Goal: Task Accomplishment & Management: Manage account settings

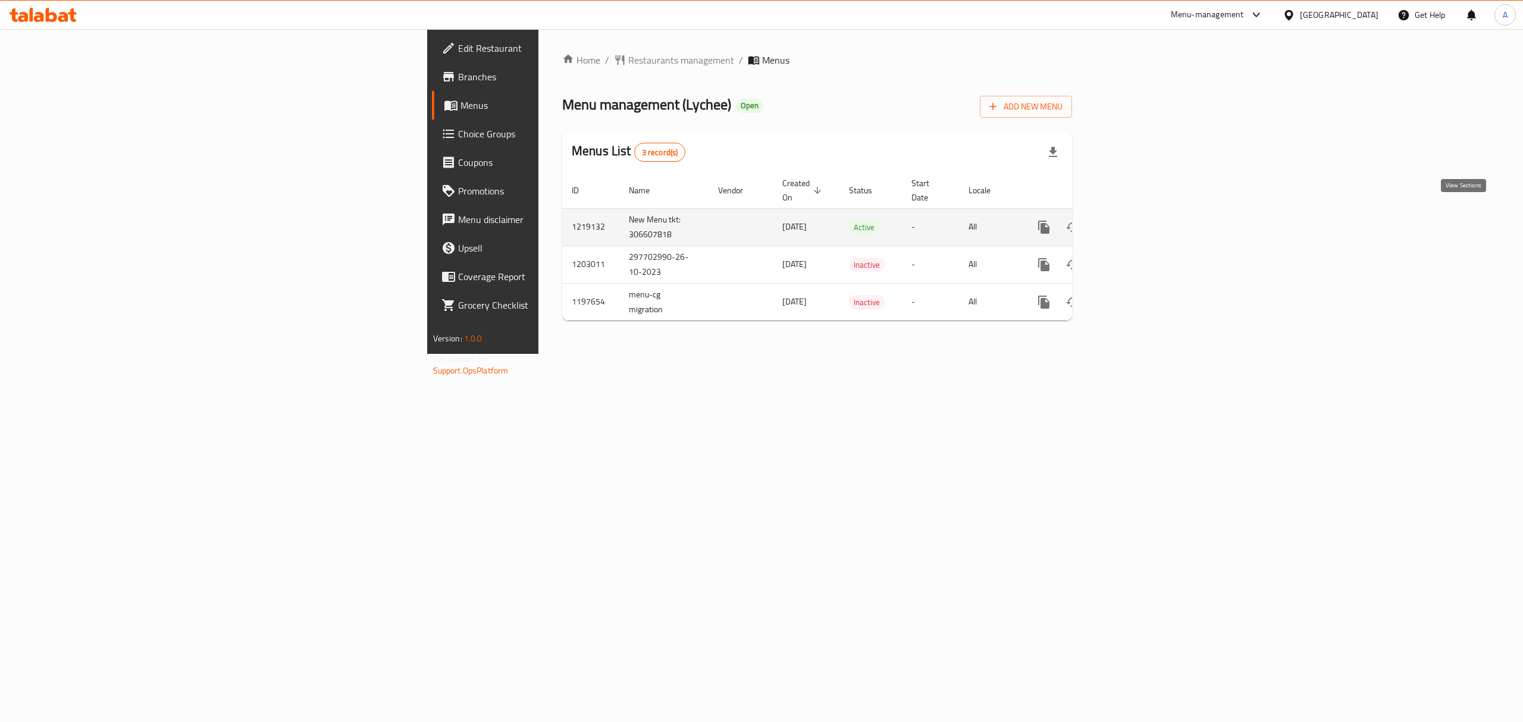
click at [1137, 220] on icon "enhanced table" at bounding box center [1130, 227] width 14 height 14
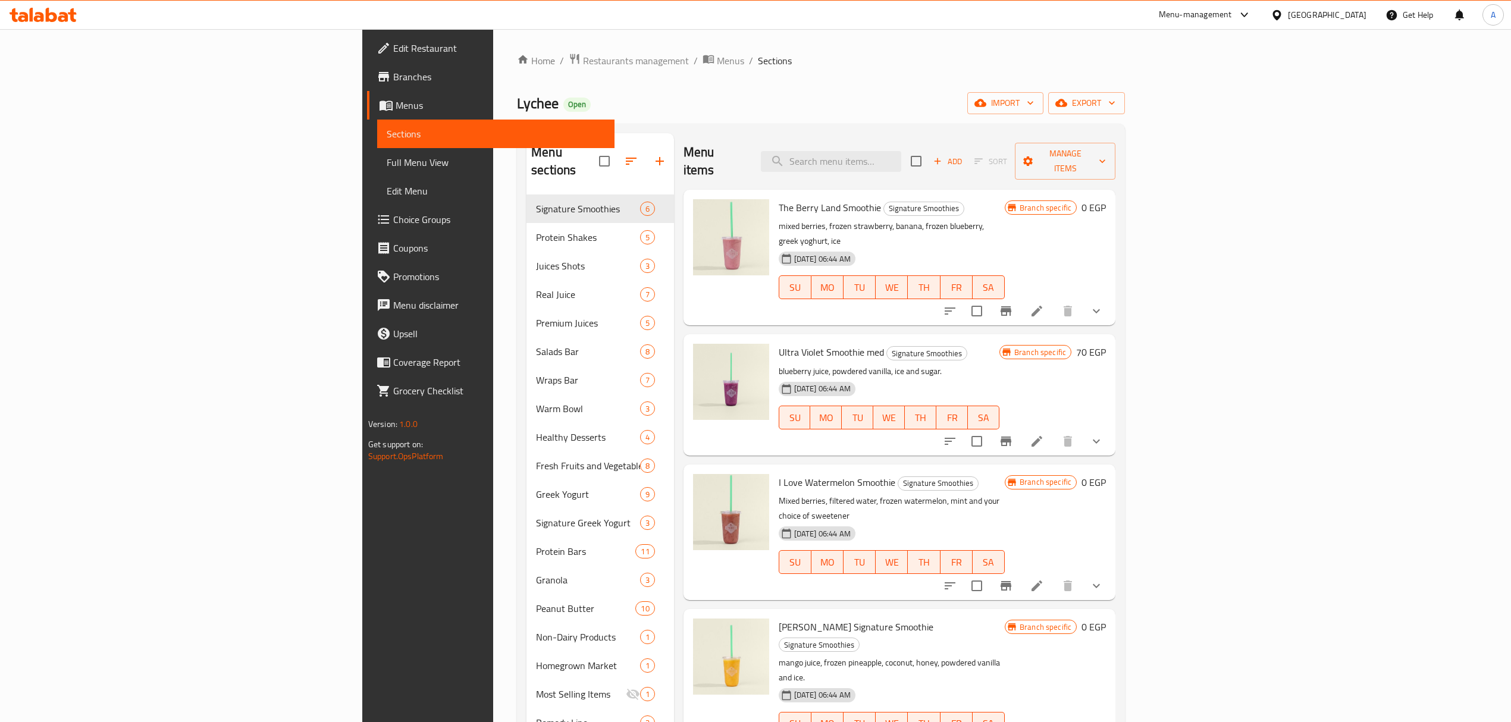
click at [935, 140] on div "Menu items Add Sort Manage items" at bounding box center [900, 161] width 433 height 57
click at [901, 151] on input "search" at bounding box center [831, 161] width 140 height 21
paste input "Granola Original"
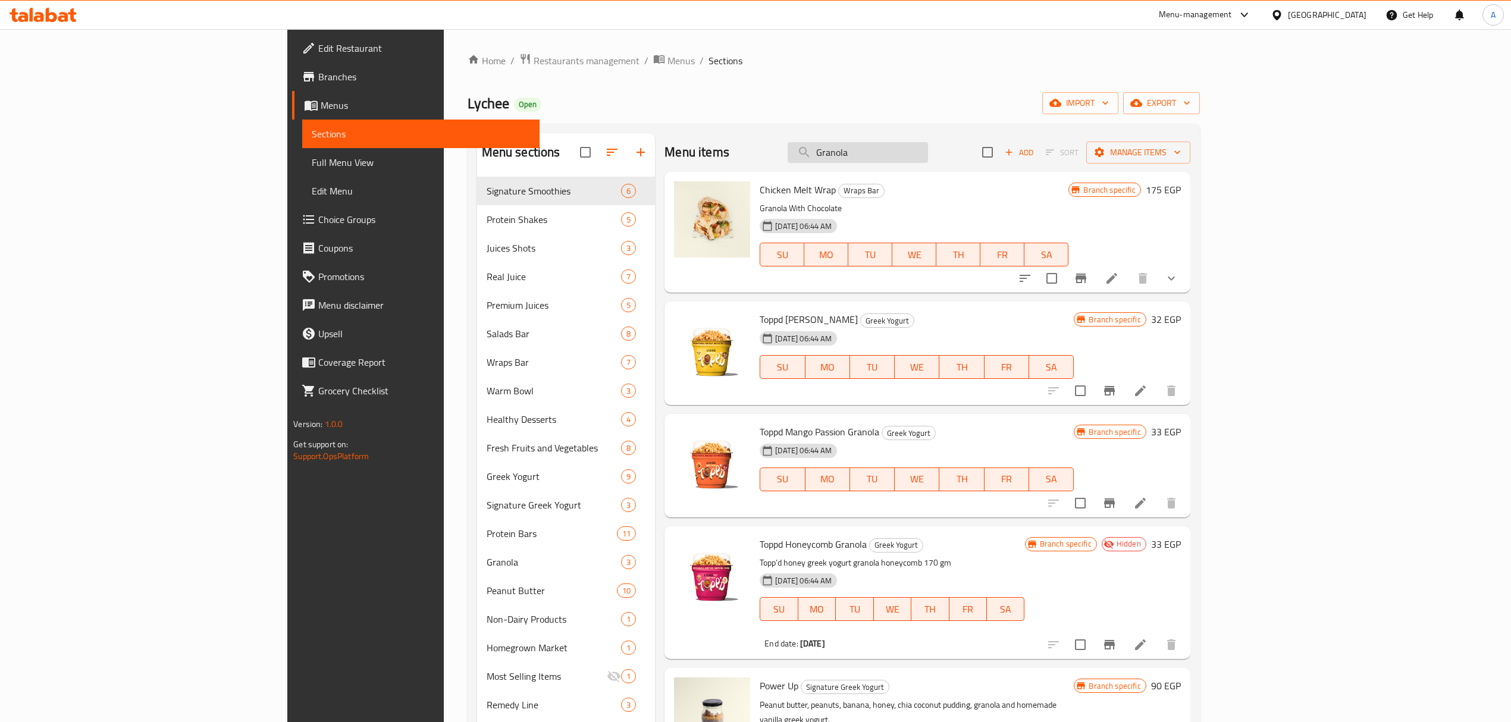
click at [928, 150] on input "Granola" at bounding box center [858, 152] width 140 height 21
type input "Granola"
click at [990, 280] on div "Chicken Melt Wrap Wraps Bar Granola With Chocolate 16-01-2024 06:44 AM SU MO TU…" at bounding box center [914, 232] width 318 height 111
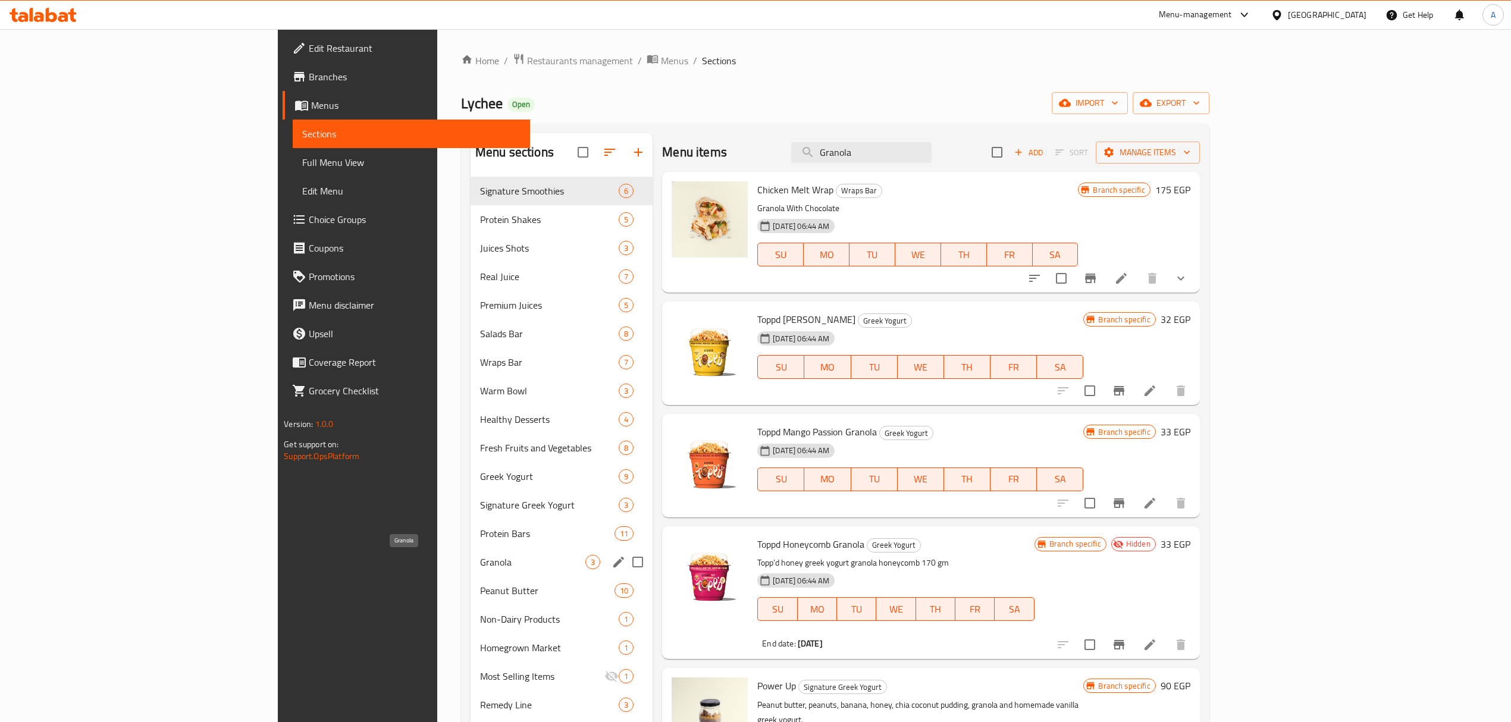
click at [480, 569] on span "Granola" at bounding box center [532, 562] width 105 height 14
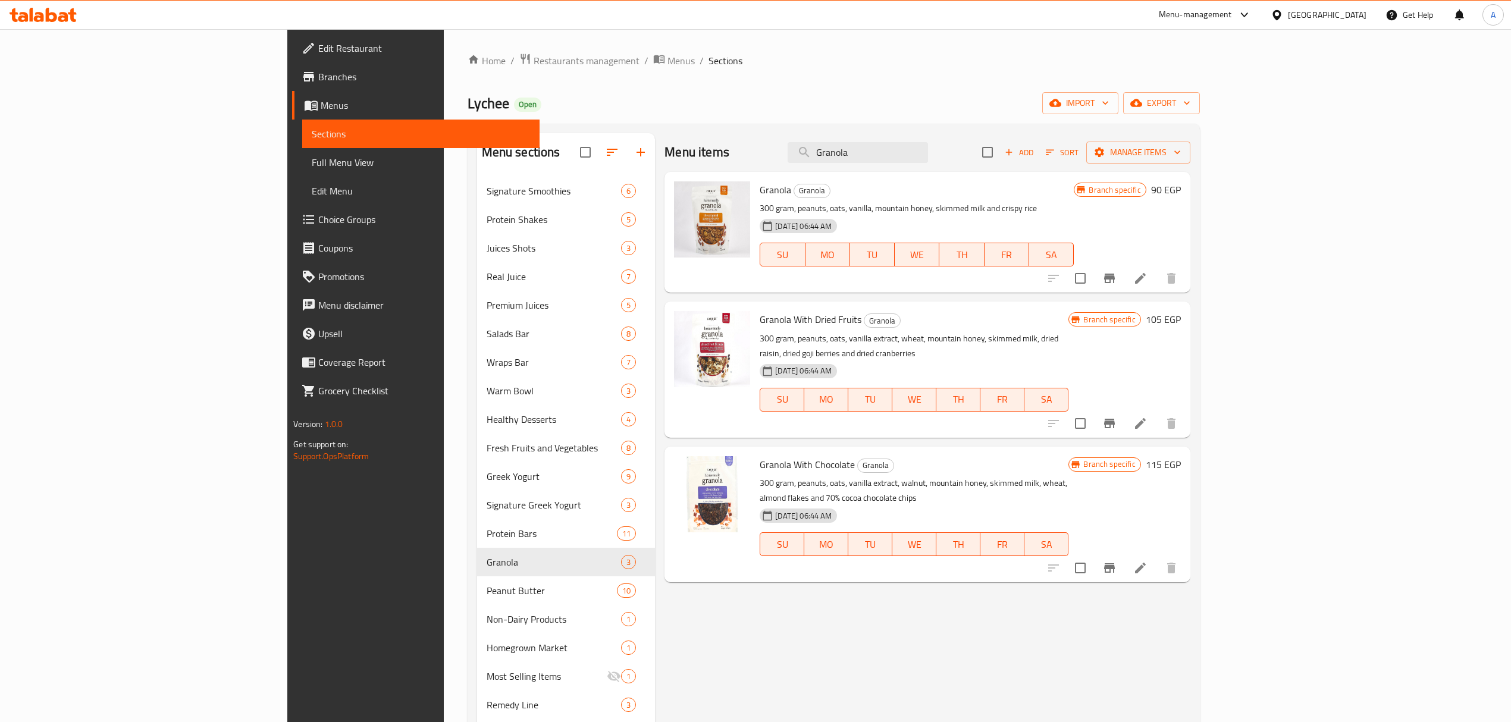
click at [1148, 275] on icon at bounding box center [1140, 278] width 14 height 14
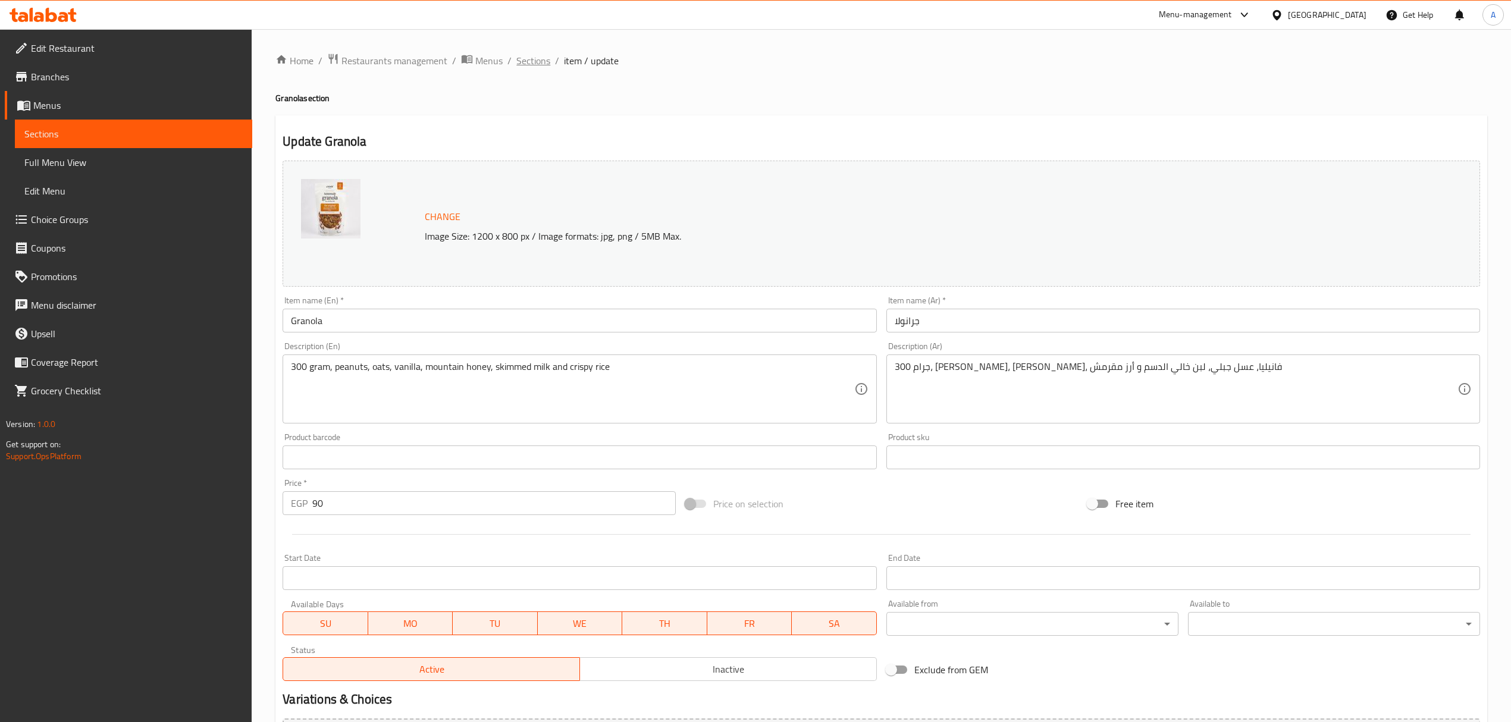
click at [541, 67] on span "Sections" at bounding box center [533, 61] width 34 height 14
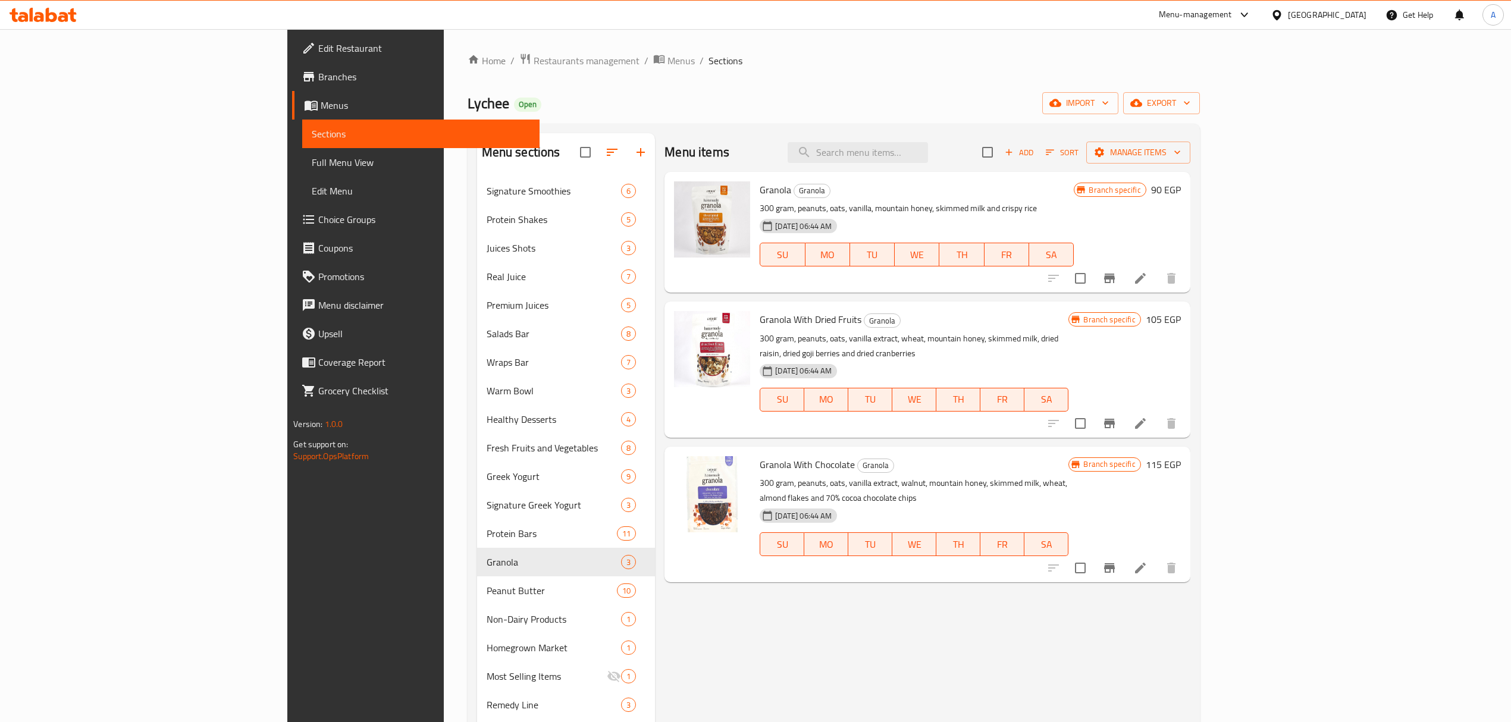
click at [302, 152] on link "Full Menu View" at bounding box center [420, 162] width 237 height 29
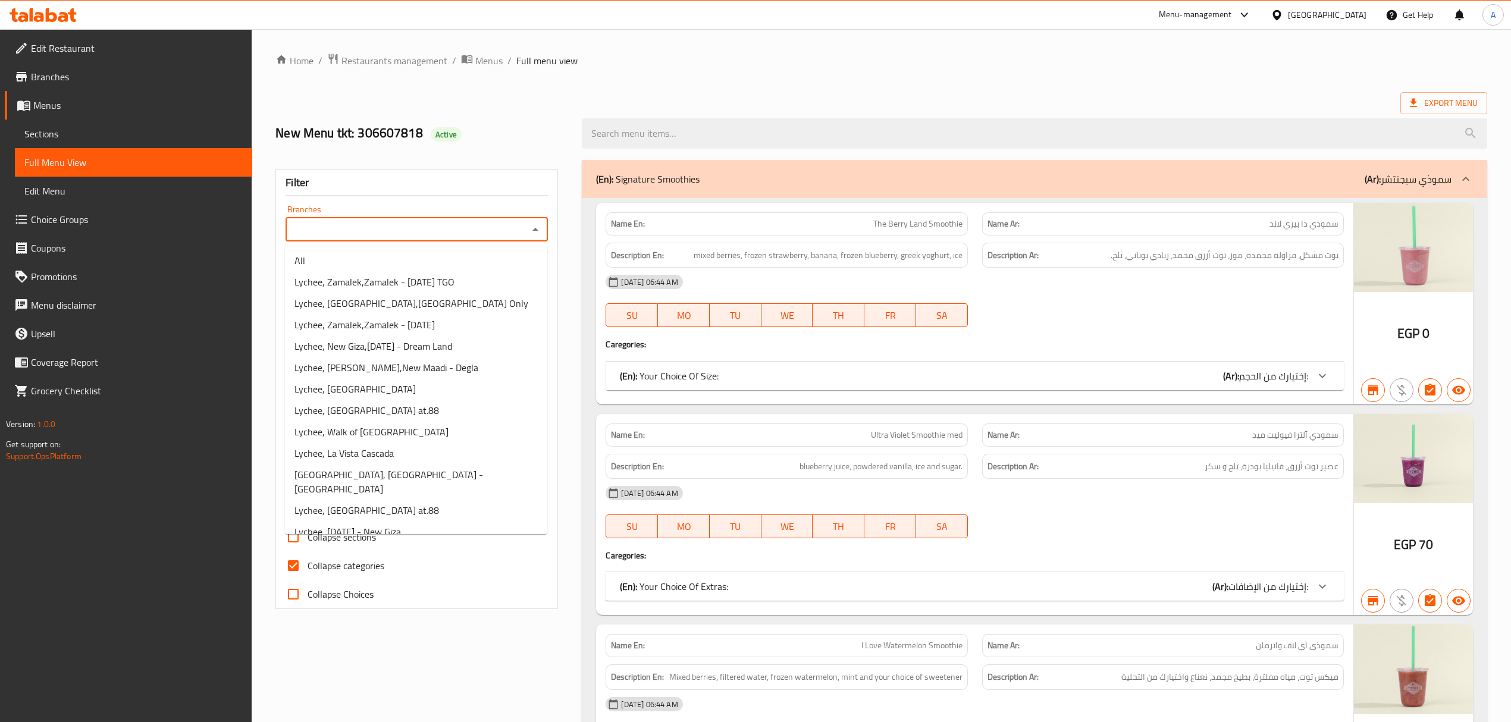
click at [395, 236] on input "Branches" at bounding box center [407, 229] width 236 height 17
click at [362, 256] on li "All" at bounding box center [416, 260] width 262 height 21
type input "All"
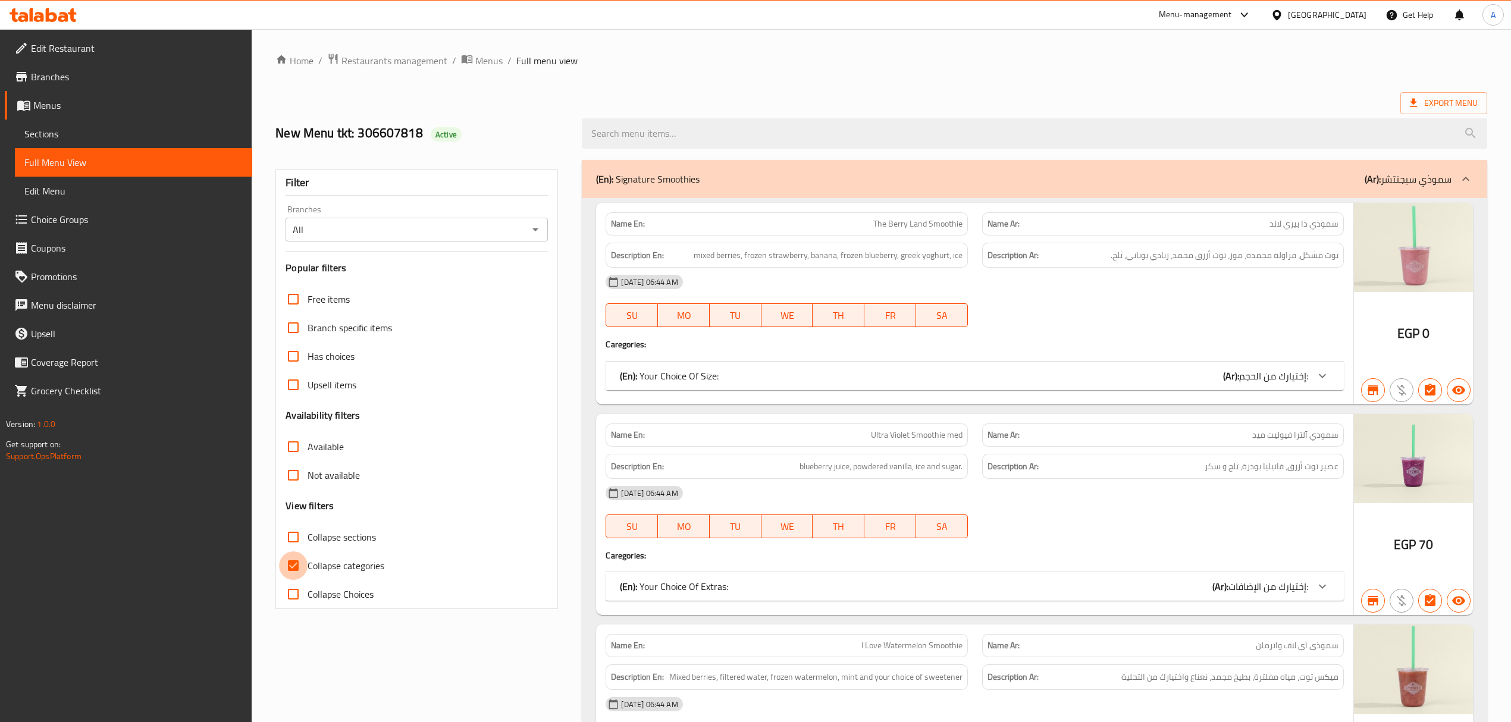
click at [300, 565] on input "Collapse categories" at bounding box center [293, 566] width 29 height 29
checkbox input "false"
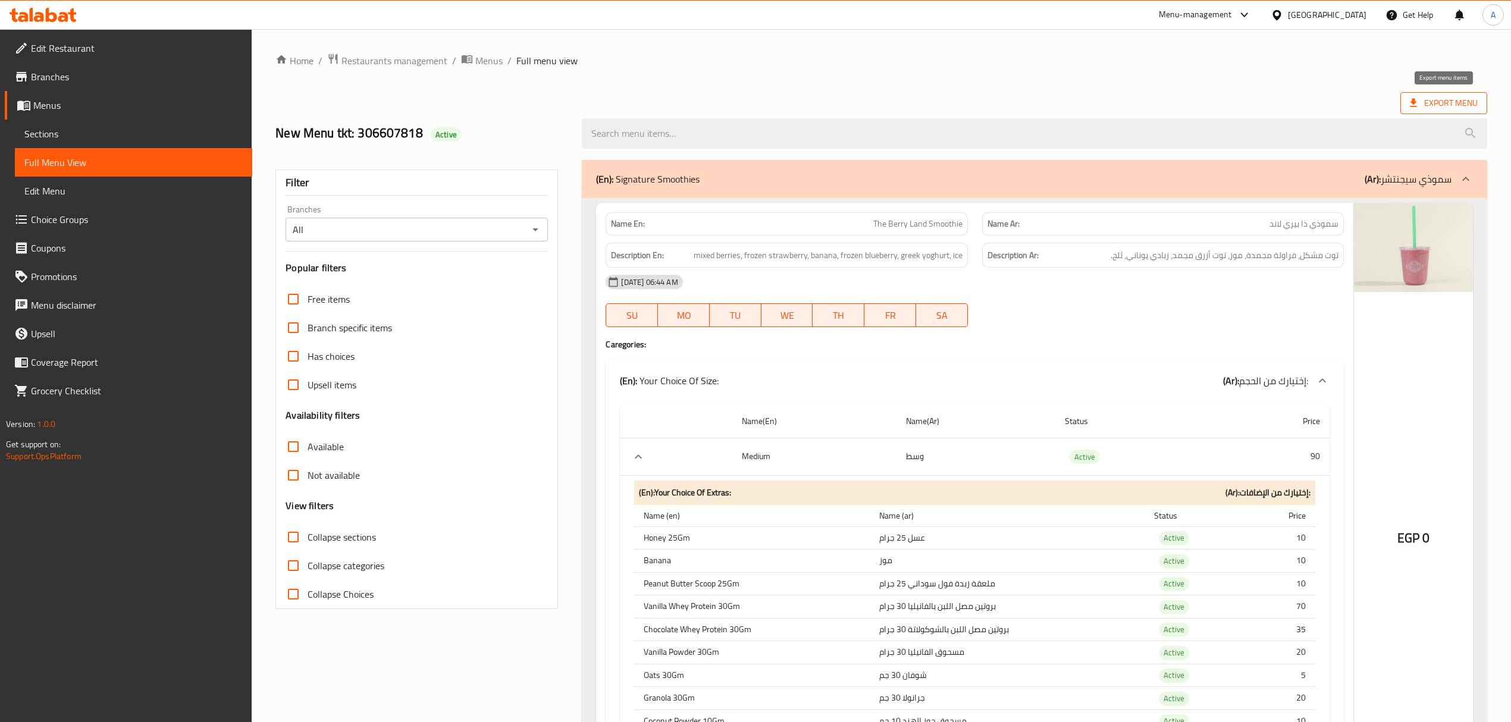
click at [1426, 98] on span "Export Menu" at bounding box center [1444, 103] width 68 height 15
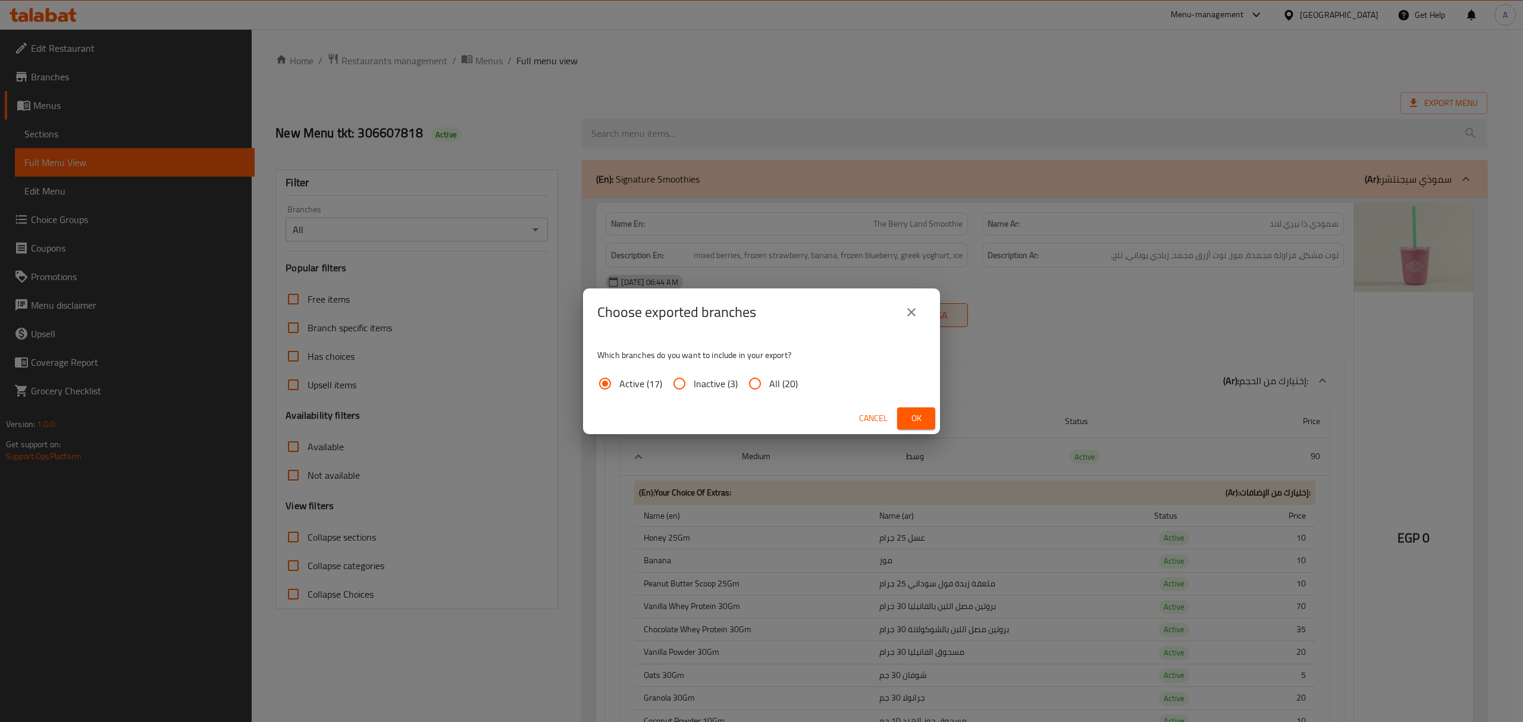
click at [781, 386] on span "All (20)" at bounding box center [783, 384] width 29 height 14
click at [769, 386] on input "All (20)" at bounding box center [755, 383] width 29 height 29
radio input "true"
click at [906, 413] on button "Ok" at bounding box center [916, 419] width 38 height 22
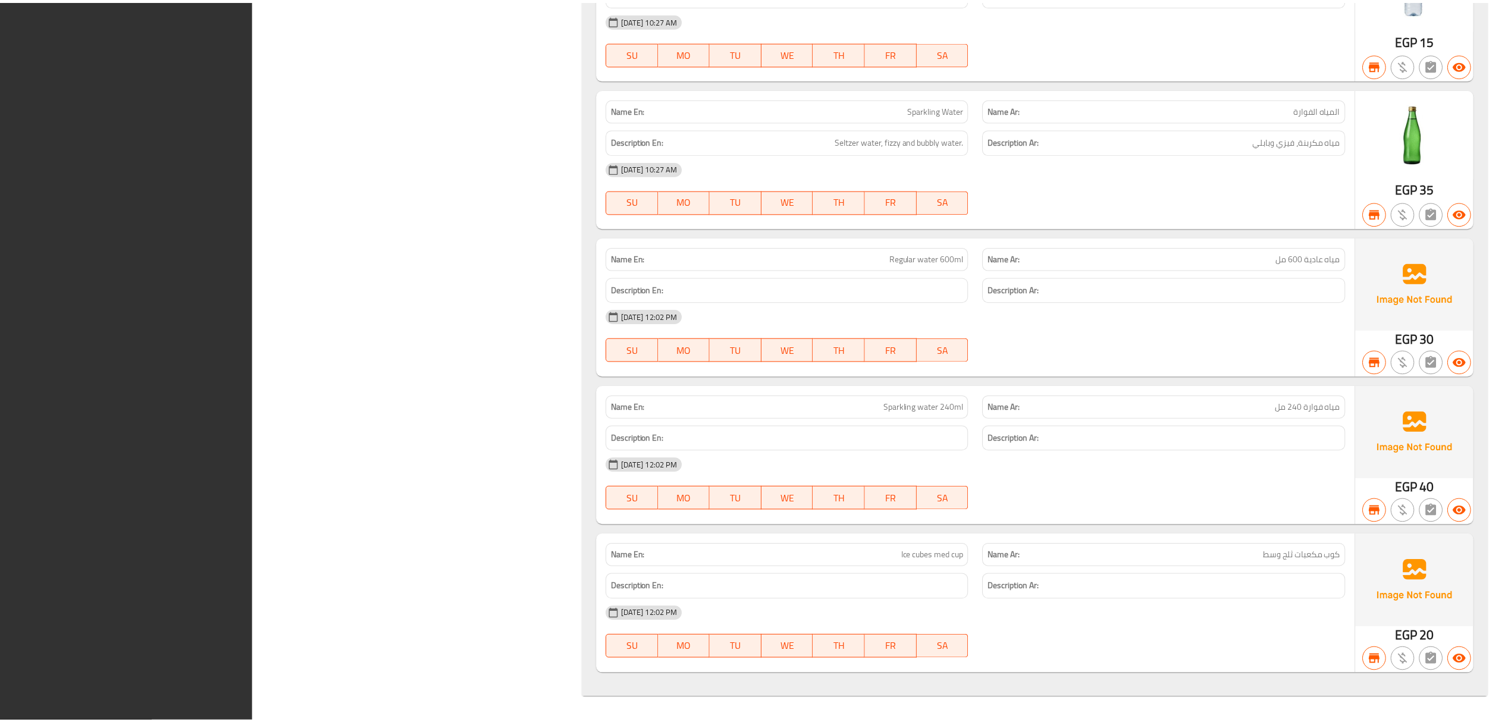
scroll to position [76361, 0]
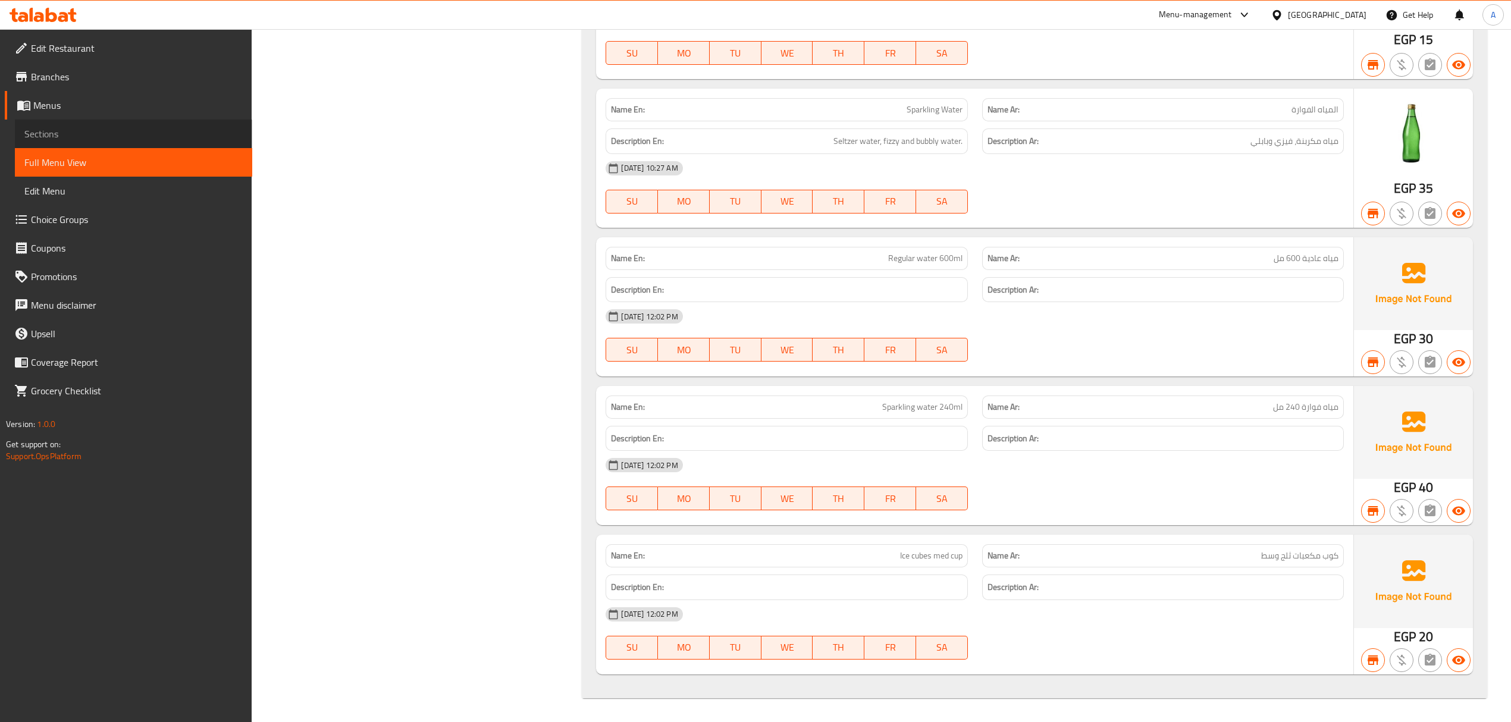
click at [89, 121] on link "Sections" at bounding box center [133, 134] width 237 height 29
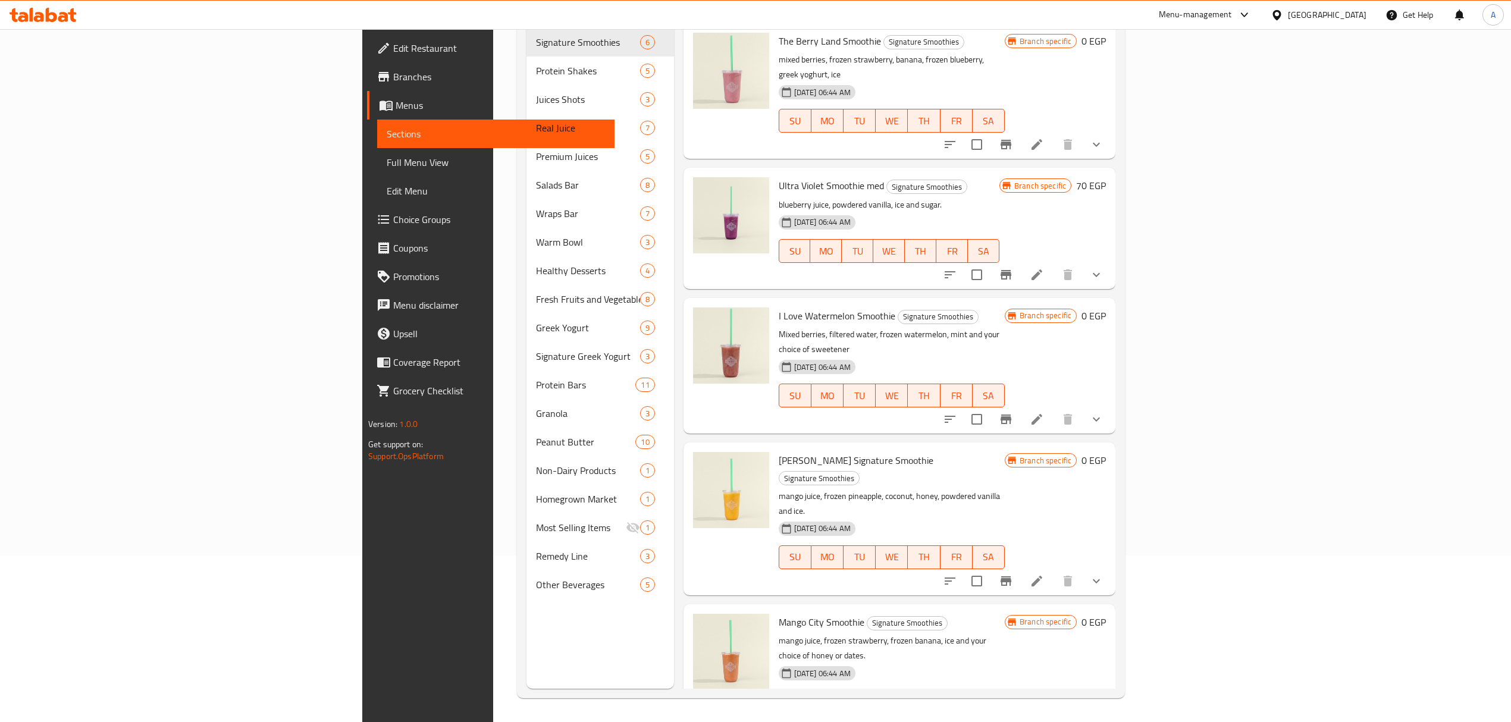
scroll to position [167, 0]
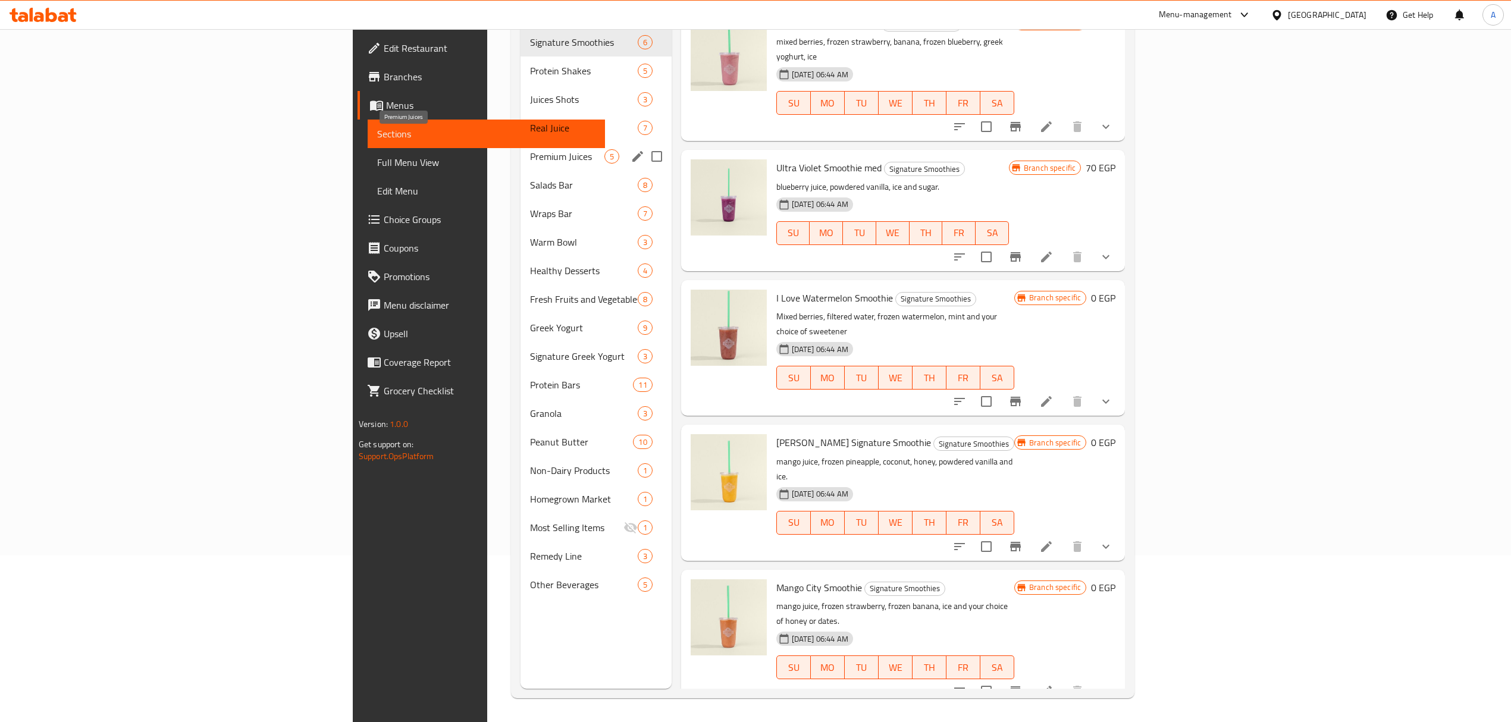
click at [530, 149] on span "Premium Juices" at bounding box center [567, 156] width 74 height 14
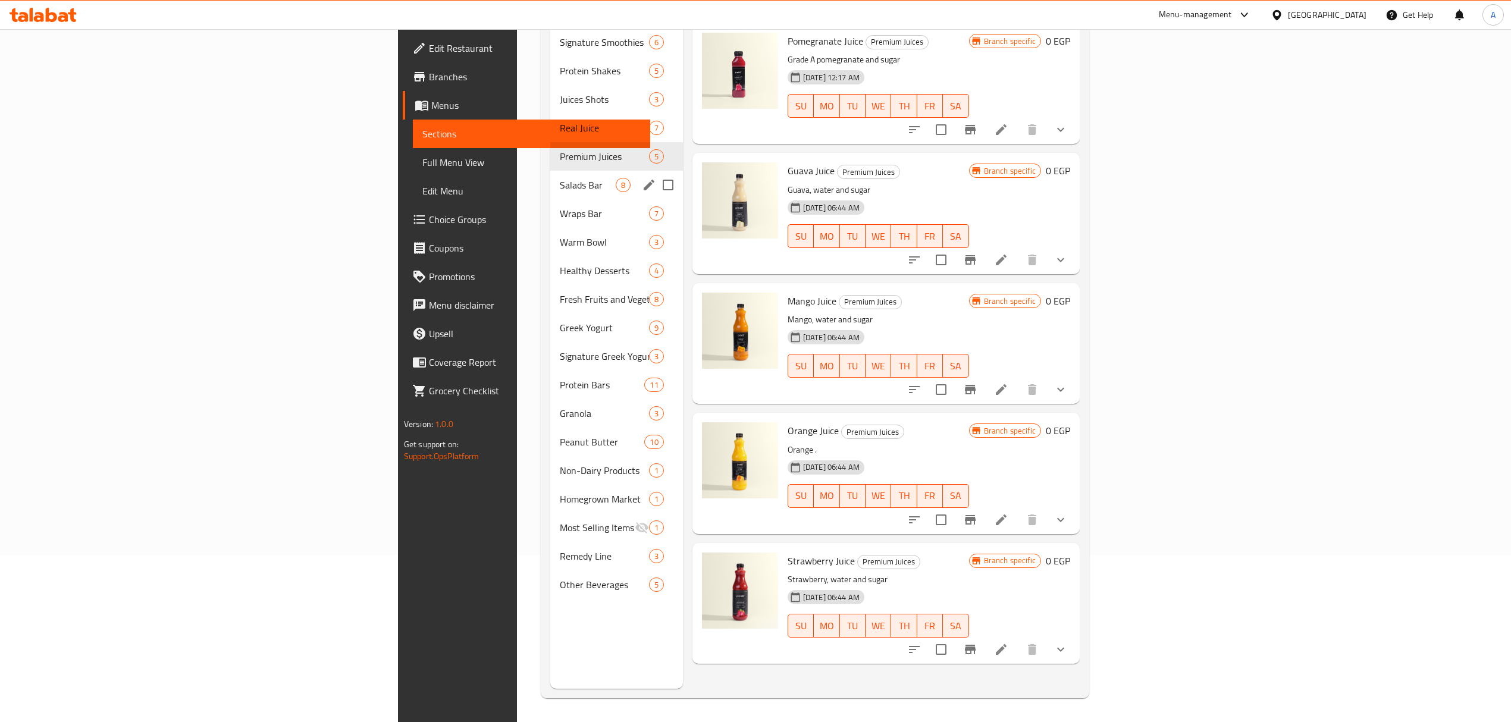
click at [550, 175] on div "Salads Bar 8" at bounding box center [616, 185] width 132 height 29
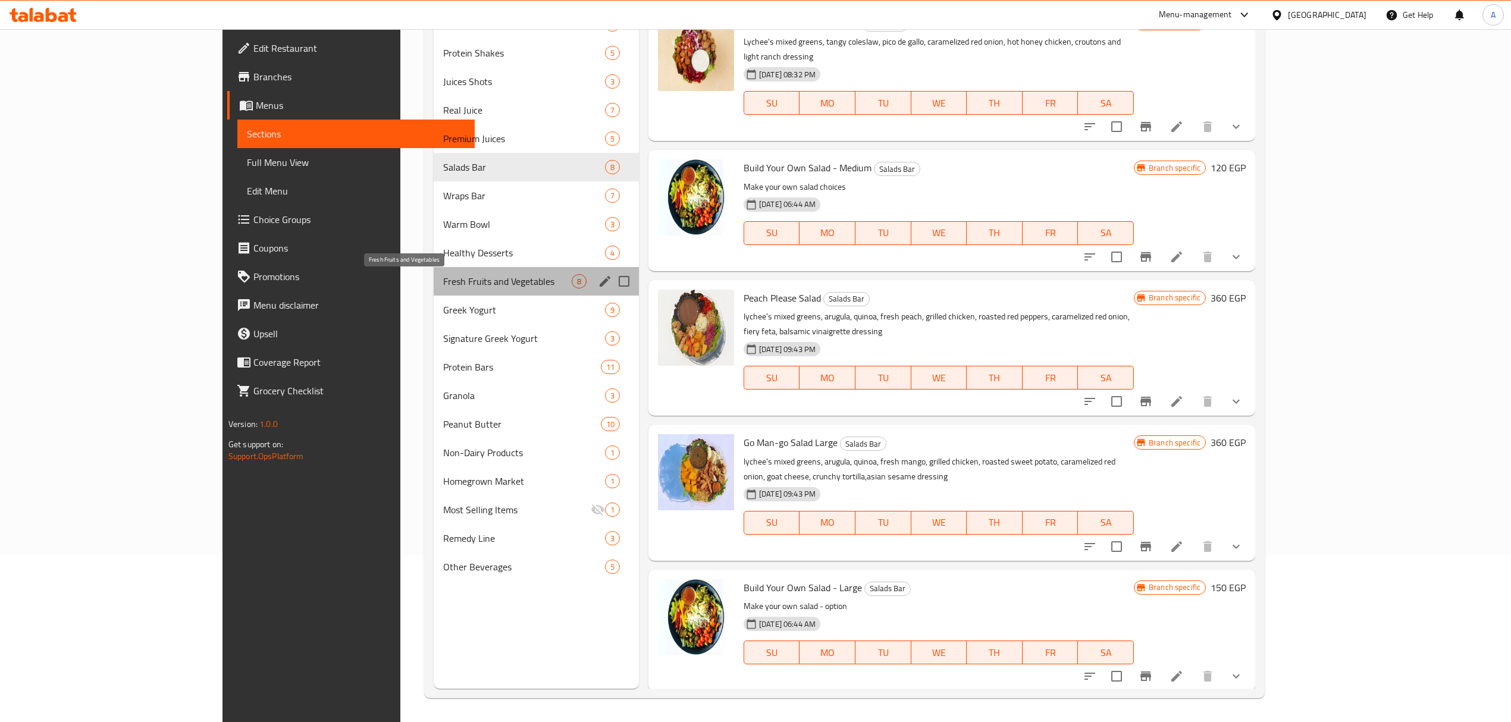
click at [443, 274] on span "Fresh Fruits and Vegetables" at bounding box center [507, 281] width 129 height 14
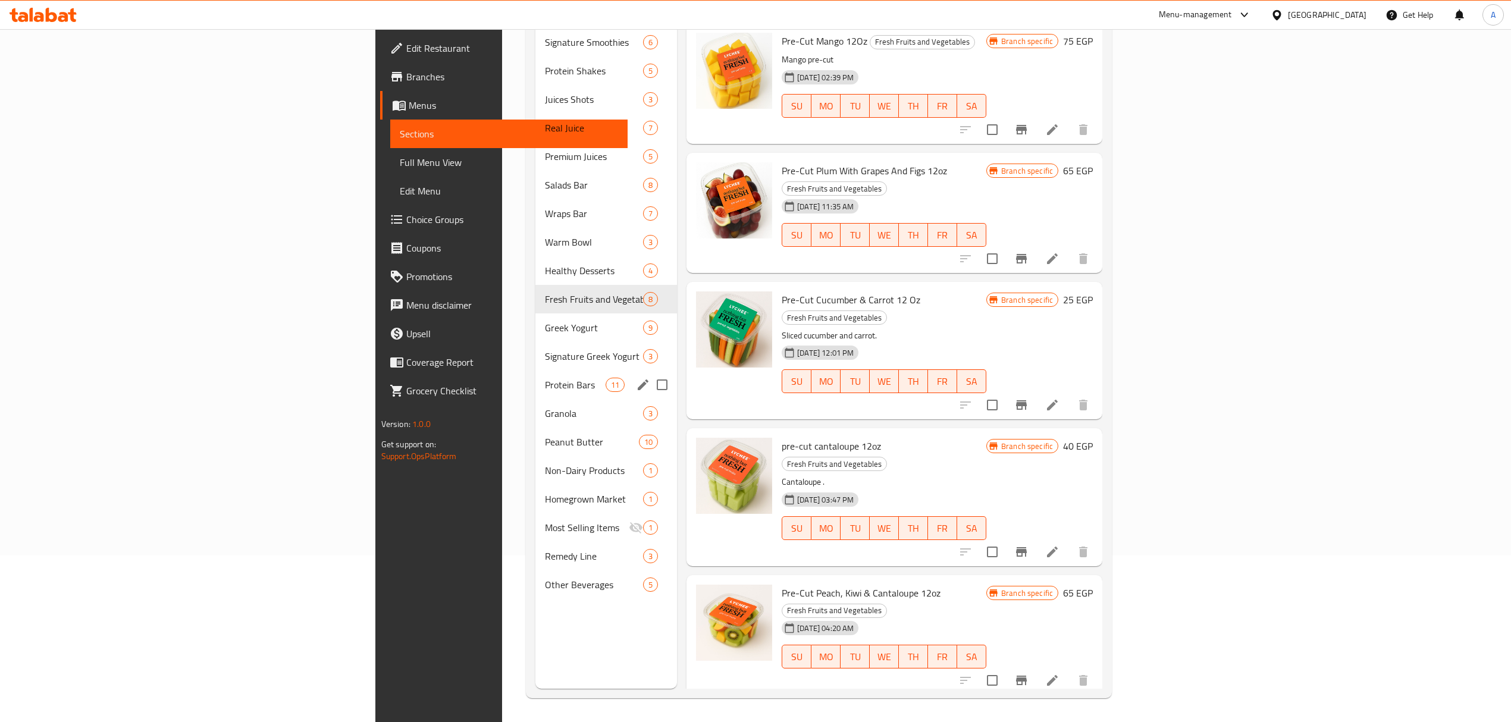
click at [535, 371] on div "Protein Bars 11" at bounding box center [606, 385] width 142 height 29
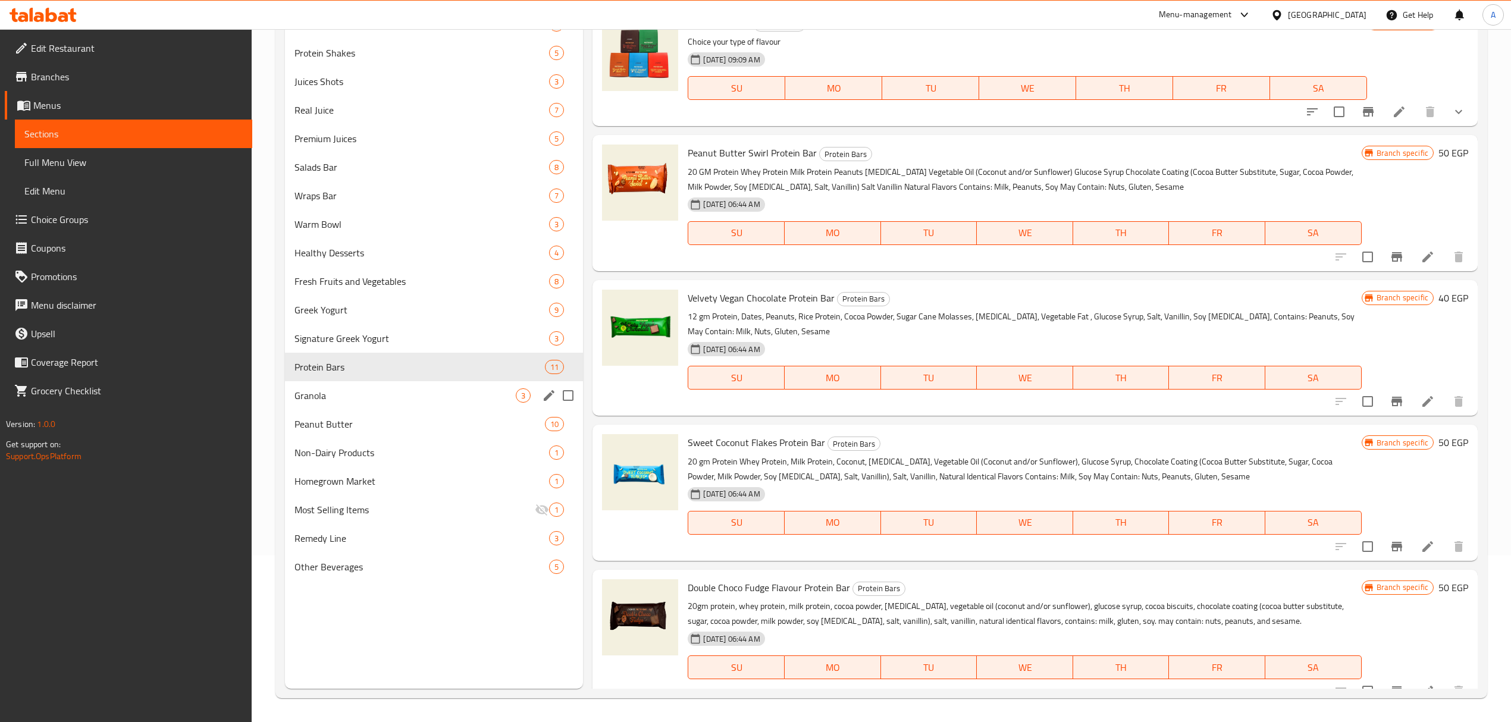
click at [342, 387] on div "Granola 3" at bounding box center [434, 395] width 298 height 29
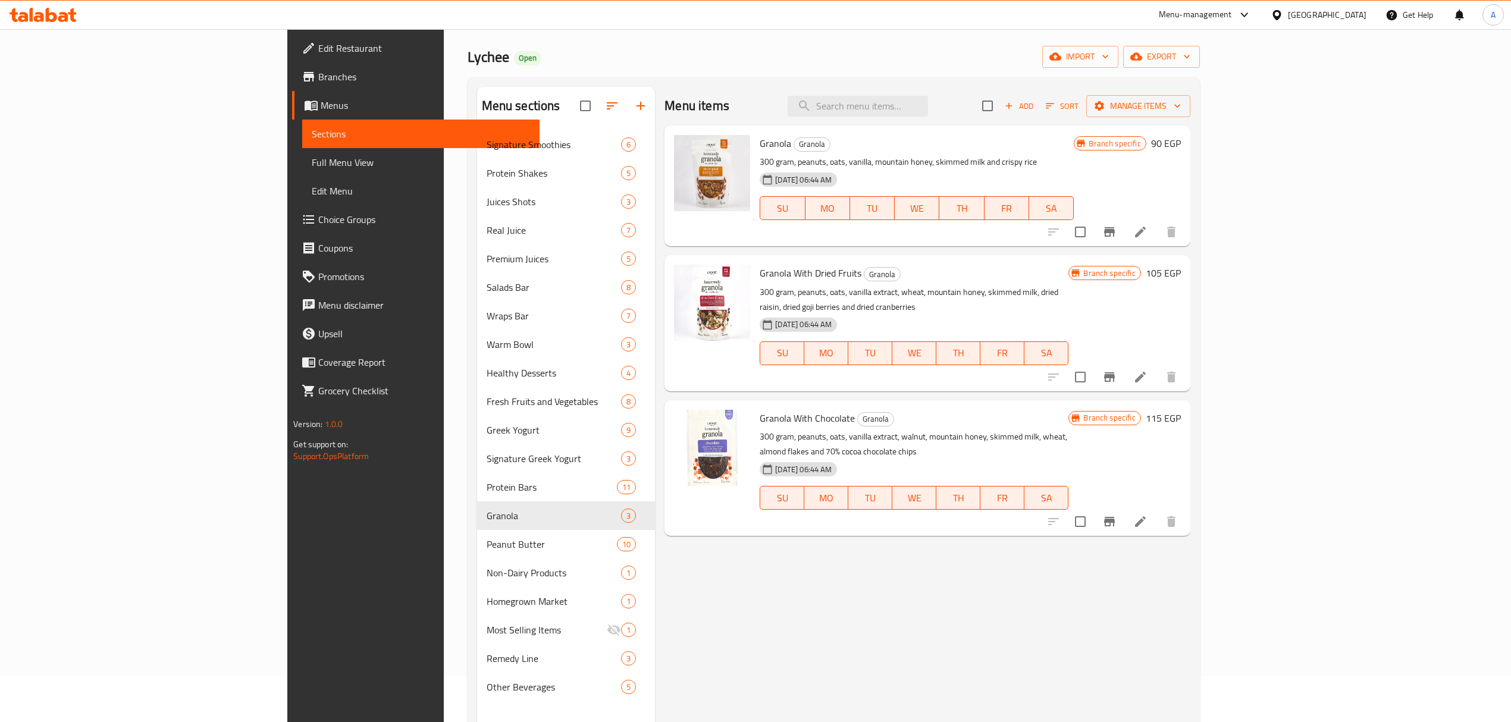
scroll to position [8, 0]
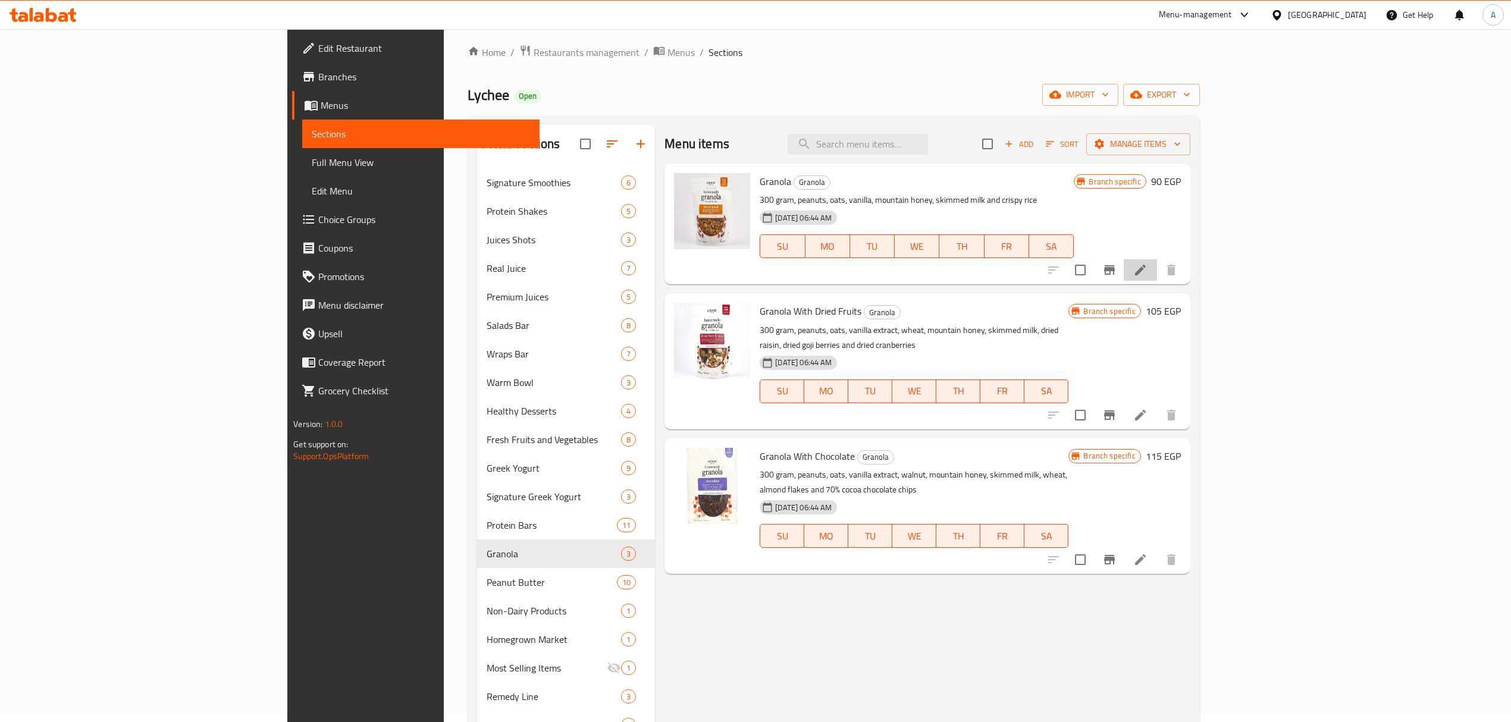
click at [1157, 277] on li at bounding box center [1140, 269] width 33 height 21
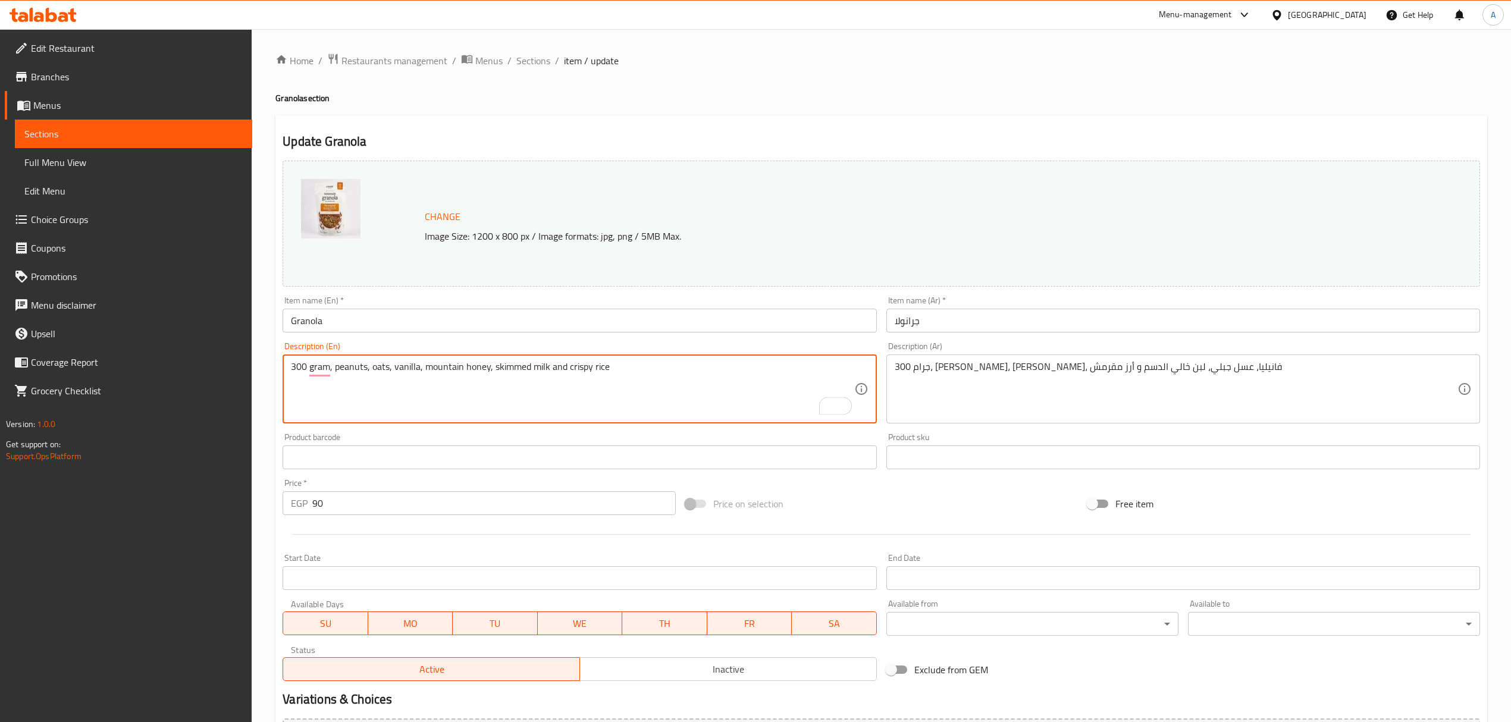
drag, startPoint x: 348, startPoint y: 367, endPoint x: 610, endPoint y: 370, distance: 262.4
paste textarea ""oats, coconut oil, honey, wheat, vanilla, skimmed milk, rice crisp, baking pow…"
drag, startPoint x: 308, startPoint y: 413, endPoint x: 289, endPoint y: 398, distance: 24.2
click at [289, 398] on div "300 gram, "oats, coconut oil, honey, wheat, vanilla, skimmed milk, rice crisp, …" at bounding box center [580, 389] width 594 height 69
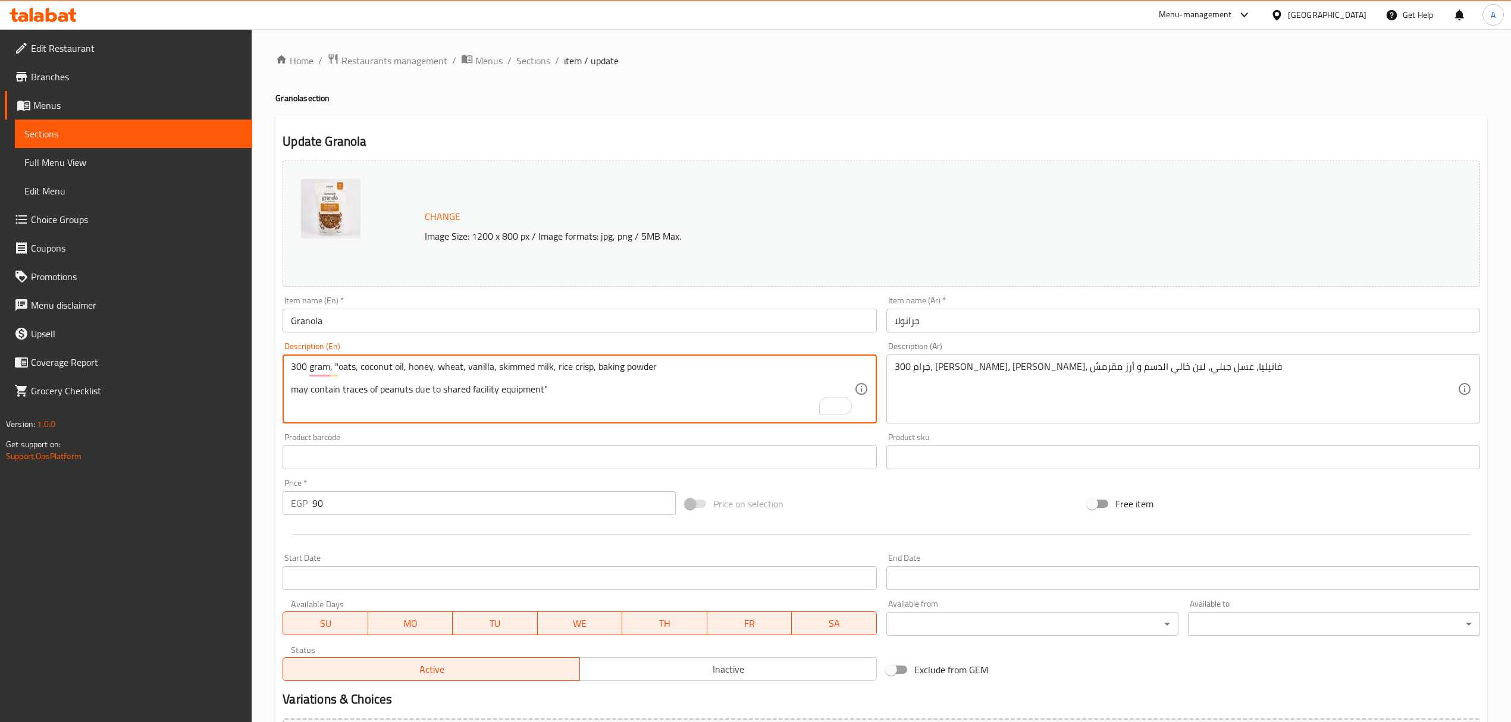
click at [305, 415] on textarea "300 gram, "oats, coconut oil, honey, wheat, vanilla, skimmed milk, rice crisp, …" at bounding box center [572, 389] width 563 height 57
click at [393, 411] on textarea "300 gram, "oats, coconut oil, honey, wheat, vanilla, skimmed milk, rice crisp, …" at bounding box center [572, 389] width 563 height 57
click at [565, 403] on textarea "300 gram, "oats, coconut oil, honey, wheat, vanilla, skimmed milk, rice crisp, …" at bounding box center [572, 389] width 563 height 57
click at [458, 389] on textarea "300 gram, "oats, coconut oil, honey, wheat, vanilla, skimmed milk, rice crisp, …" at bounding box center [572, 389] width 563 height 57
click at [459, 389] on textarea "300 gram, "oats, coconut oil, honey, wheat, vanilla, skimmed milk, rice crisp, …" at bounding box center [572, 389] width 563 height 57
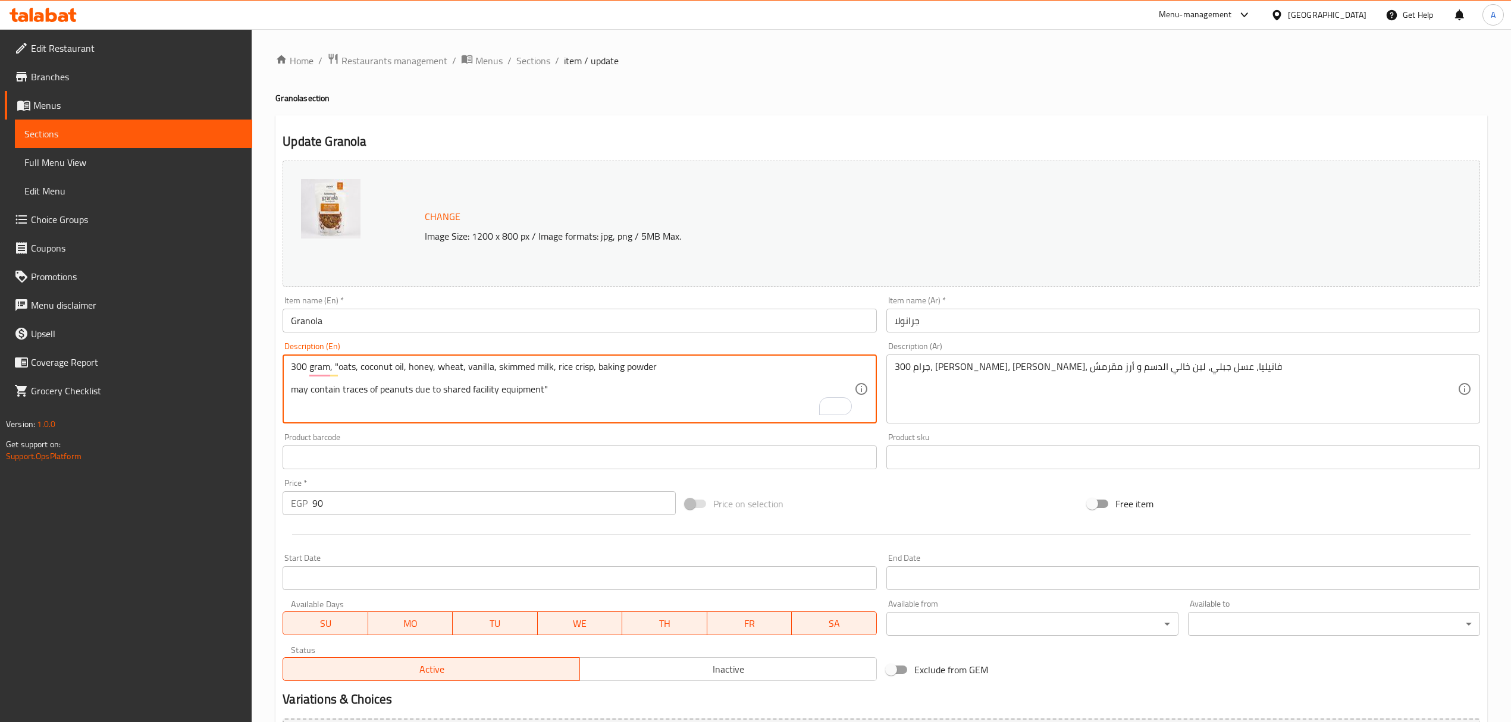
click at [461, 387] on textarea "300 gram, "oats, coconut oil, honey, wheat, vanilla, skimmed milk, rice crisp, …" at bounding box center [572, 389] width 563 height 57
type textarea "300 gram, "oats, coconut oil, honey, wheat, vanilla, skimmed milk, rice crisp, …"
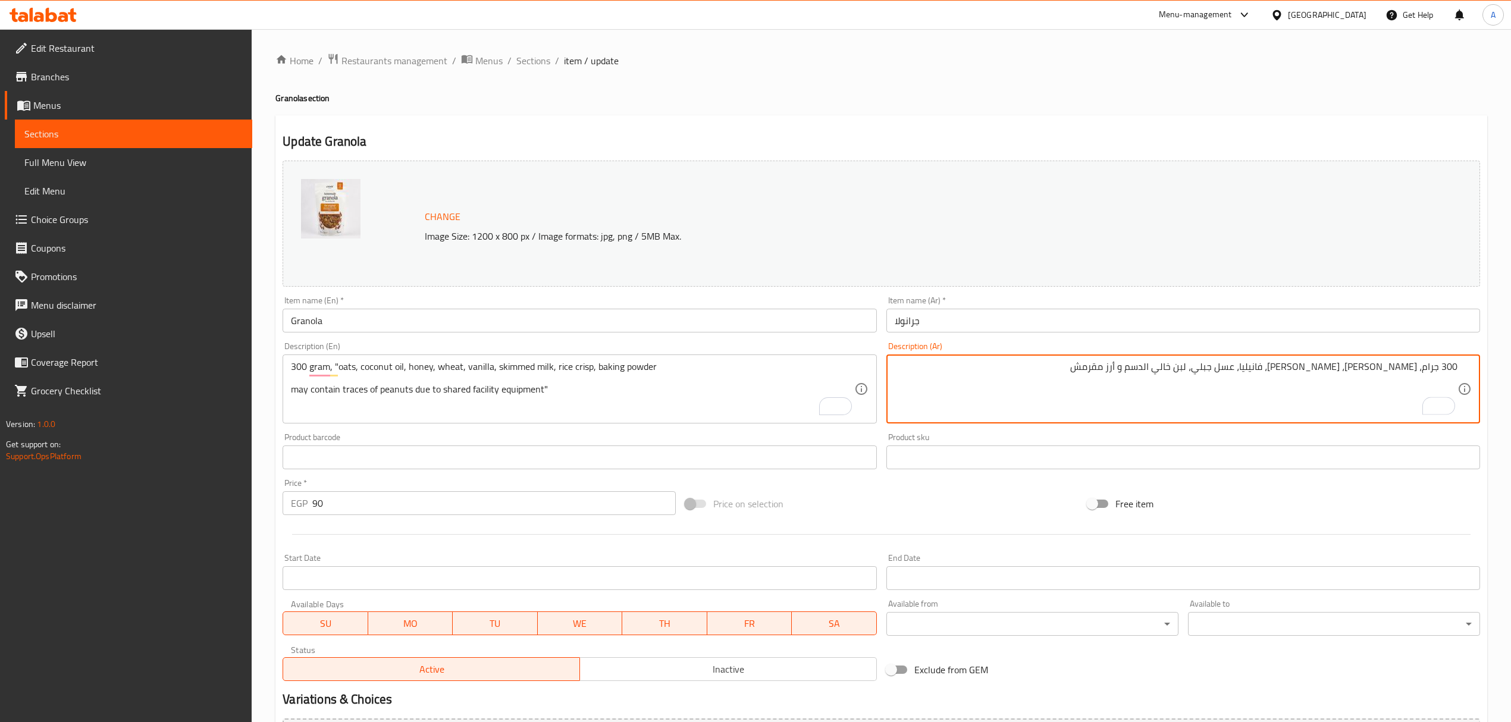
click at [1414, 368] on textarea "300 جرام، فول سوداني، شوفان، فانيليا، عسل جبلي، لبن خالي الدسم و أرز مقرمش" at bounding box center [1176, 389] width 563 height 57
drag, startPoint x: 1414, startPoint y: 368, endPoint x: 1142, endPoint y: 359, distance: 272.0
click at [1142, 359] on div "300 جرام، فول سوداني، شوفان، فانيليا، عسل جبلي، لبن خالي الدسم و أرز مقرمش Desc…" at bounding box center [1184, 389] width 594 height 69
paste textarea ""شوفان، زيت جوز الهند، عسل، دقيق، فانيليا، لبن خالى الدسم، رايس كرسب، بيكنج بود…"
type textarea "300 جرام، "شوفان، زيت جوز الهند، عسل، دقيق، فانيليا، لبن خالى الدسم، رايس كرسب،…"
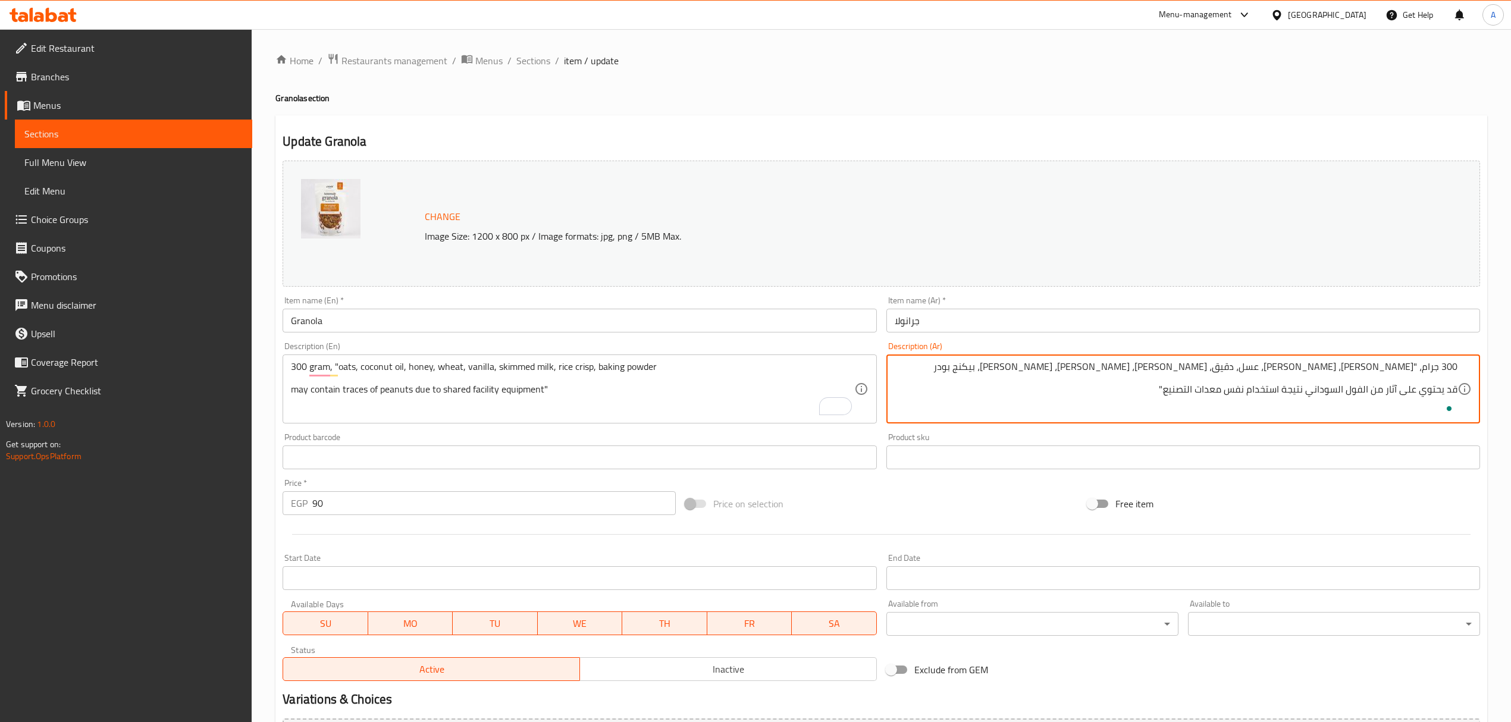
click at [640, 318] on input "Granola" at bounding box center [580, 321] width 594 height 24
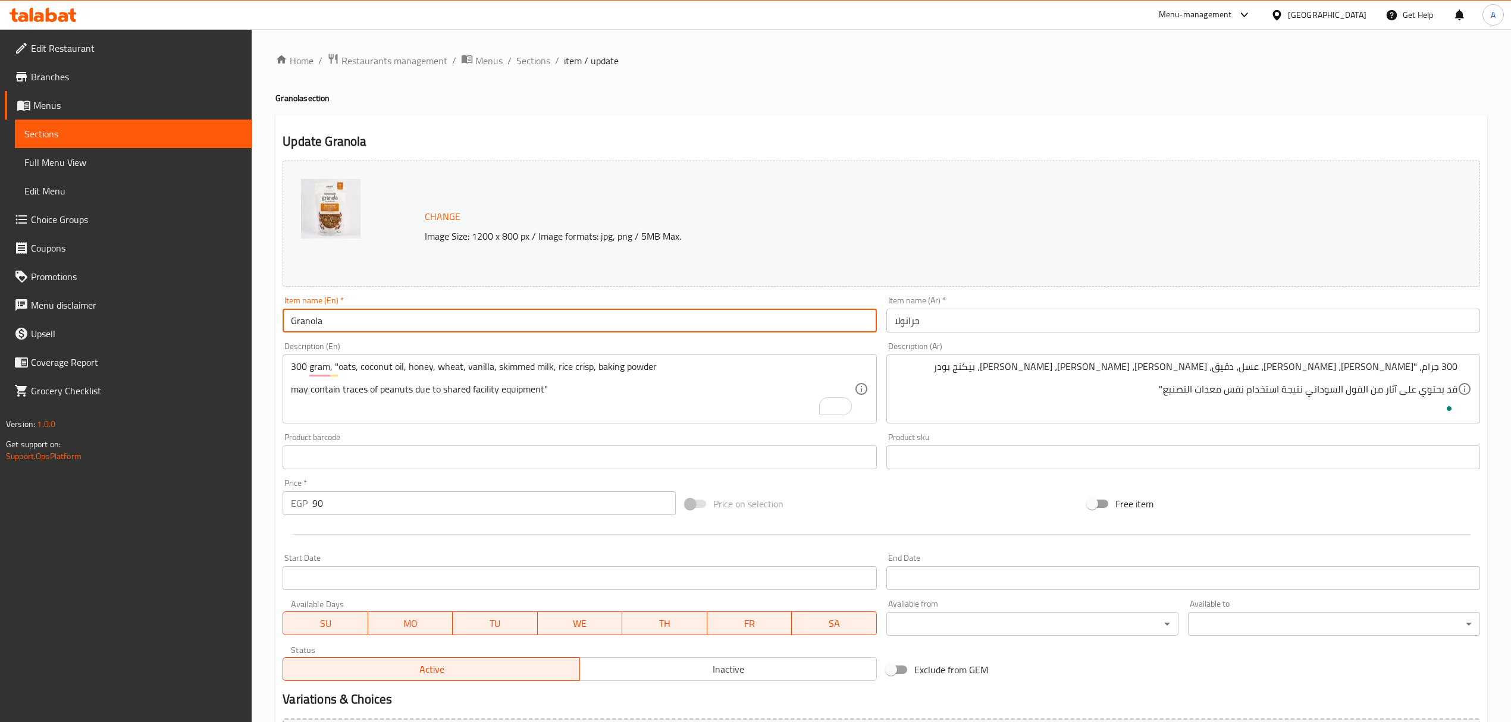
click at [531, 62] on span "Sections" at bounding box center [533, 61] width 34 height 14
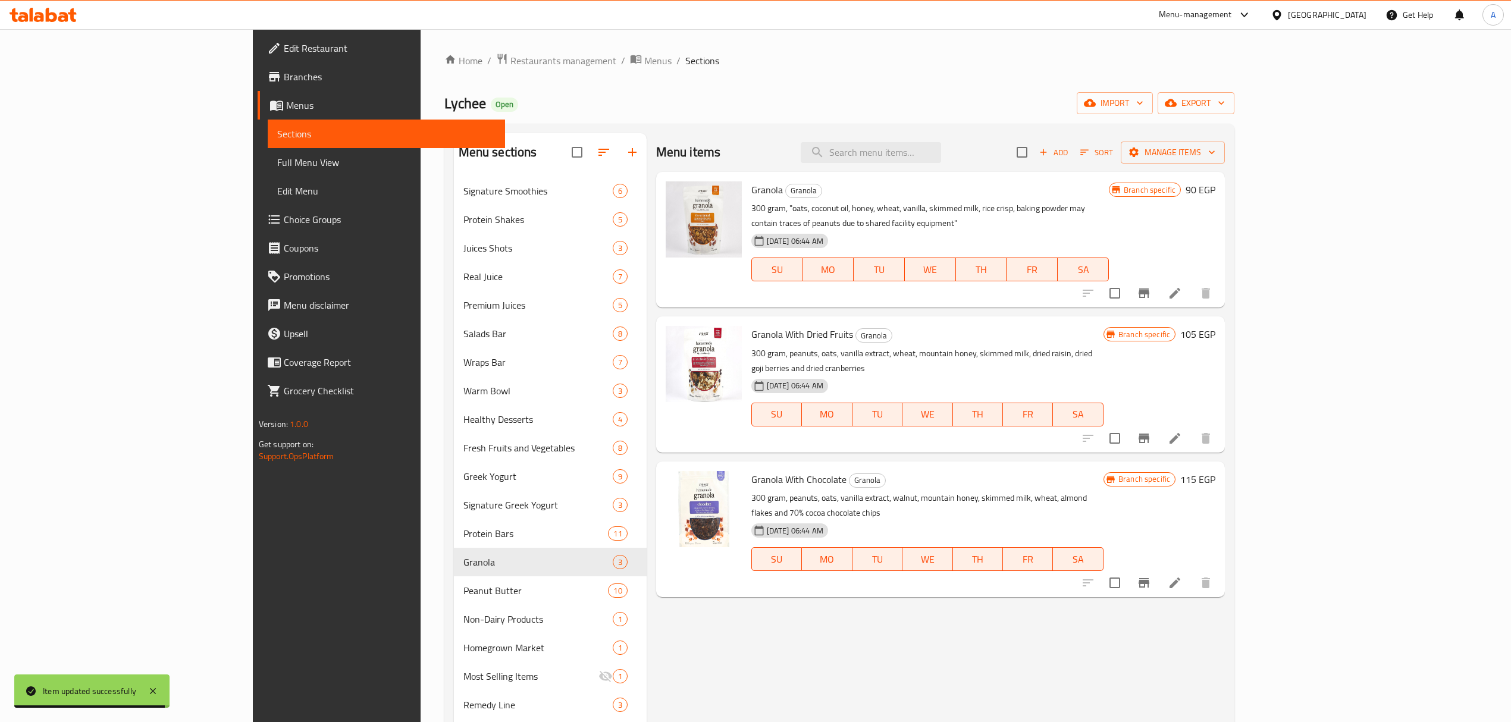
click at [1192, 428] on li at bounding box center [1174, 438] width 33 height 21
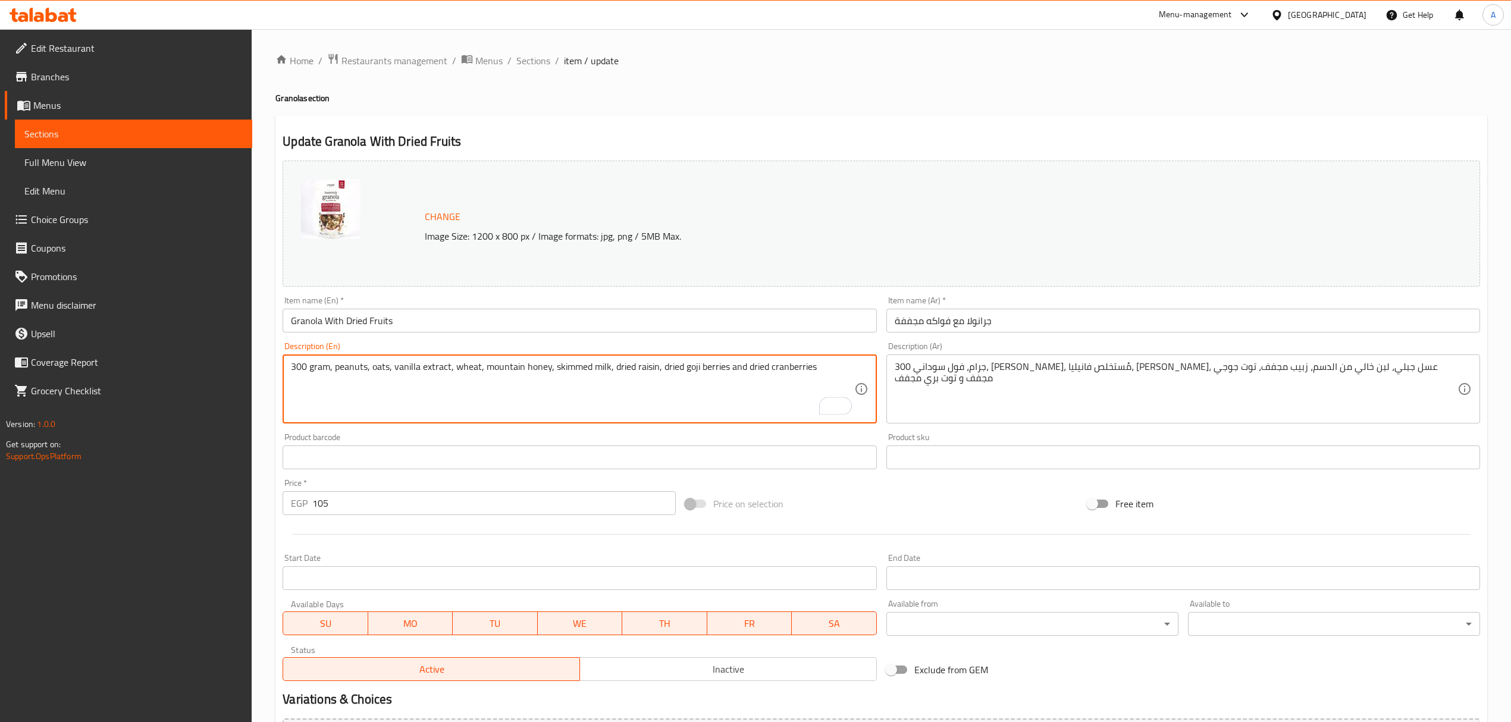
drag, startPoint x: 333, startPoint y: 367, endPoint x: 894, endPoint y: 377, distance: 560.6
paste textarea "oats, peanuts, coconut oil, honey, wheat, dried fruits, almond flakes, vanilla,…"
type textarea "300 gram, oats, peanuts, coconut oil, honey, wheat, dried fruits, almond flakes…"
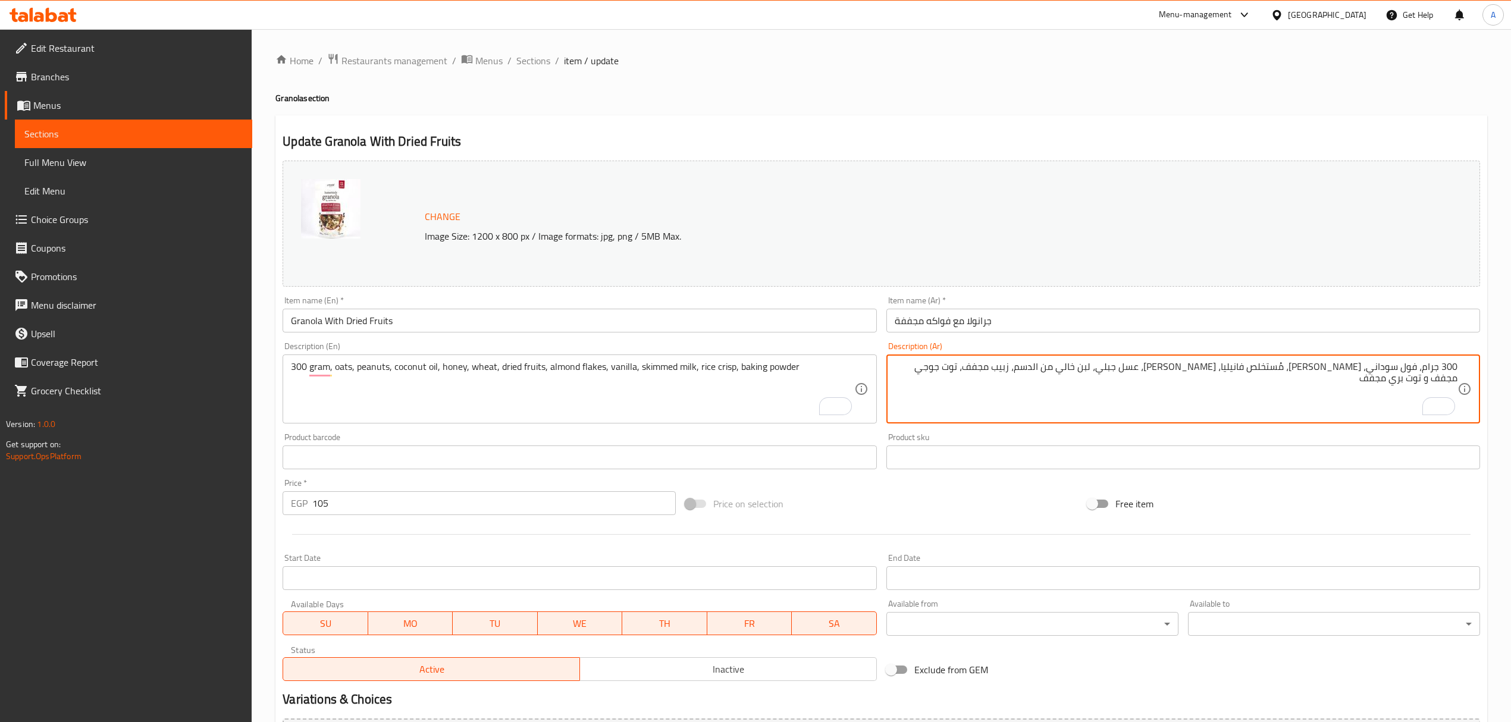
click at [1408, 367] on textarea "300 جرام، فول سوداني، شوفان، مُستخلص فانيليا، قمح، عسل جبلي، لبن خالي من الدسم،…" at bounding box center [1176, 389] width 563 height 57
drag, startPoint x: 1408, startPoint y: 367, endPoint x: 915, endPoint y: 349, distance: 493.0
click at [915, 349] on div "Description (Ar) 300 جرام، فول سوداني، شوفان، مُستخلص فانيليا، قمح، عسل جبلي، ل…" at bounding box center [1184, 383] width 594 height 82
paste textarea "شوفان، فول سودانى، زيت جوز الهند، عسل، دقيق، فواكه مجففة، رقائق اللوز، فانيليا،…"
type textarea "300 جرام، [PERSON_NAME]، فول سودانى، زيت جوز الهند، عسل، دقيق، فواكه مجففة، رقا…"
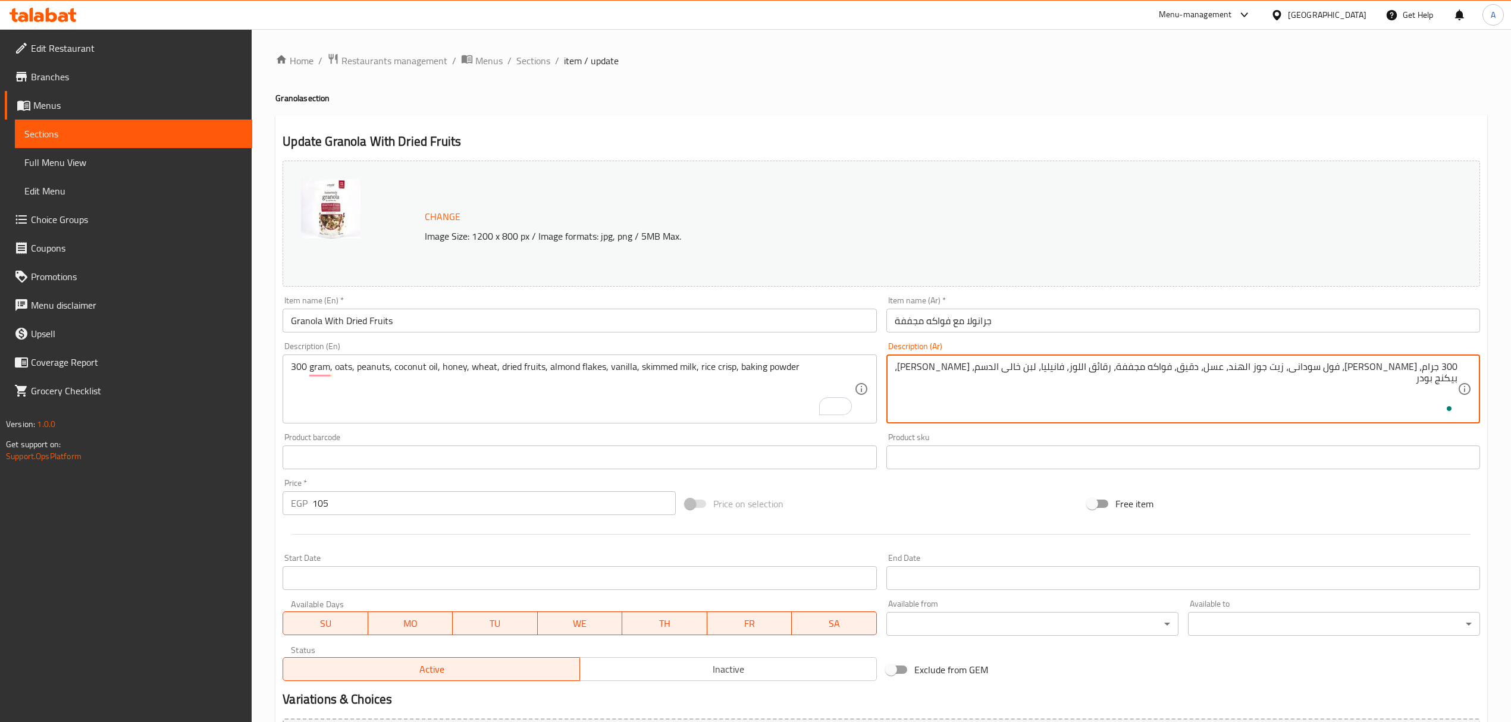
click at [627, 319] on input "Granola With Dried Fruits" at bounding box center [580, 321] width 594 height 24
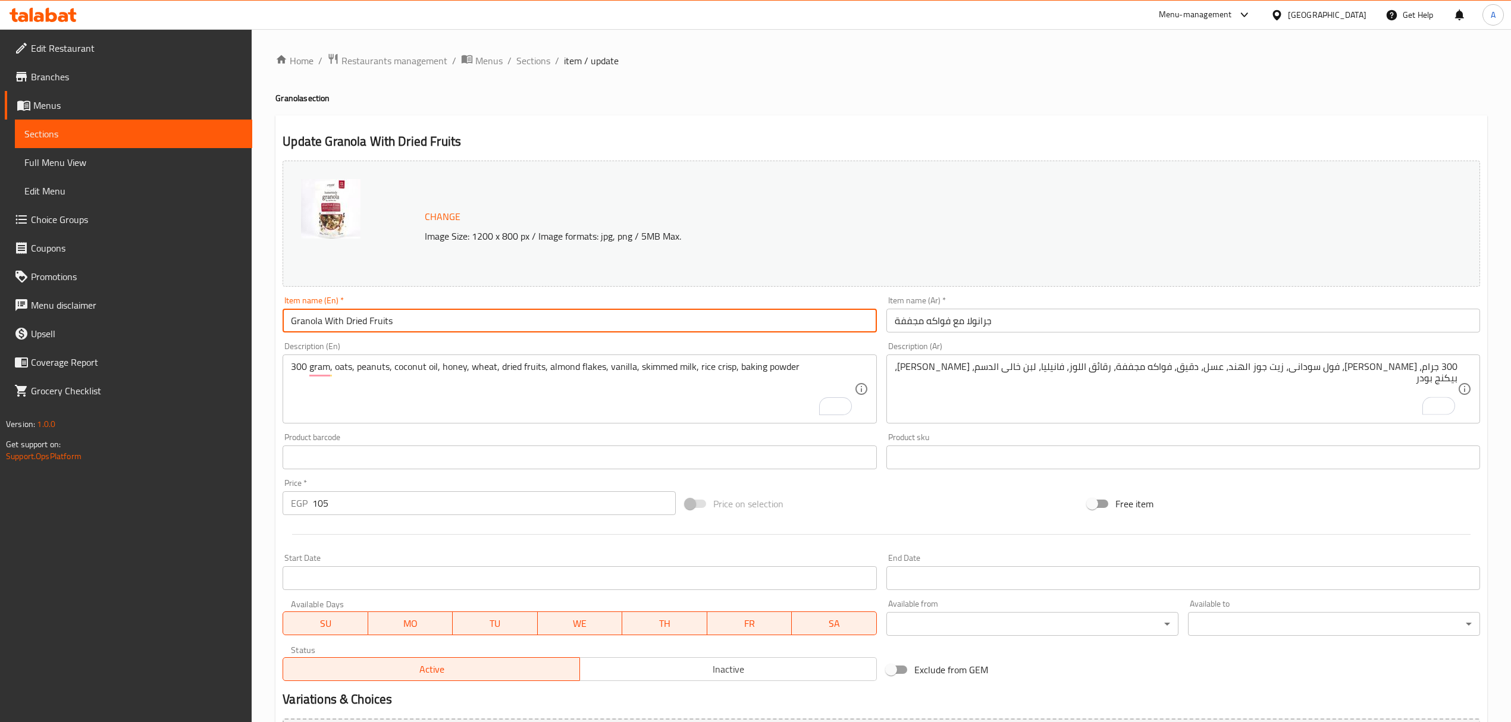
click at [532, 54] on span "Sections" at bounding box center [533, 61] width 34 height 14
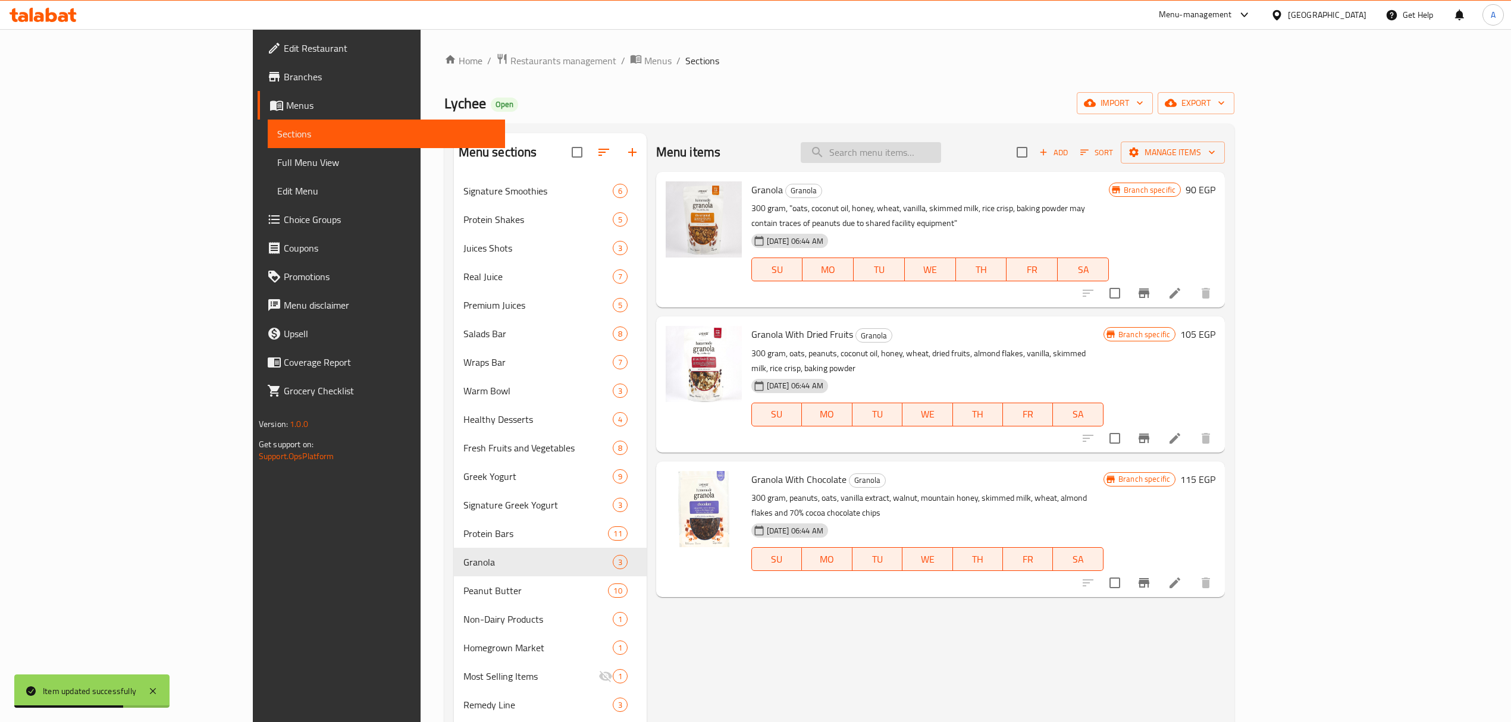
click at [941, 154] on input "search" at bounding box center [871, 152] width 140 height 21
paste input "peach please salad"
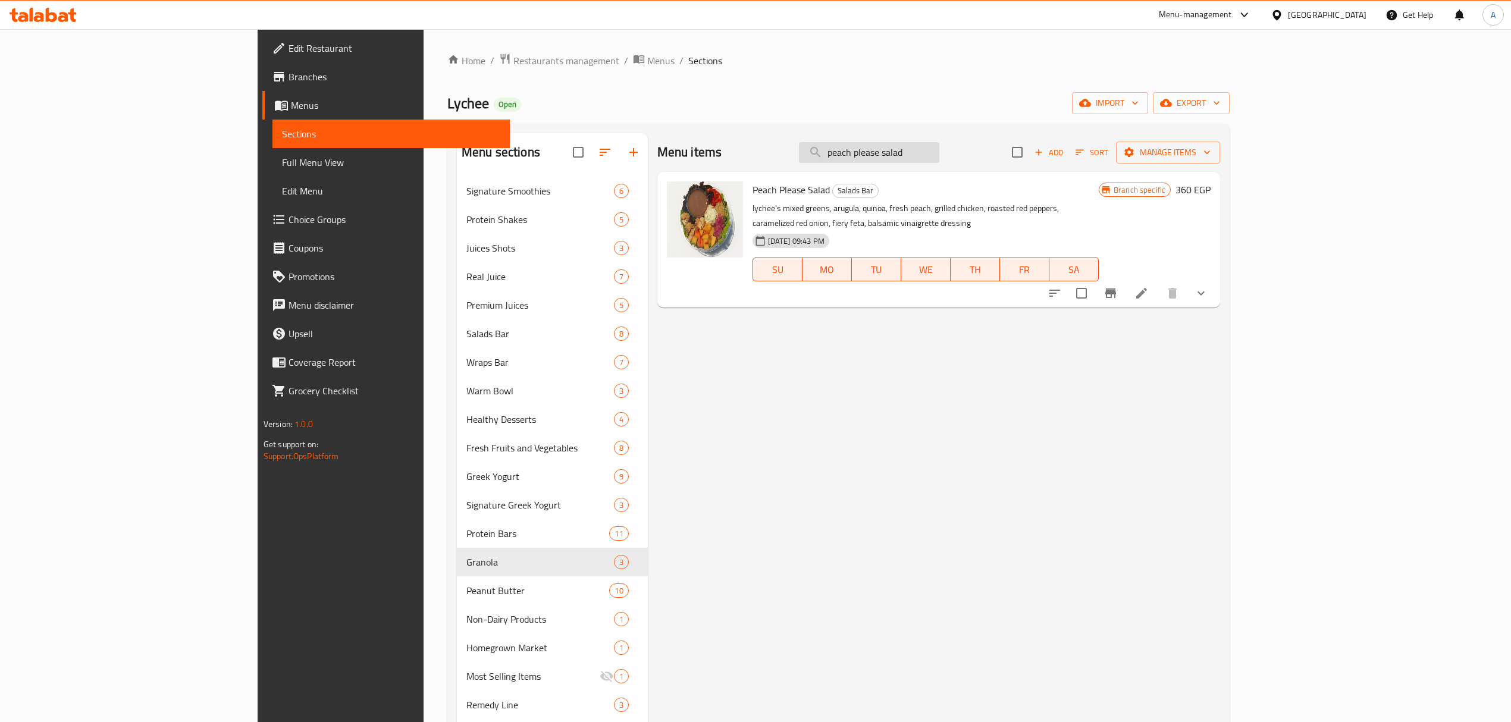
click at [939, 160] on input "peach please salad" at bounding box center [869, 152] width 140 height 21
paste input "go man-go"
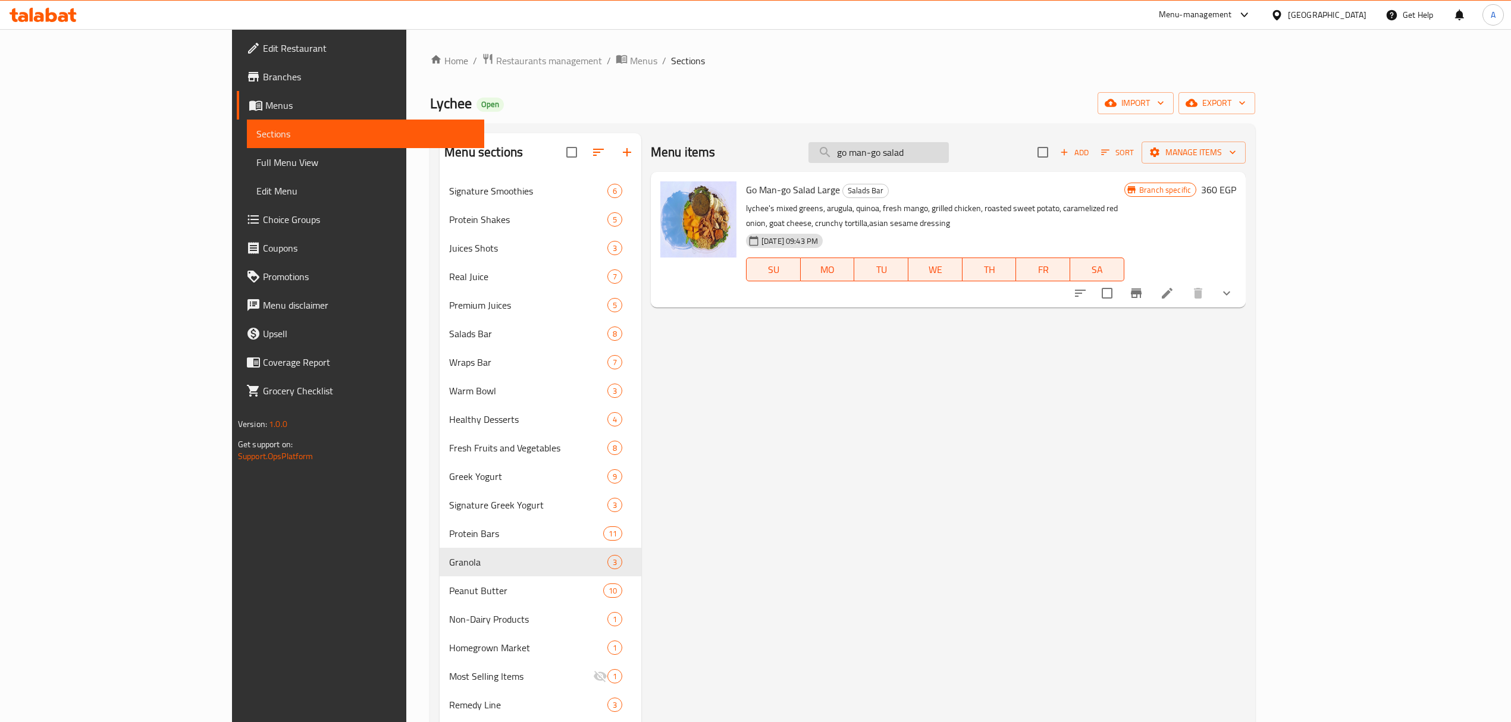
click at [949, 163] on input "go man-go salad" at bounding box center [879, 152] width 140 height 21
paste input "pre-cut dates 12oz"
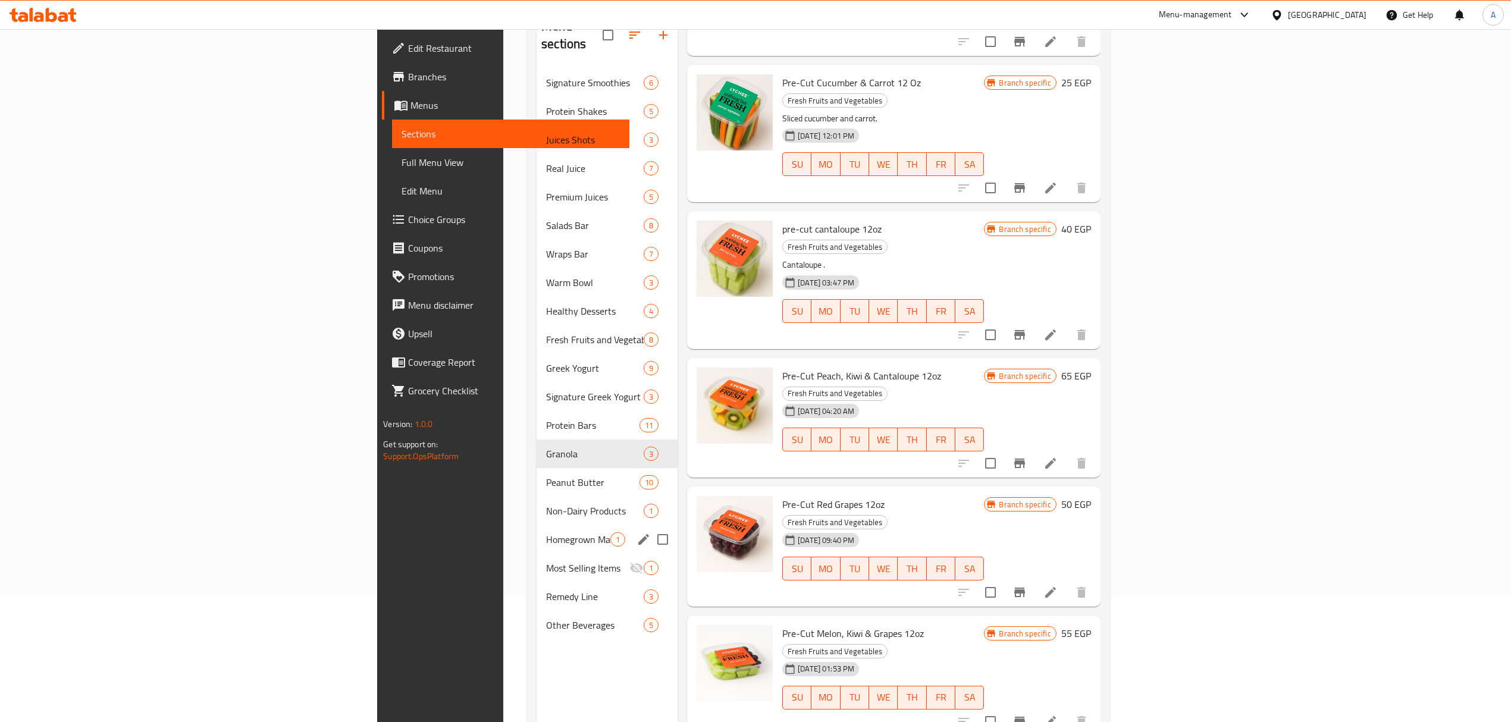
scroll to position [88, 0]
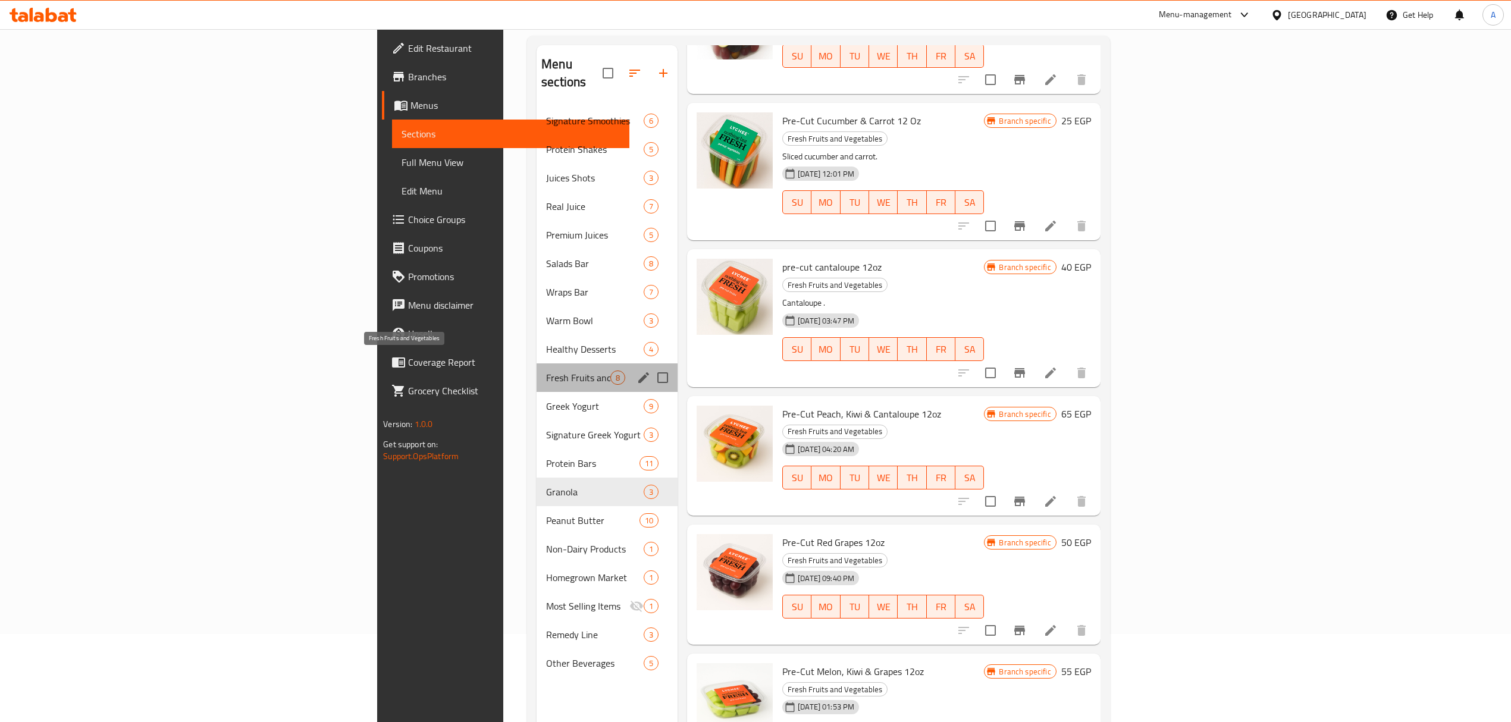
click at [546, 371] on span "Fresh Fruits and Vegetables" at bounding box center [578, 378] width 64 height 14
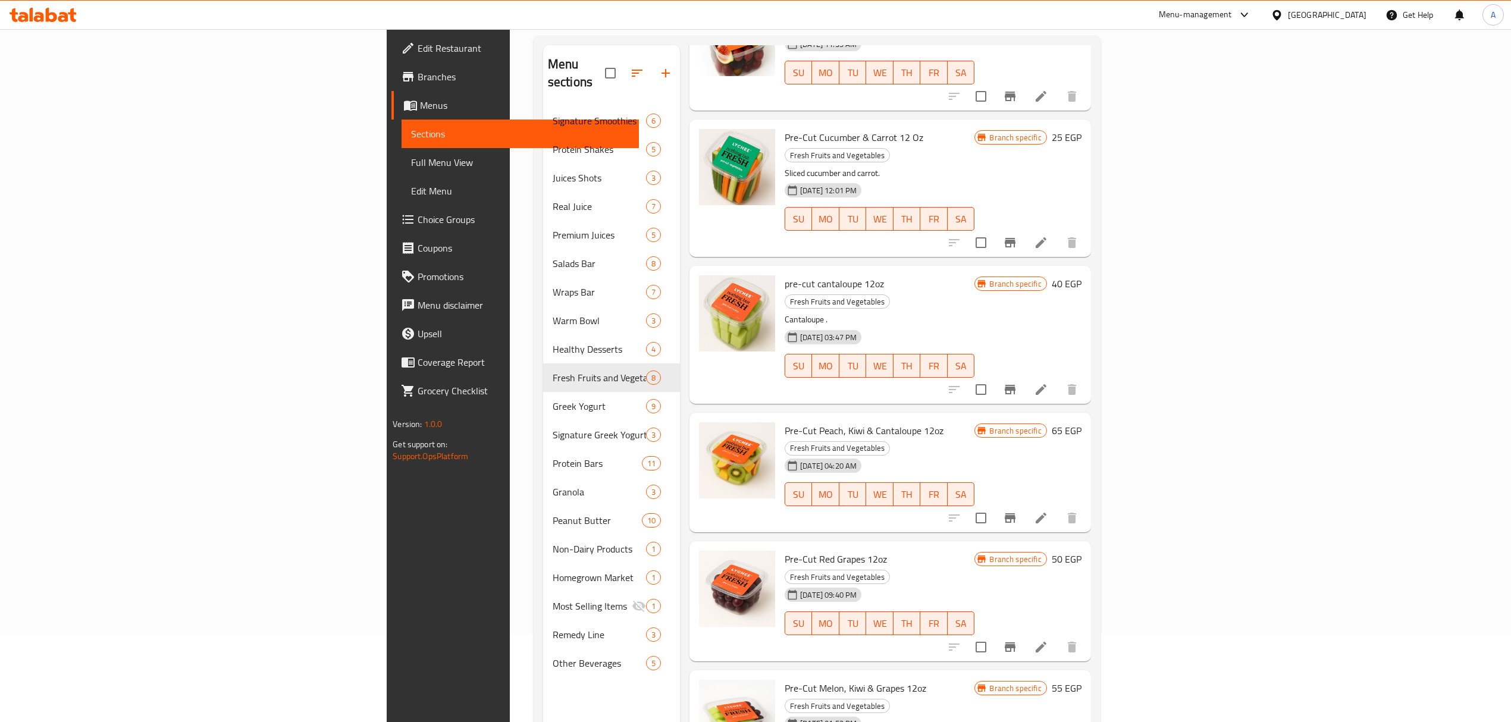
click at [979, 454] on div "01-05-2025 04:20 AM SU MO TU WE TH FR SA" at bounding box center [879, 486] width 199 height 64
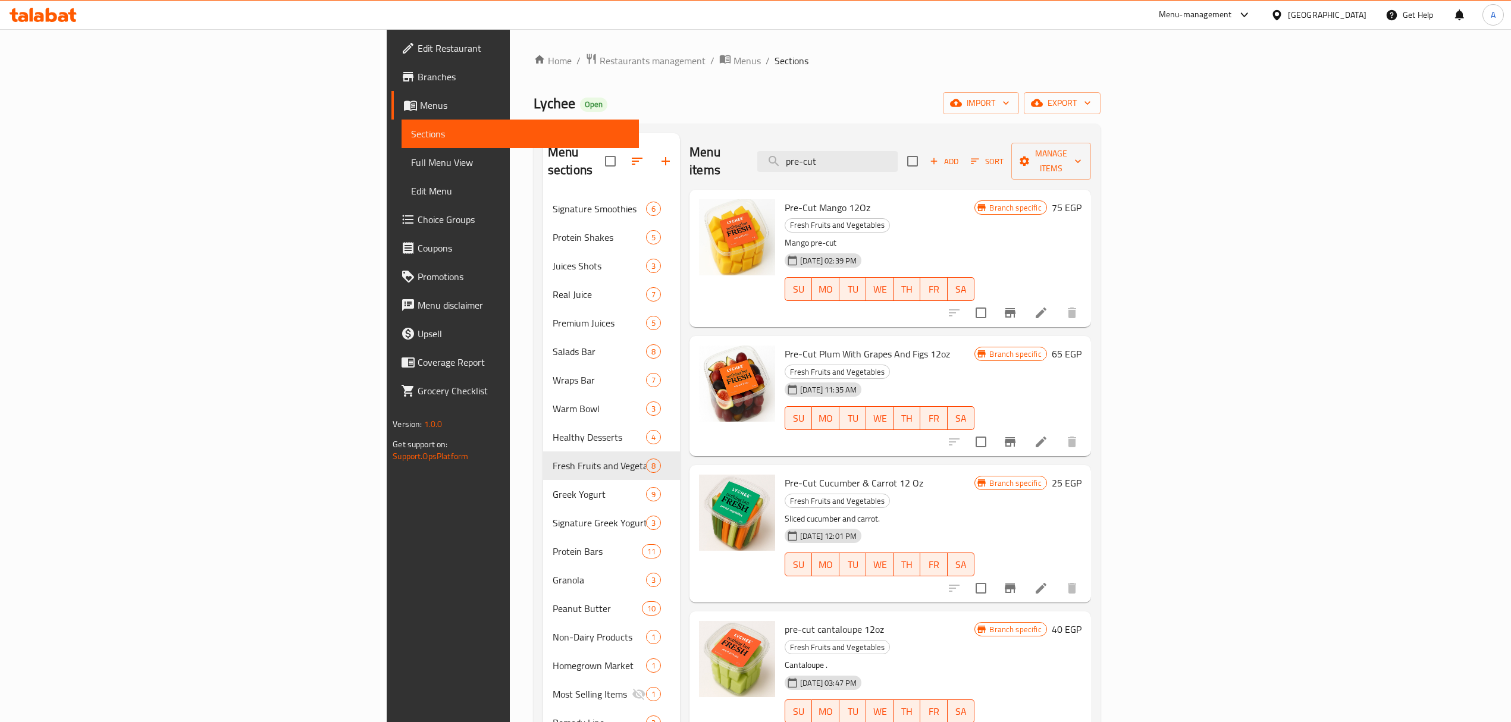
click at [964, 171] on div "Menu items pre-cut Add Sort Manage items" at bounding box center [891, 161] width 402 height 57
click at [898, 158] on input "pre-cut" at bounding box center [827, 161] width 140 height 21
paste input "dates"
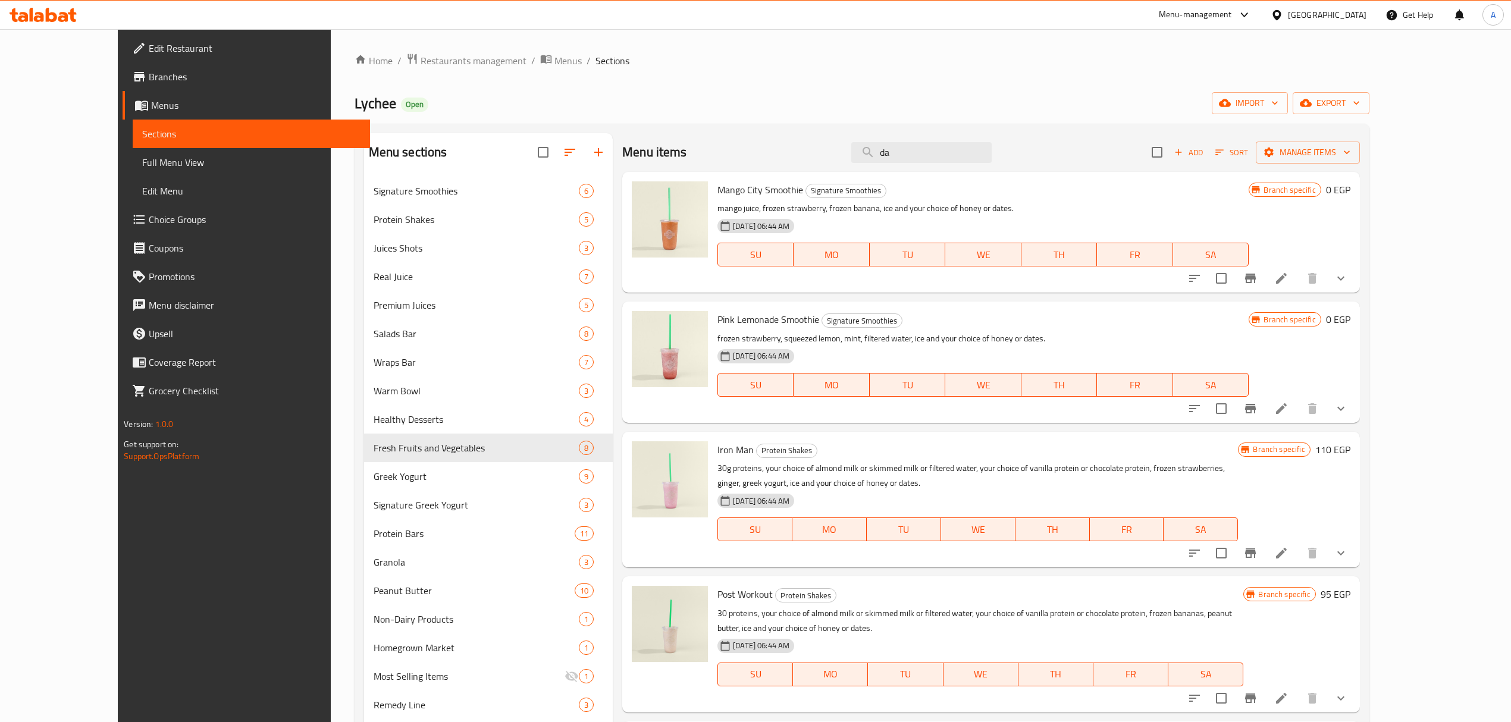
type input "d"
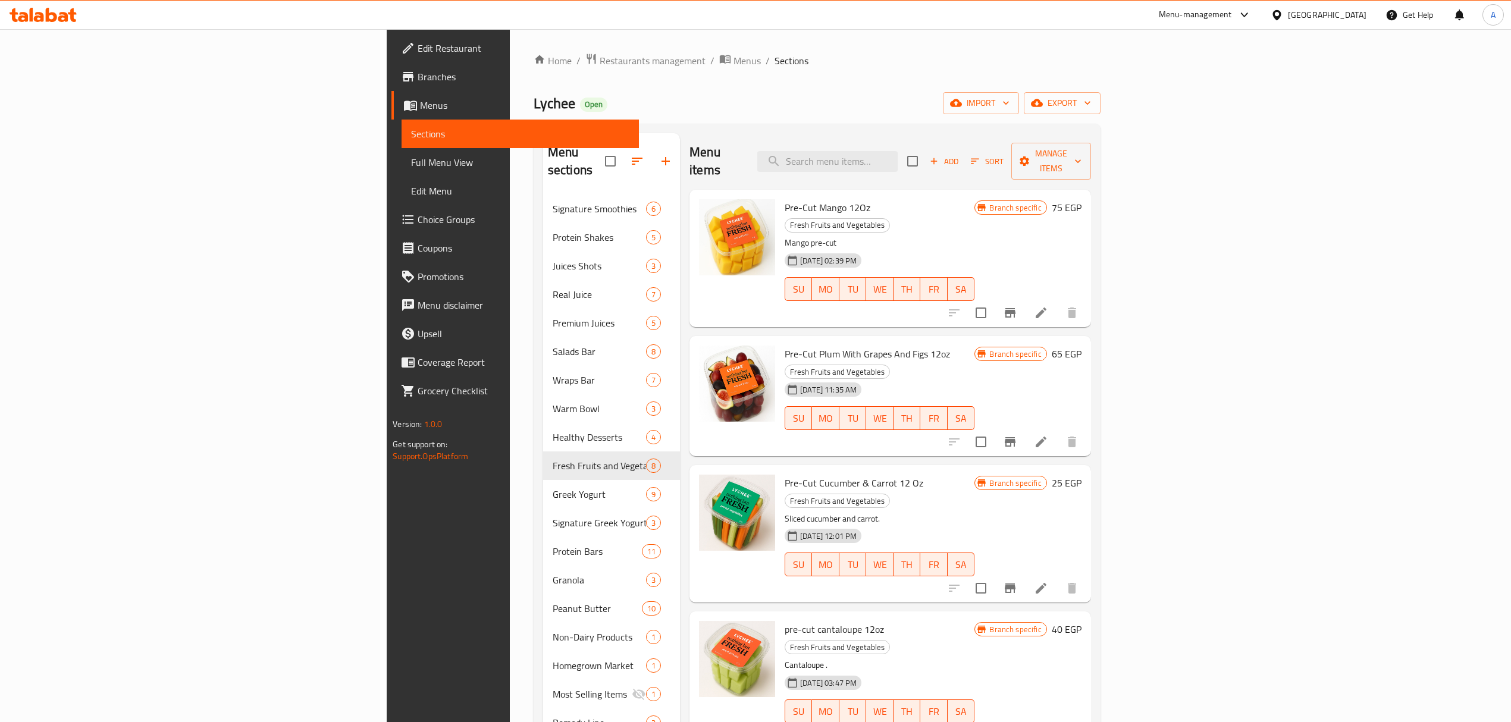
click at [1034, 297] on div "Menu items Add Sort Manage items Pre-Cut Mango 12Oz Fresh Fruits and Vegetables…" at bounding box center [885, 494] width 411 height 722
click at [830, 249] on div "[DATE] 02:39 PM" at bounding box center [805, 261] width 50 height 24
click at [960, 155] on span "Add" at bounding box center [944, 162] width 32 height 14
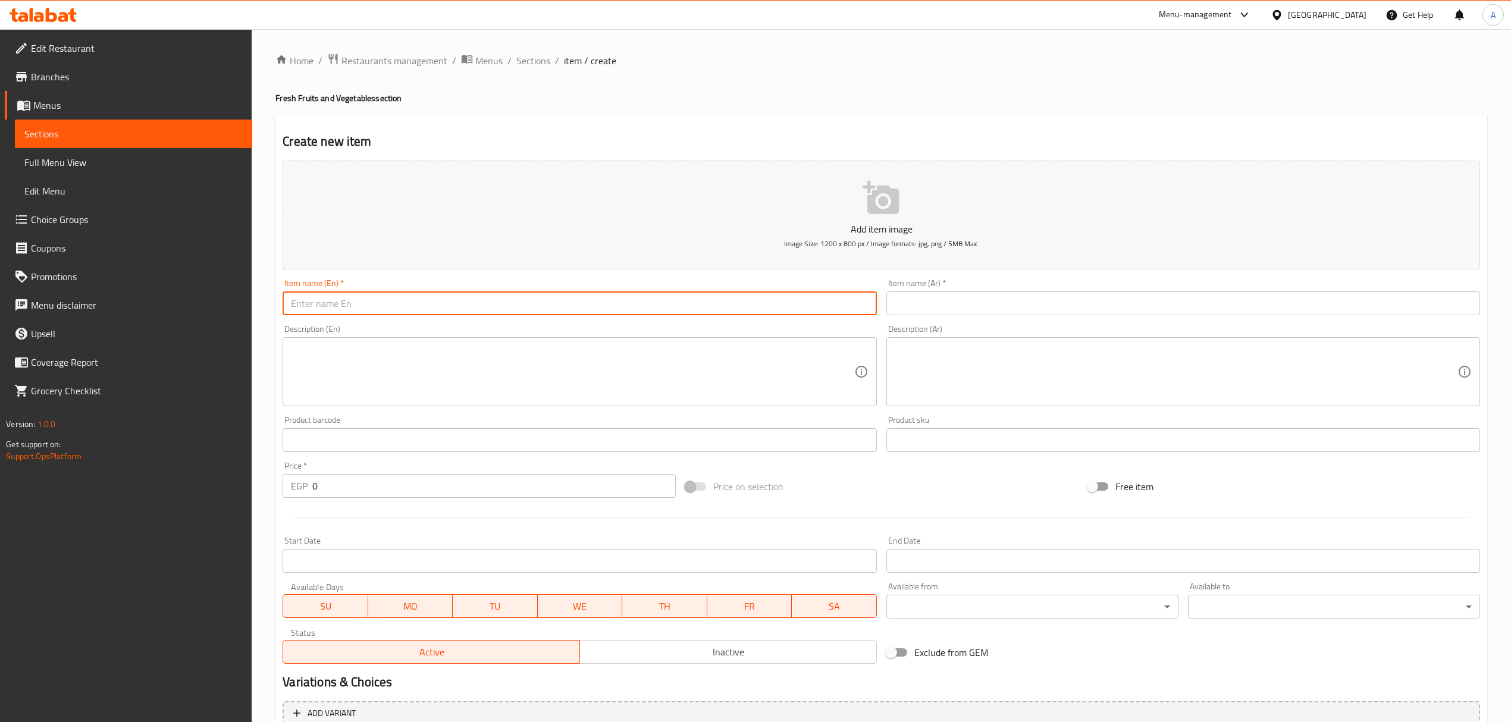
click at [548, 307] on input "text" at bounding box center [580, 304] width 594 height 24
paste input "Pre-Cut Dates 12 Oz"
type input "Pre-Cut Dates 12 Oz"
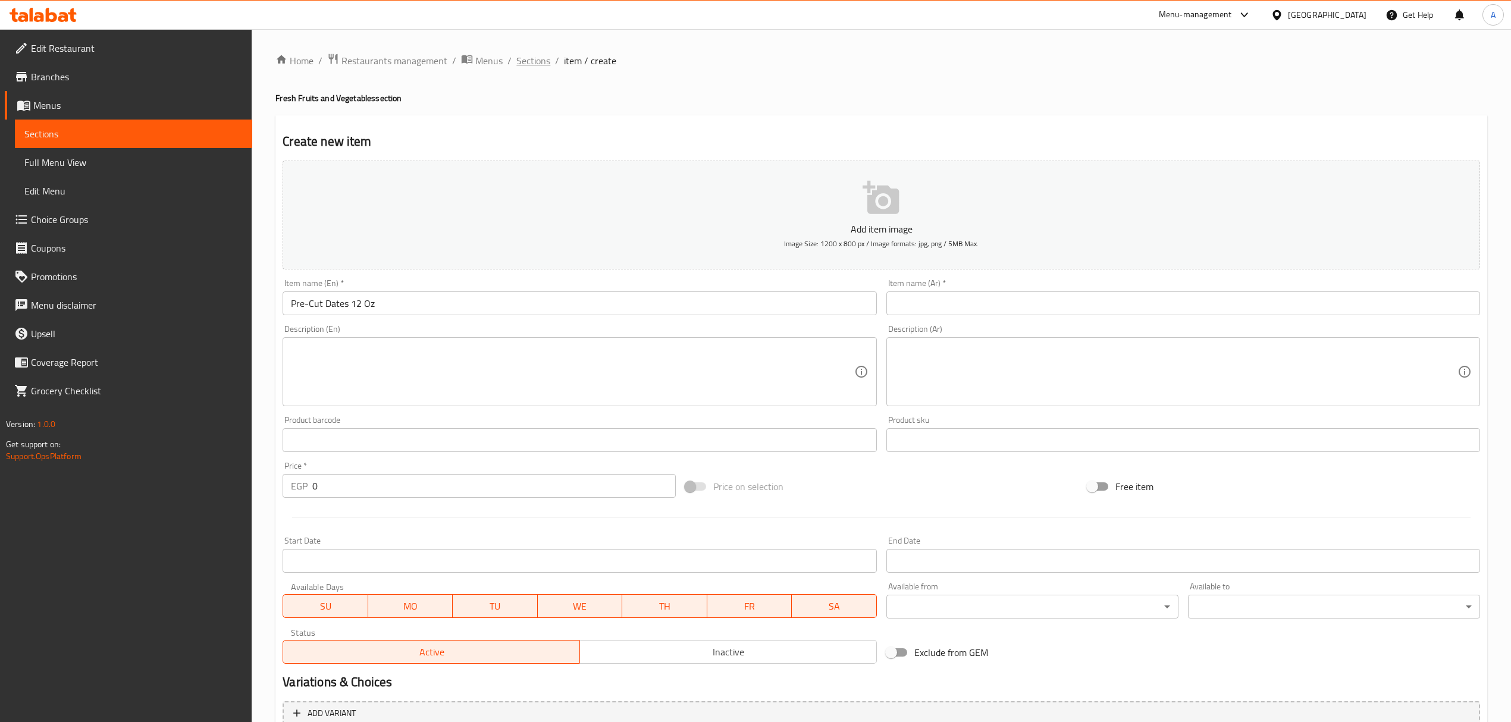
click at [536, 59] on span "Sections" at bounding box center [533, 61] width 34 height 14
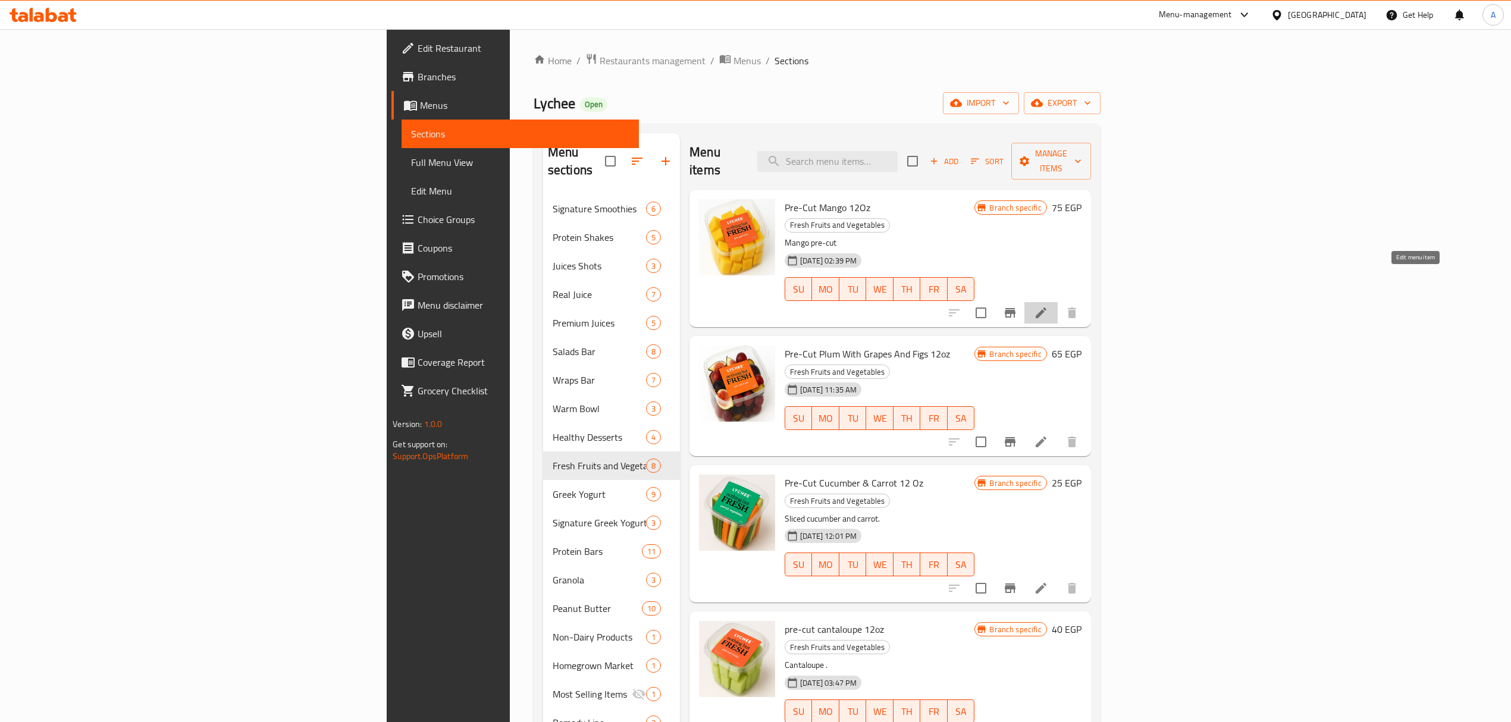
click at [1047, 308] on icon at bounding box center [1041, 313] width 11 height 11
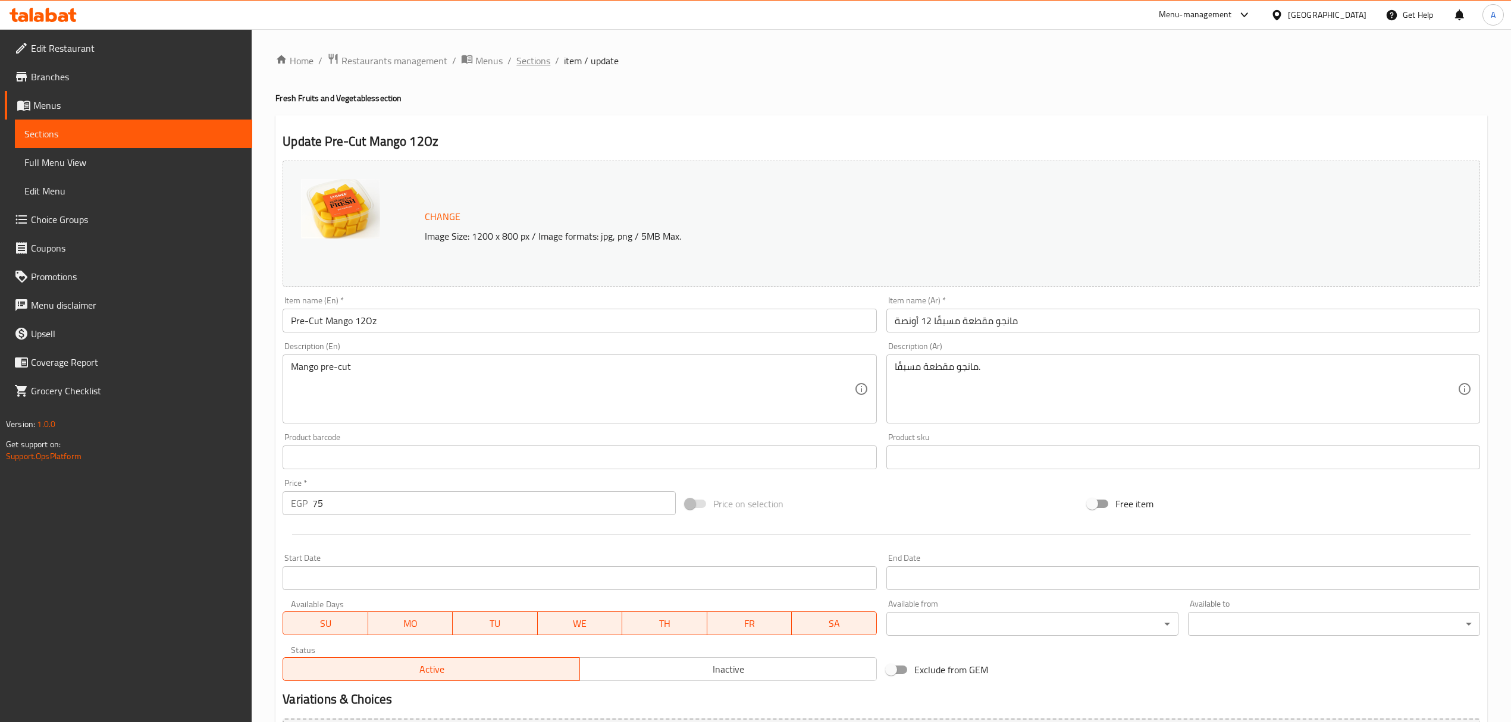
click at [534, 58] on span "Sections" at bounding box center [533, 61] width 34 height 14
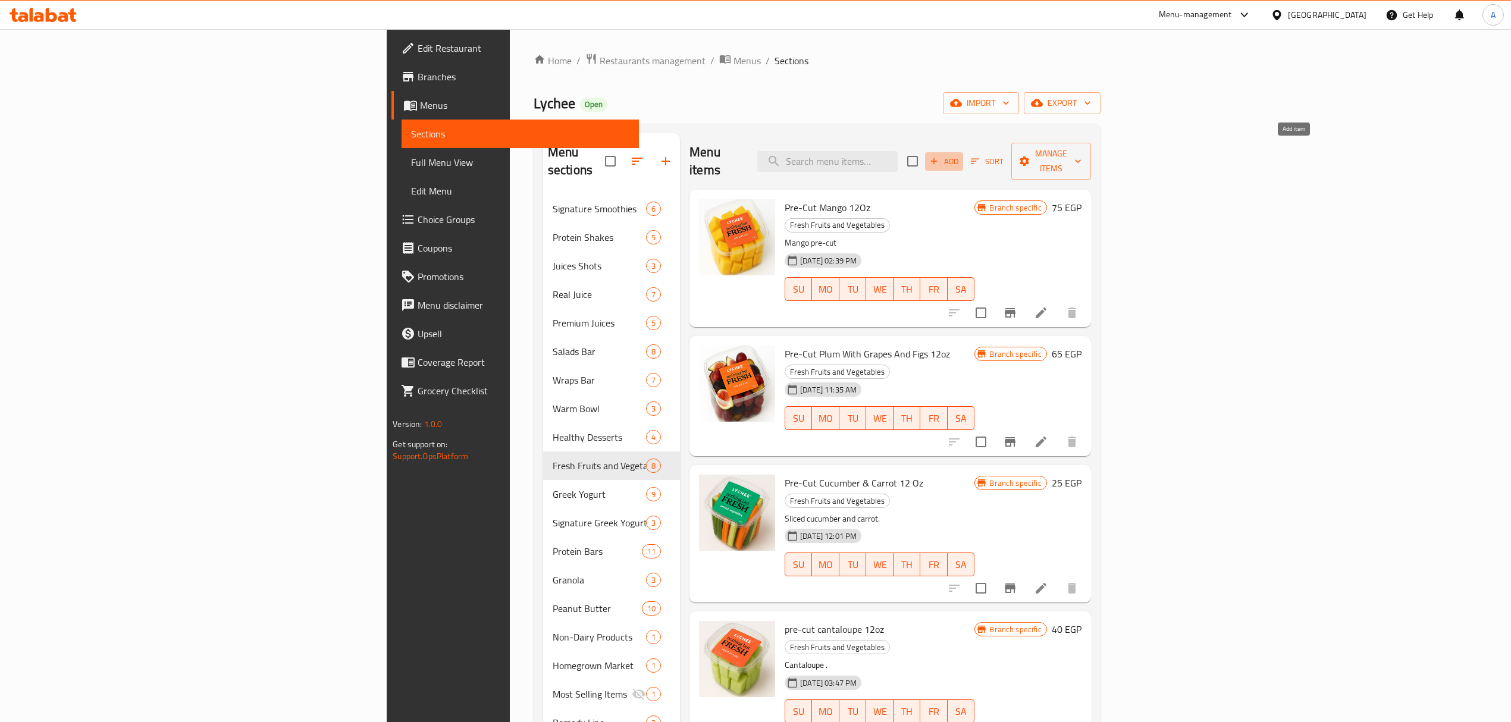
click at [960, 158] on span "Add" at bounding box center [944, 162] width 32 height 14
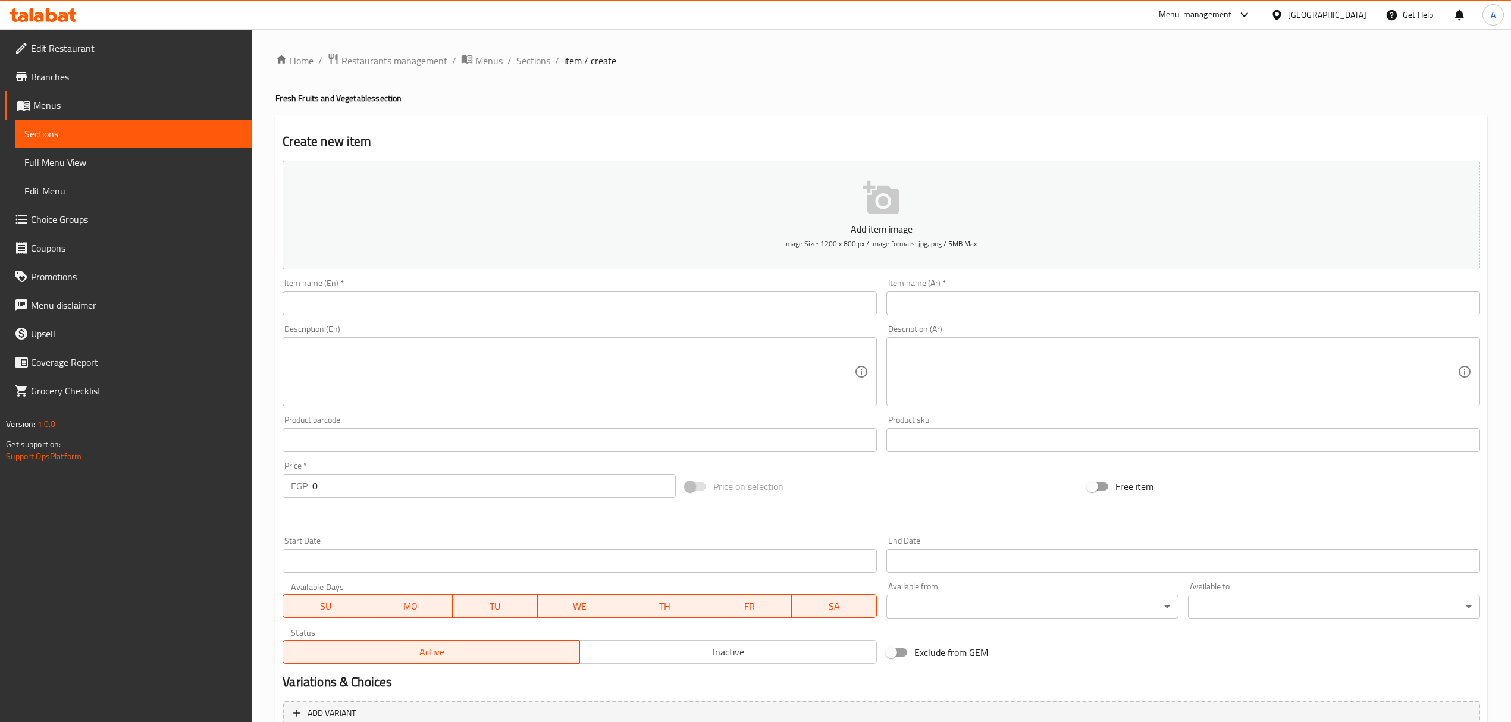
click at [1034, 297] on input "text" at bounding box center [1184, 304] width 594 height 24
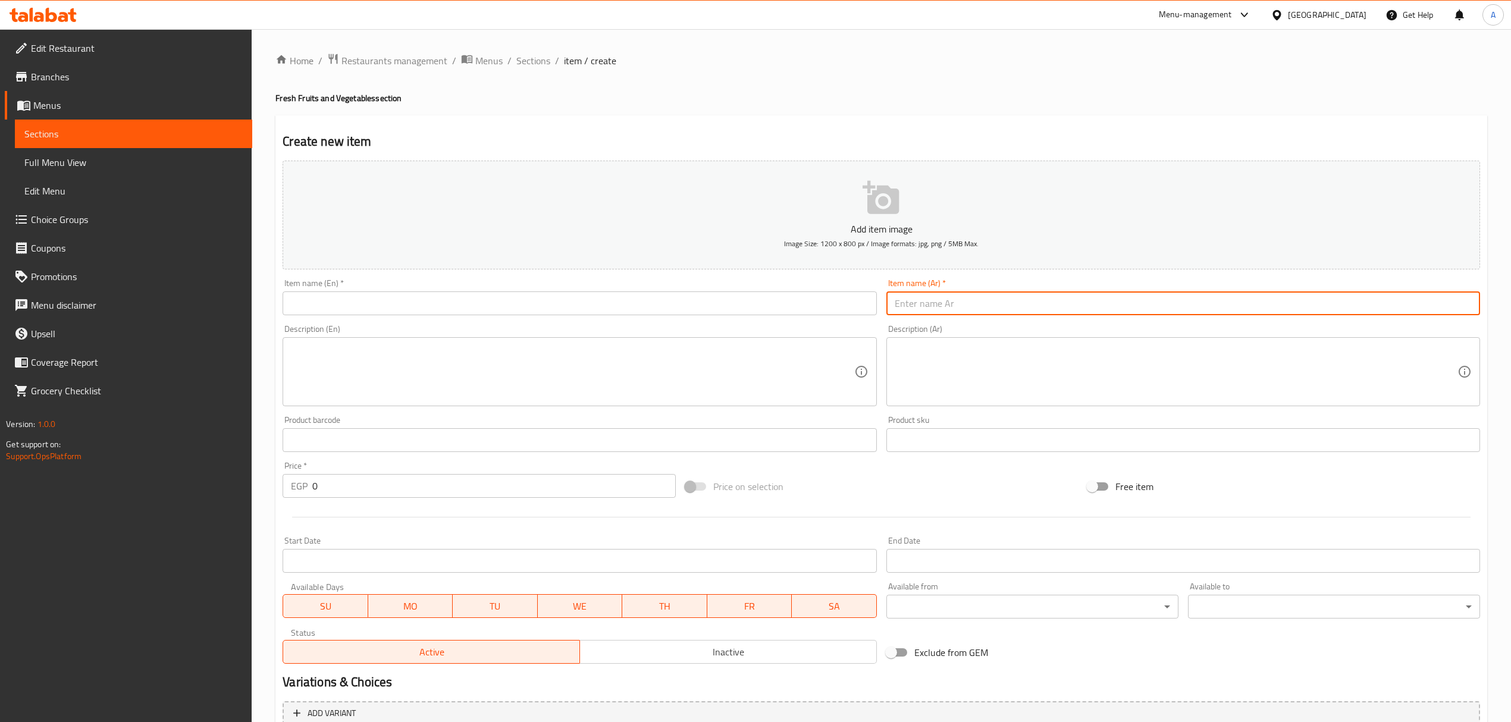
paste input "Pre-Cut Dates 12 Oz"
type input "Pre-Cut Dates 12 Oz"
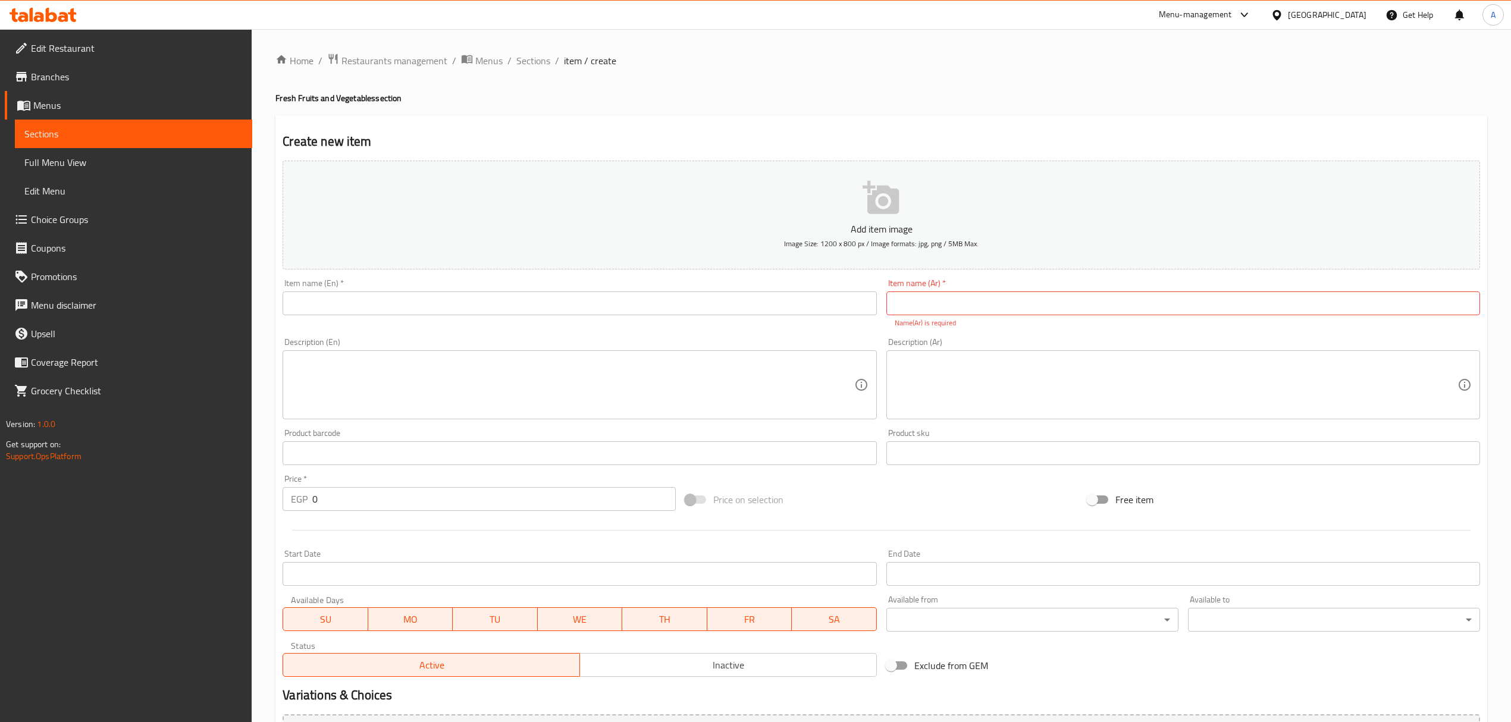
click at [679, 289] on div "Item name (En)   * Item name (En) *" at bounding box center [580, 297] width 594 height 36
click at [677, 302] on input "text" at bounding box center [580, 304] width 594 height 24
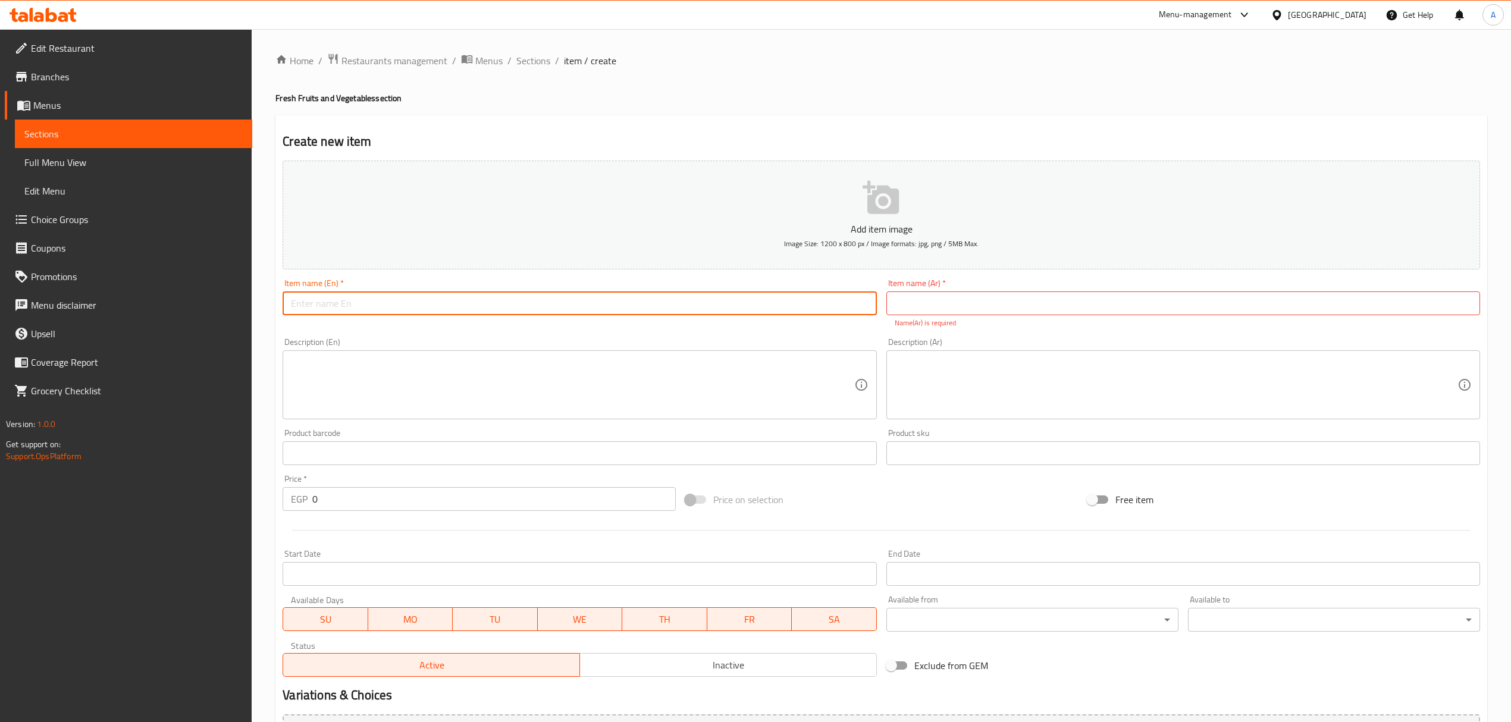
paste input "Pre-Cut Dates 12 Oz"
type input "Pre-Cut Dates 12 Oz"
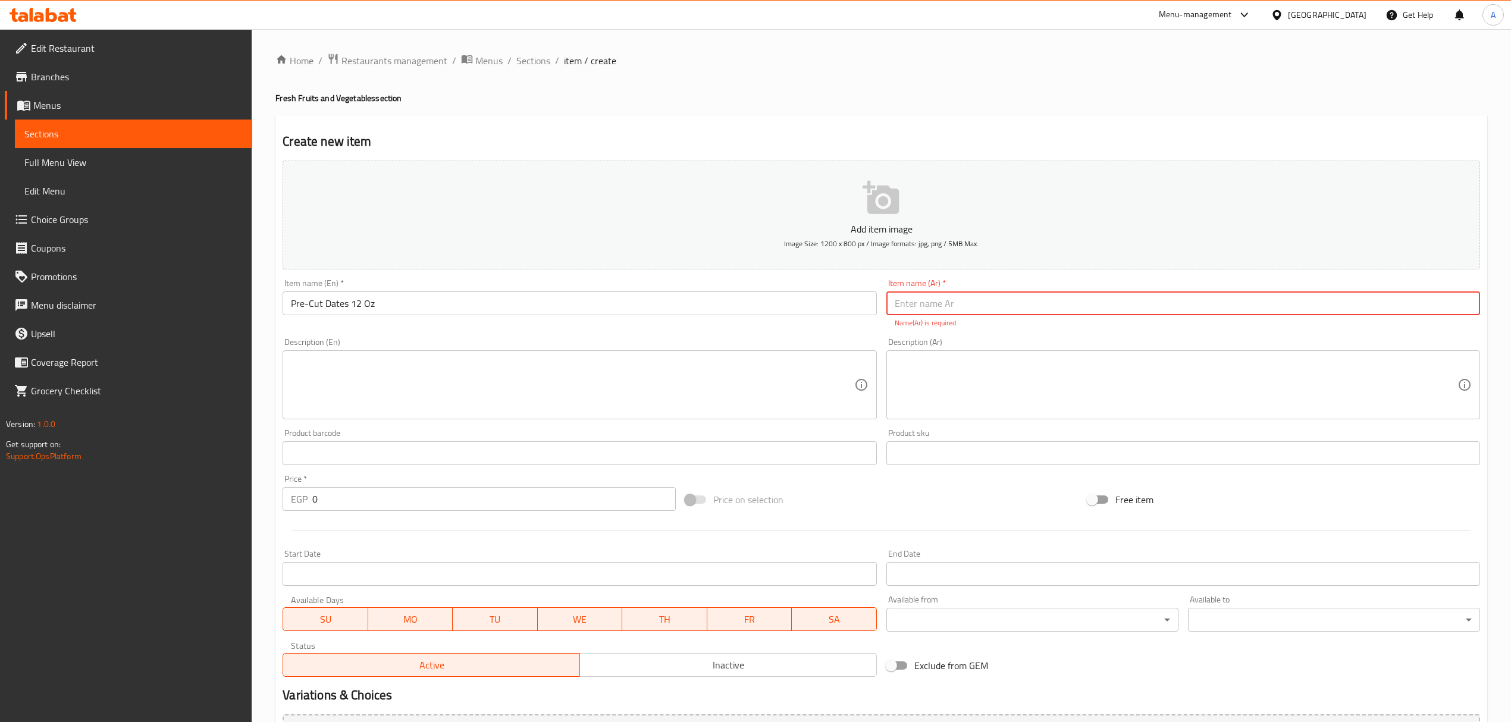
click at [989, 303] on input "text" at bounding box center [1184, 304] width 594 height 24
paste input "تمور مقطعة مسبقًا 12 أونصة"
click at [336, 308] on input "Pre-Cut Dates 12 Oz" at bounding box center [580, 304] width 594 height 24
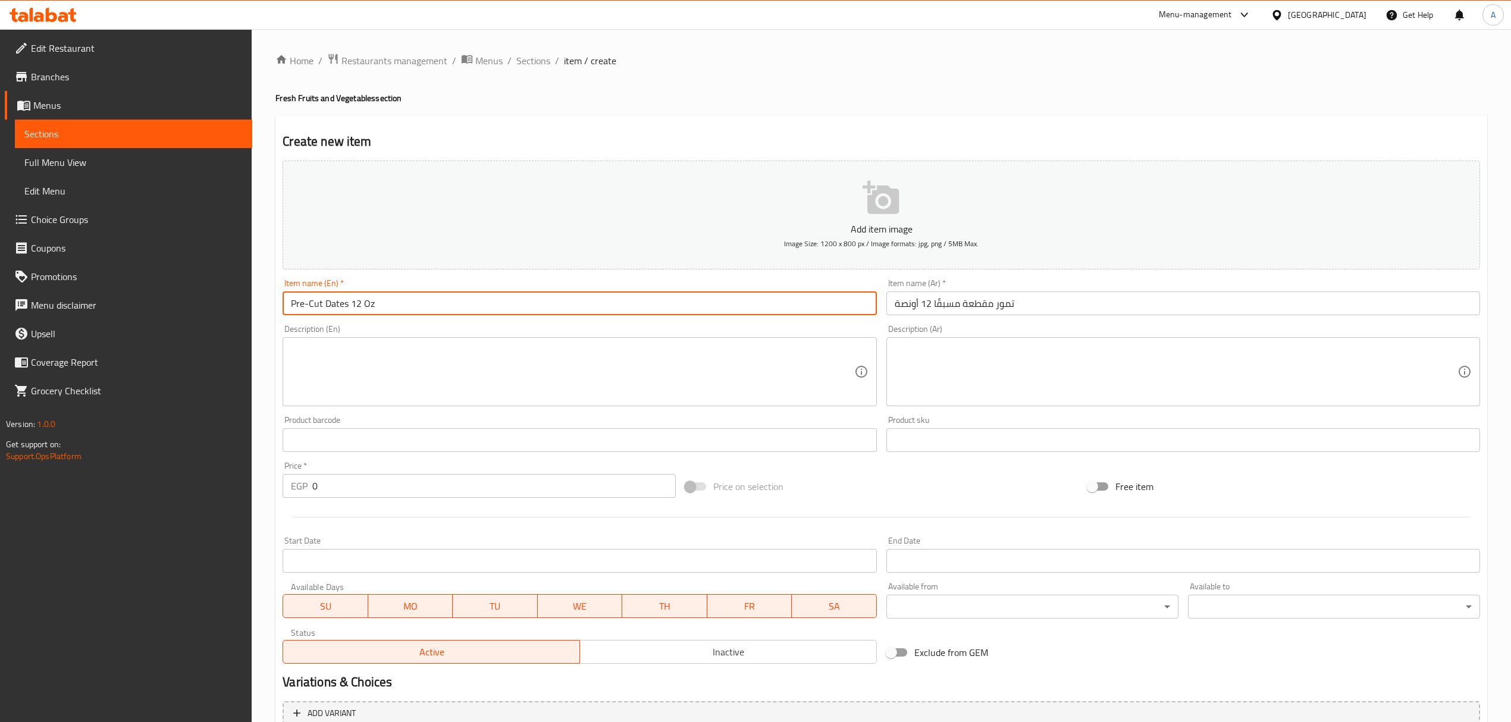
click at [336, 308] on input "Pre-Cut Dates 12 Oz" at bounding box center [580, 304] width 594 height 24
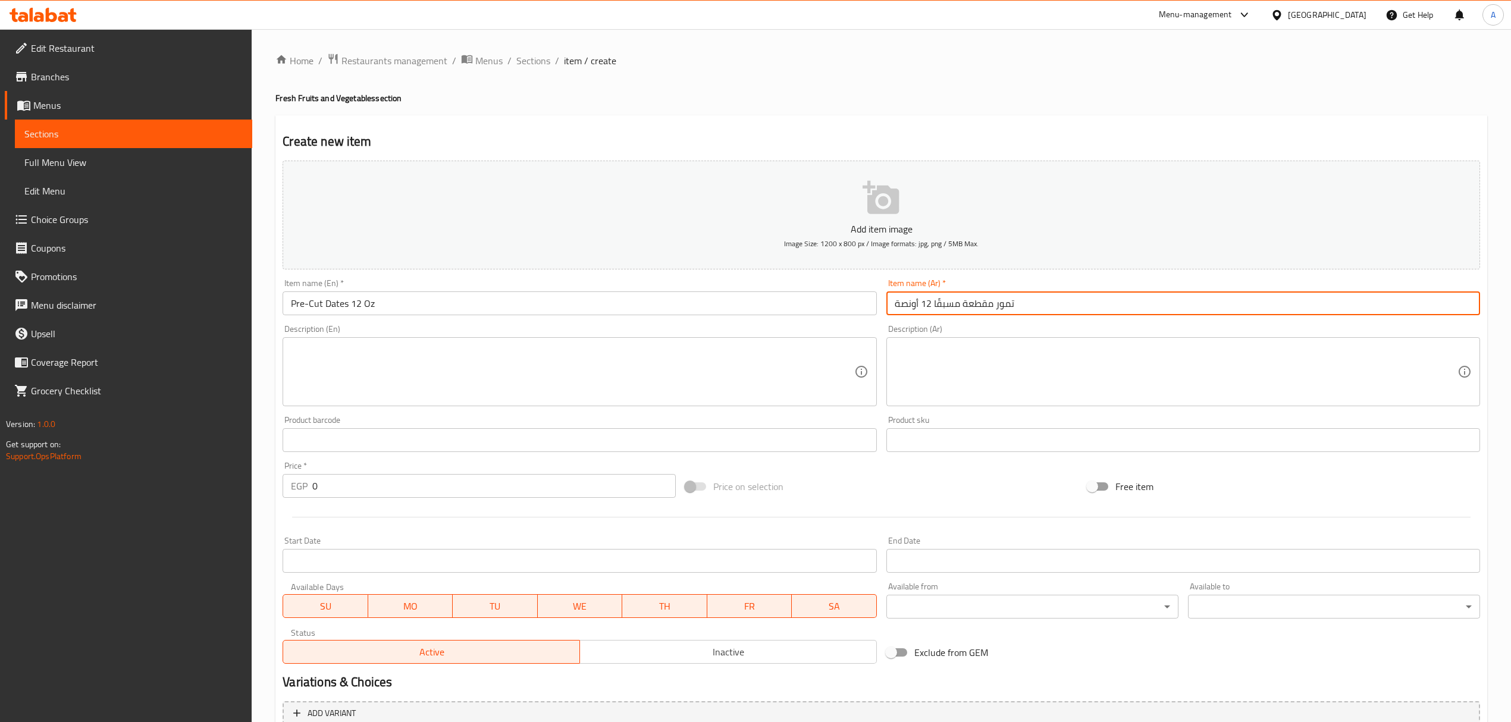
drag, startPoint x: 996, startPoint y: 311, endPoint x: 1026, endPoint y: 312, distance: 29.8
click at [1026, 312] on input "تمور مقطعة مسبقًا 12 أونصة" at bounding box center [1184, 304] width 594 height 24
click at [1001, 309] on input "تمور مقطعة مسبقًا 12 أونصة" at bounding box center [1184, 304] width 594 height 24
paste input "لح"
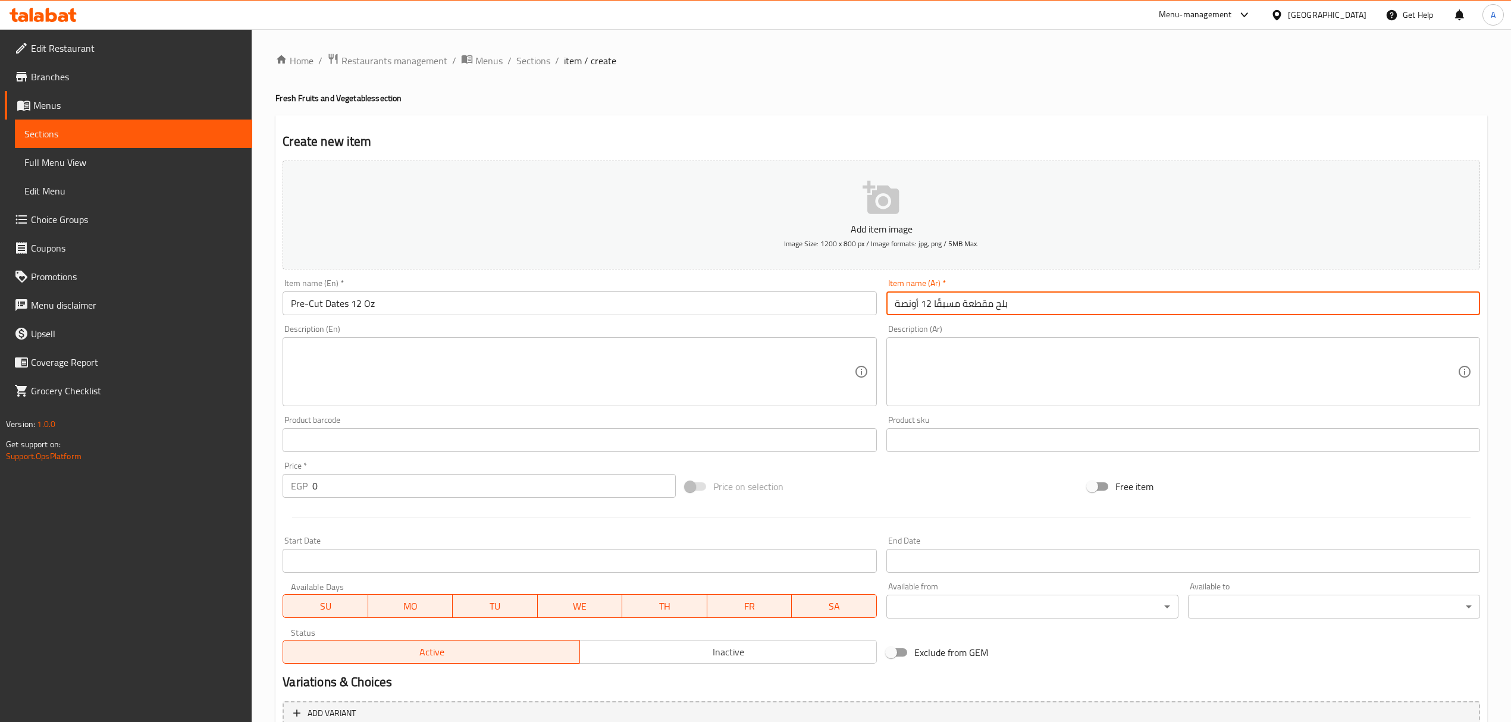
type input "بلح مقطعة مسبقًا 12 أونصة"
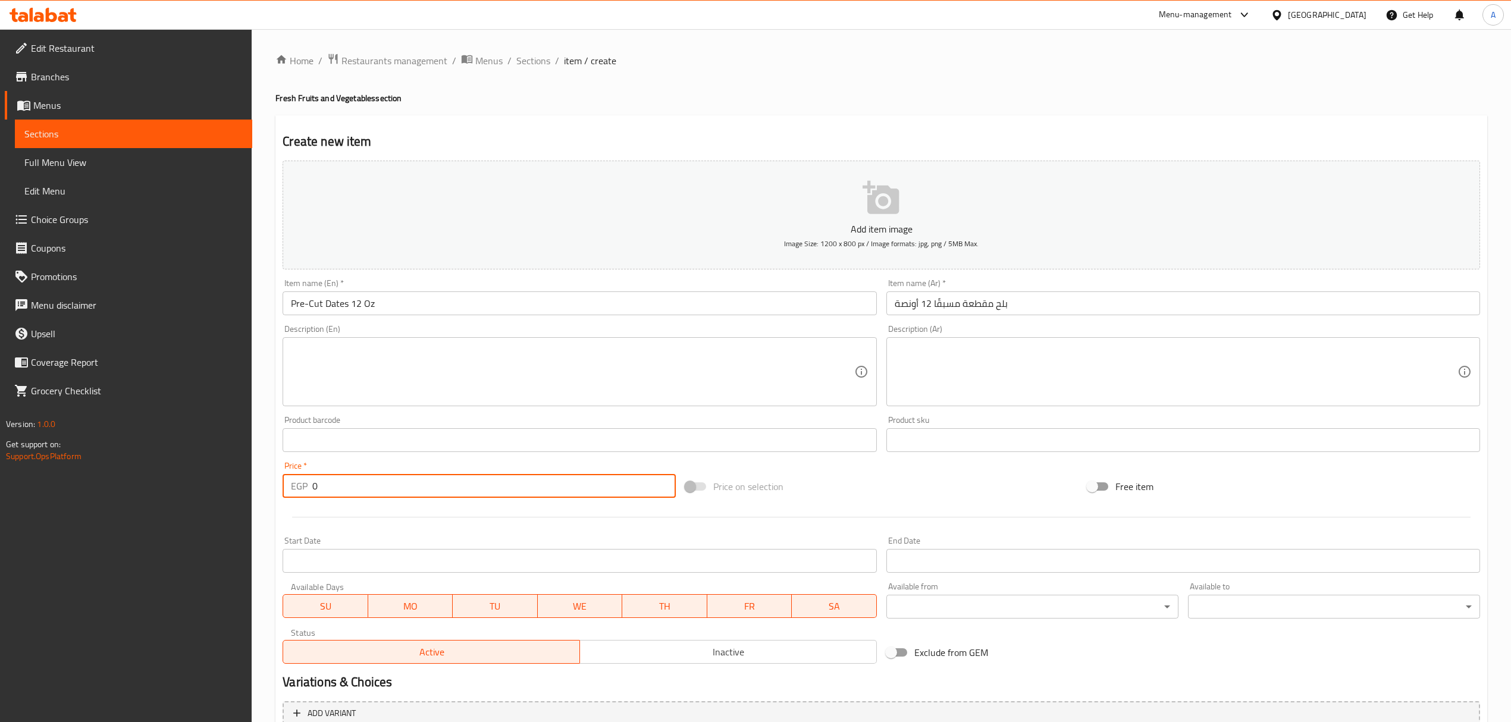
drag, startPoint x: 343, startPoint y: 477, endPoint x: 292, endPoint y: 468, distance: 52.6
click at [292, 468] on div "Price   * EGP 0 Price *" at bounding box center [479, 480] width 393 height 36
paste input "65"
type input "65"
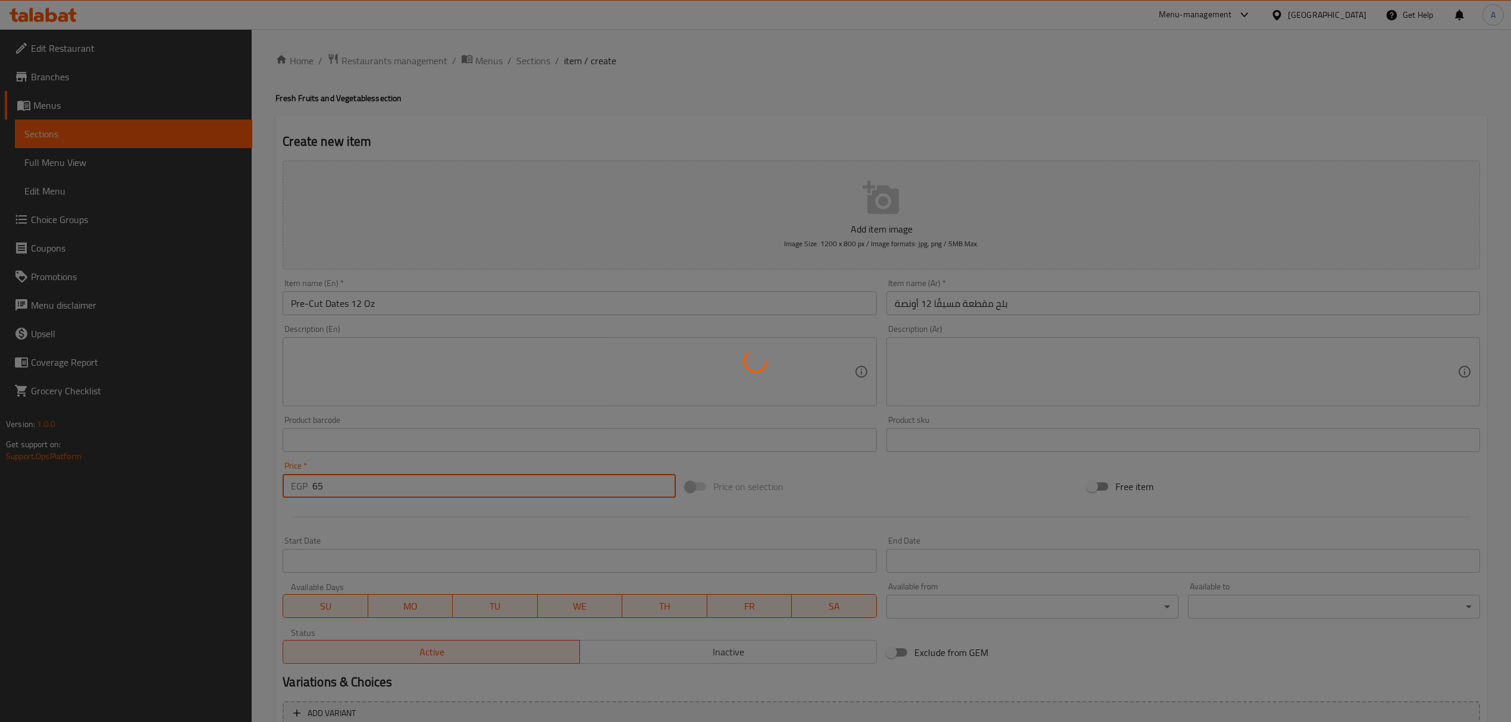
type input "0"
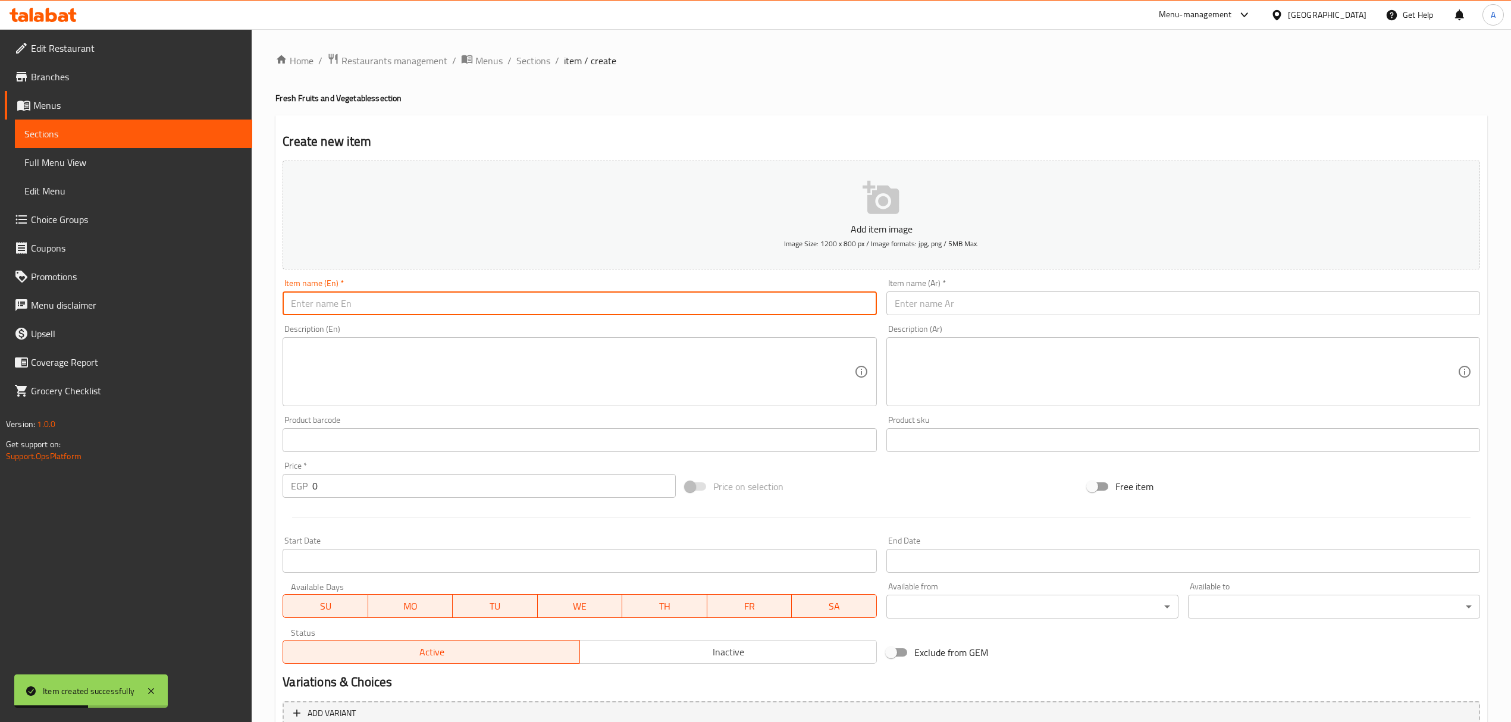
click at [481, 300] on input "text" at bounding box center [580, 304] width 594 height 24
paste input "Pre-Cut Pomegranate 12 Oz"
type input "Pre-Cut Pomegranate 12 Oz"
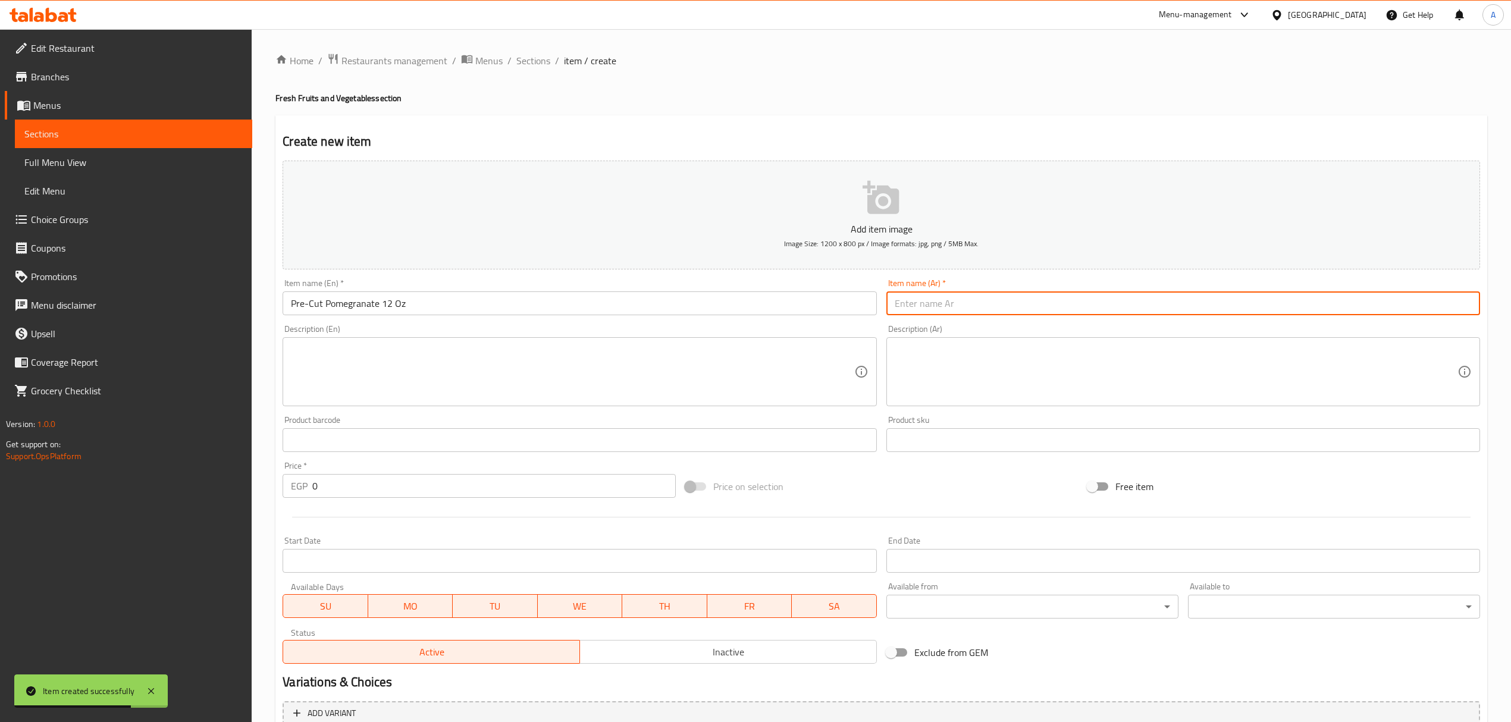
click at [969, 299] on input "text" at bounding box center [1184, 304] width 594 height 24
paste input "رمان مقطع مسبقًا 12 أونصة"
type input "رمان مقطع مسبقًا 12 أونصة"
click at [399, 300] on input "Pre-Cut Pomegranate 12 Oz" at bounding box center [580, 304] width 594 height 24
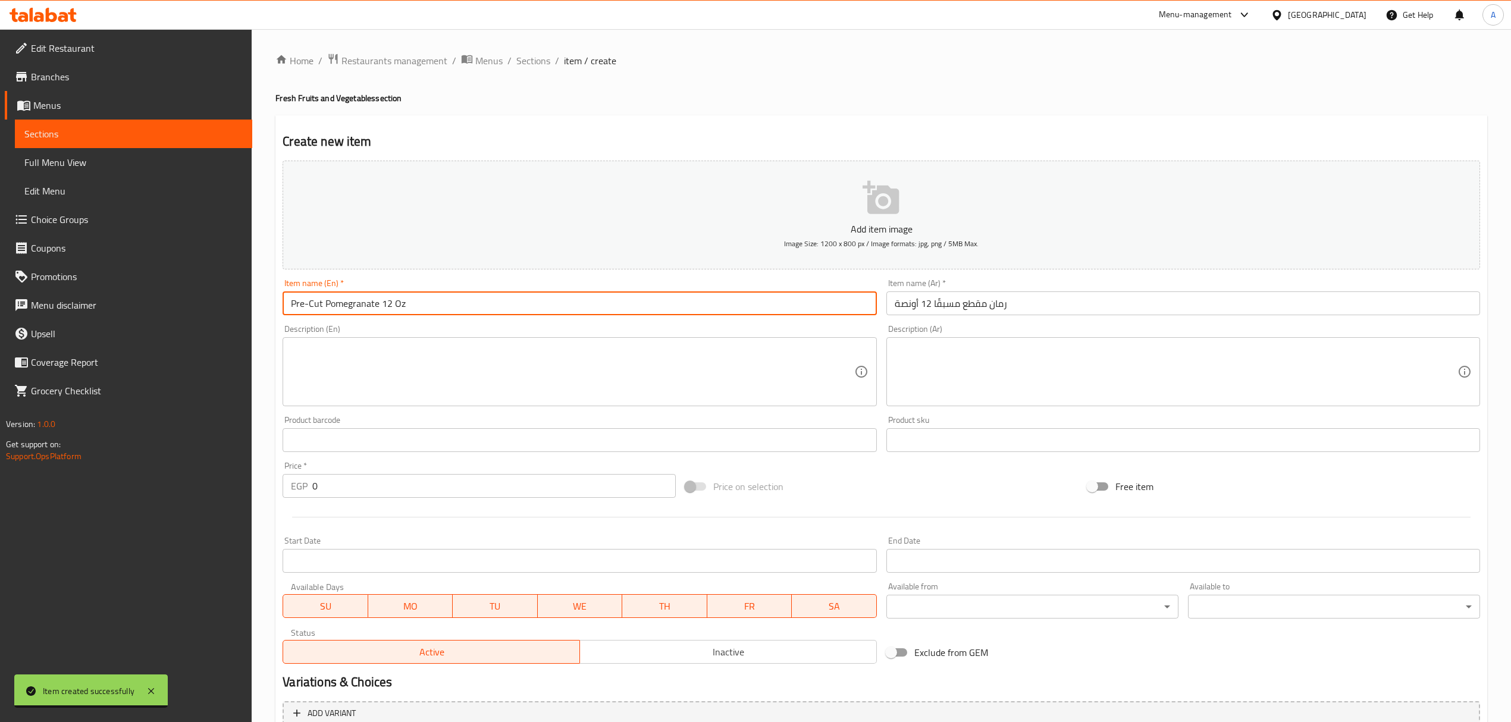
click at [399, 300] on input "Pre-Cut Pomegranate 12 Oz" at bounding box center [580, 304] width 594 height 24
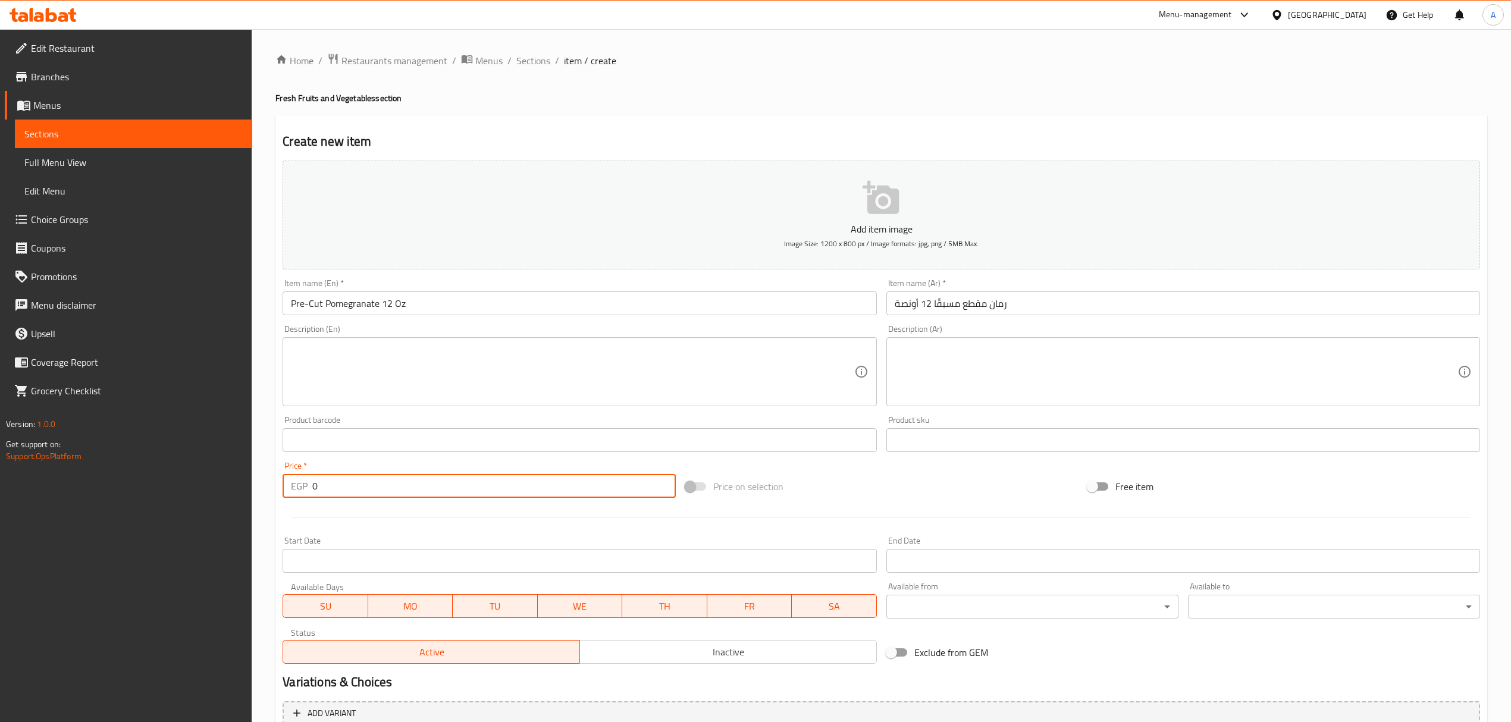
drag, startPoint x: 347, startPoint y: 484, endPoint x: 280, endPoint y: 491, distance: 68.3
click at [280, 491] on div "Price   * EGP 0 Price *" at bounding box center [479, 480] width 402 height 46
paste input "55"
type input "55"
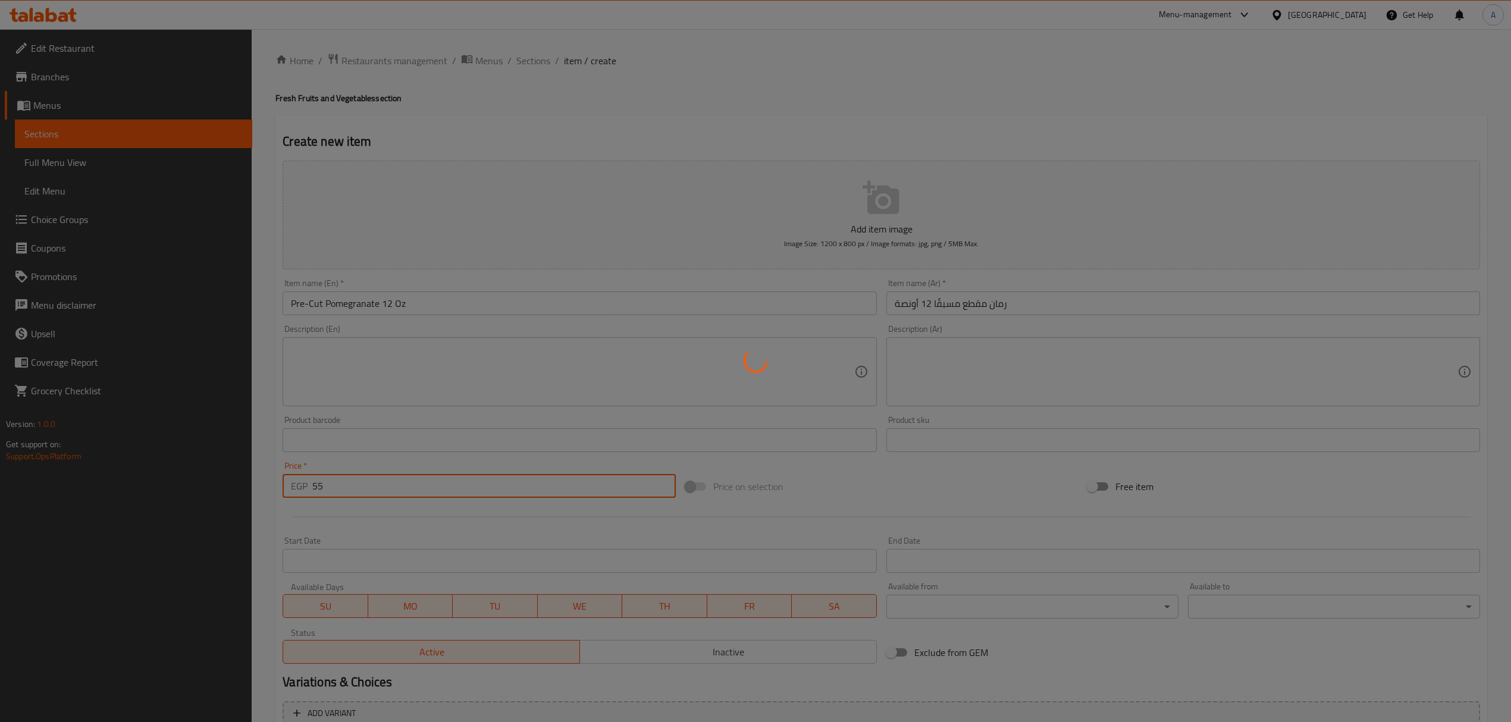
type input "0"
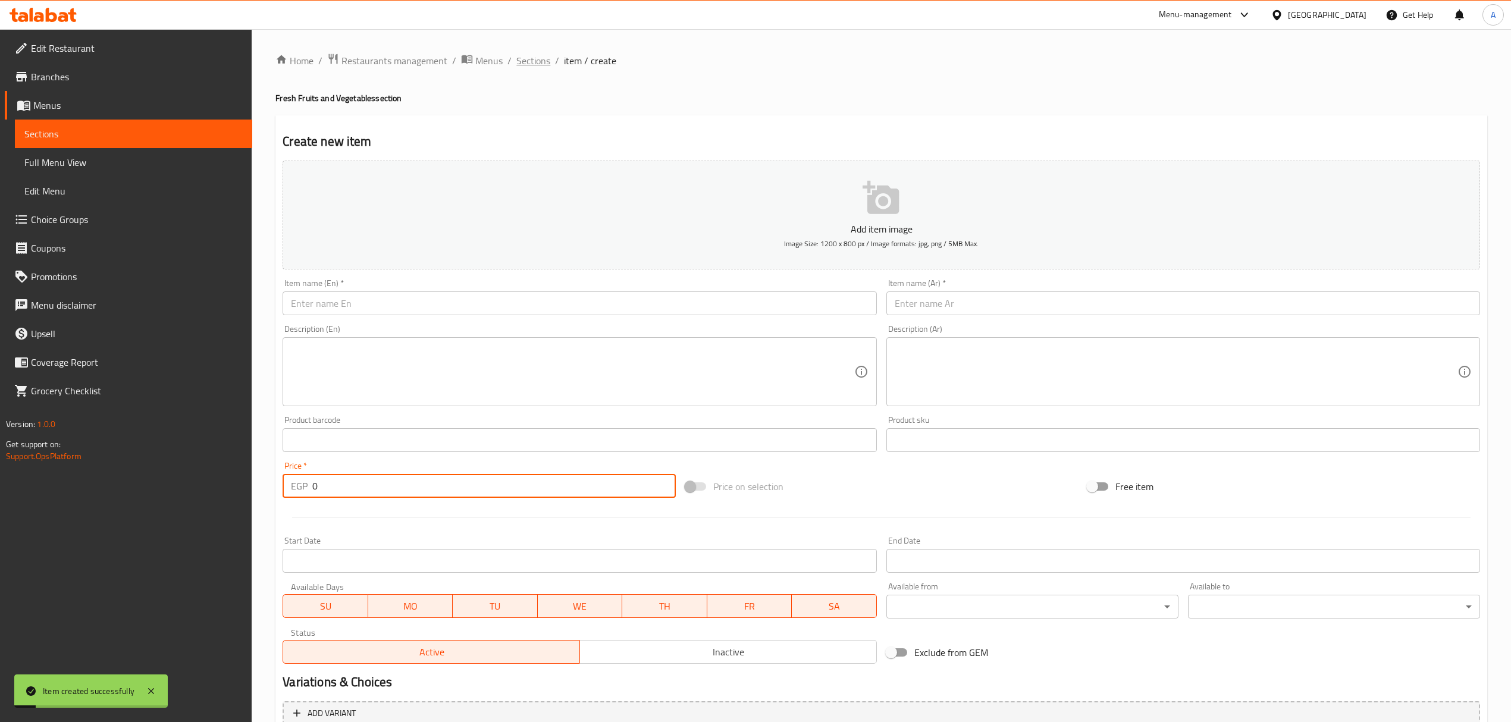
click at [531, 58] on span "Sections" at bounding box center [533, 61] width 34 height 14
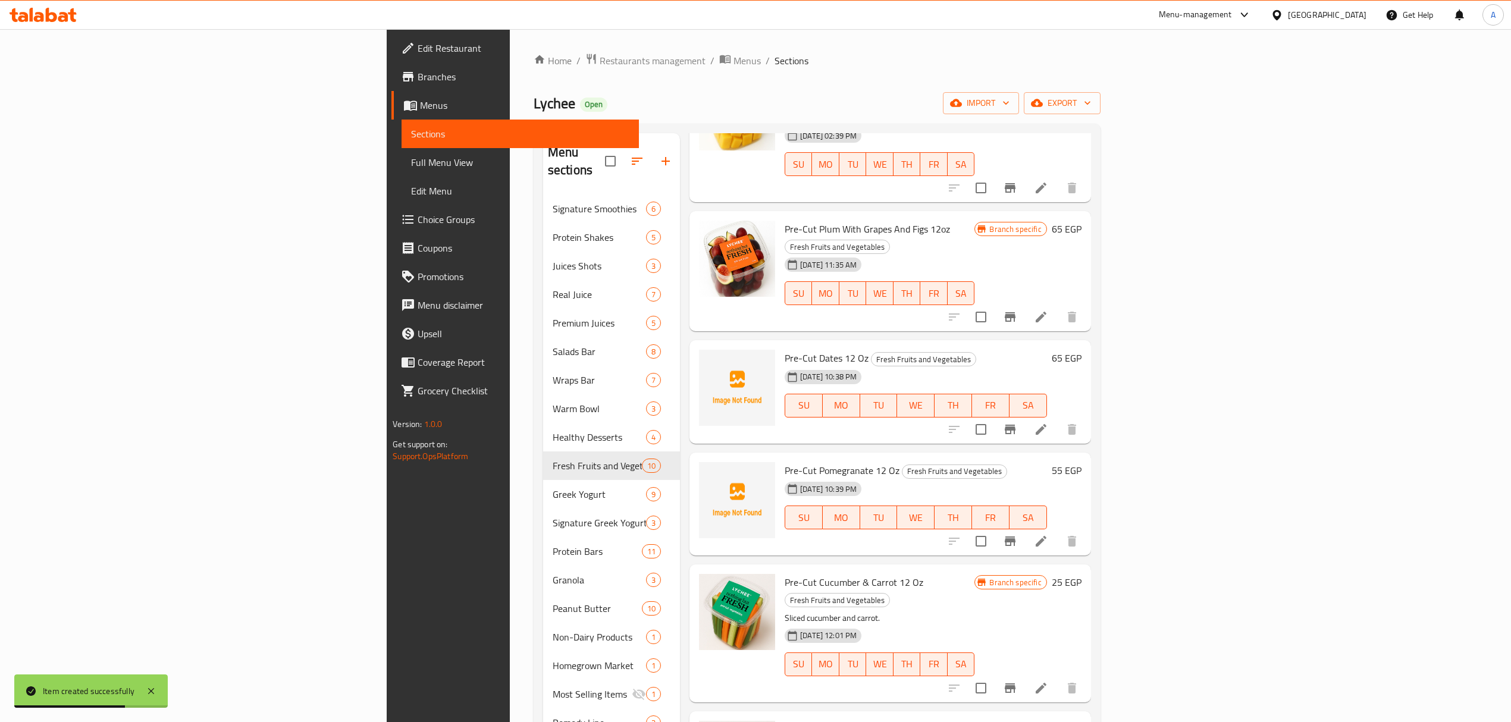
scroll to position [396, 0]
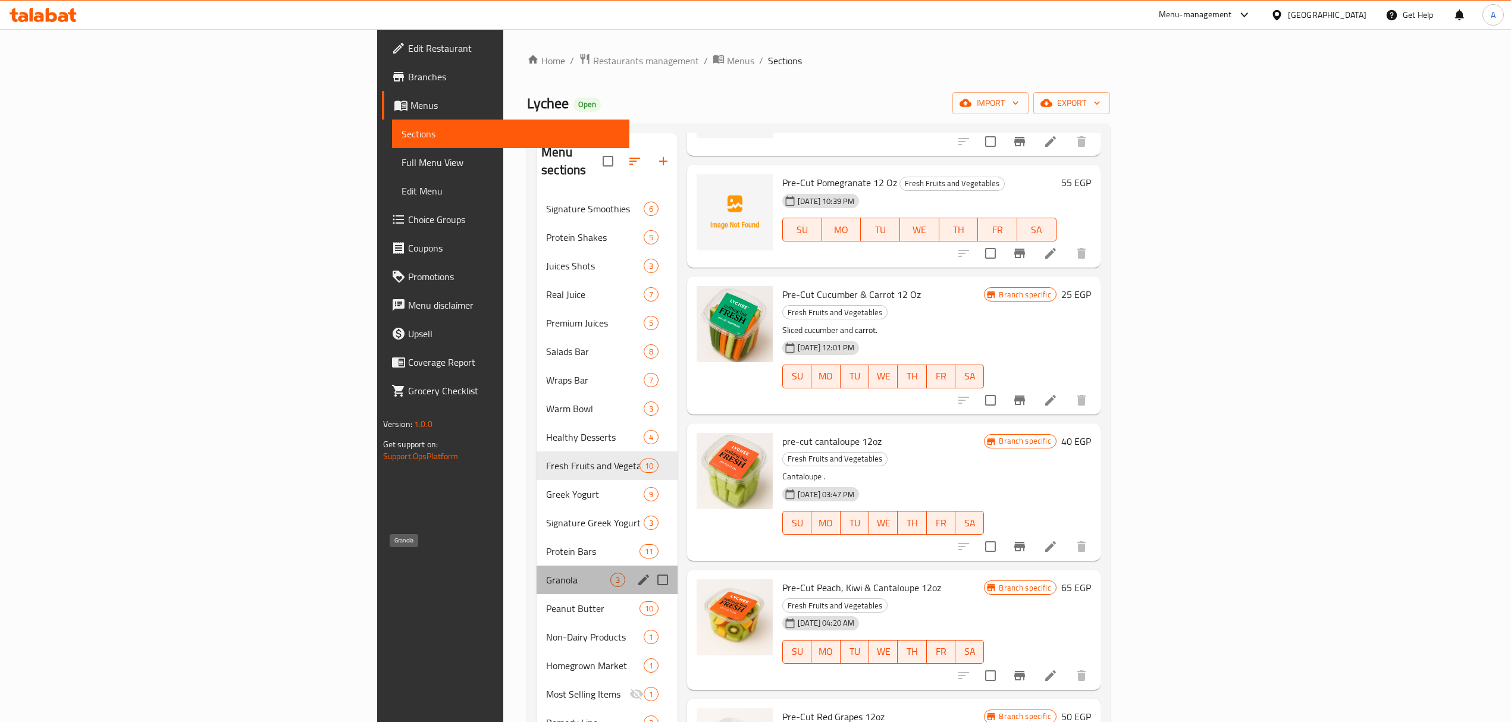
click at [546, 573] on span "Granola" at bounding box center [578, 580] width 64 height 14
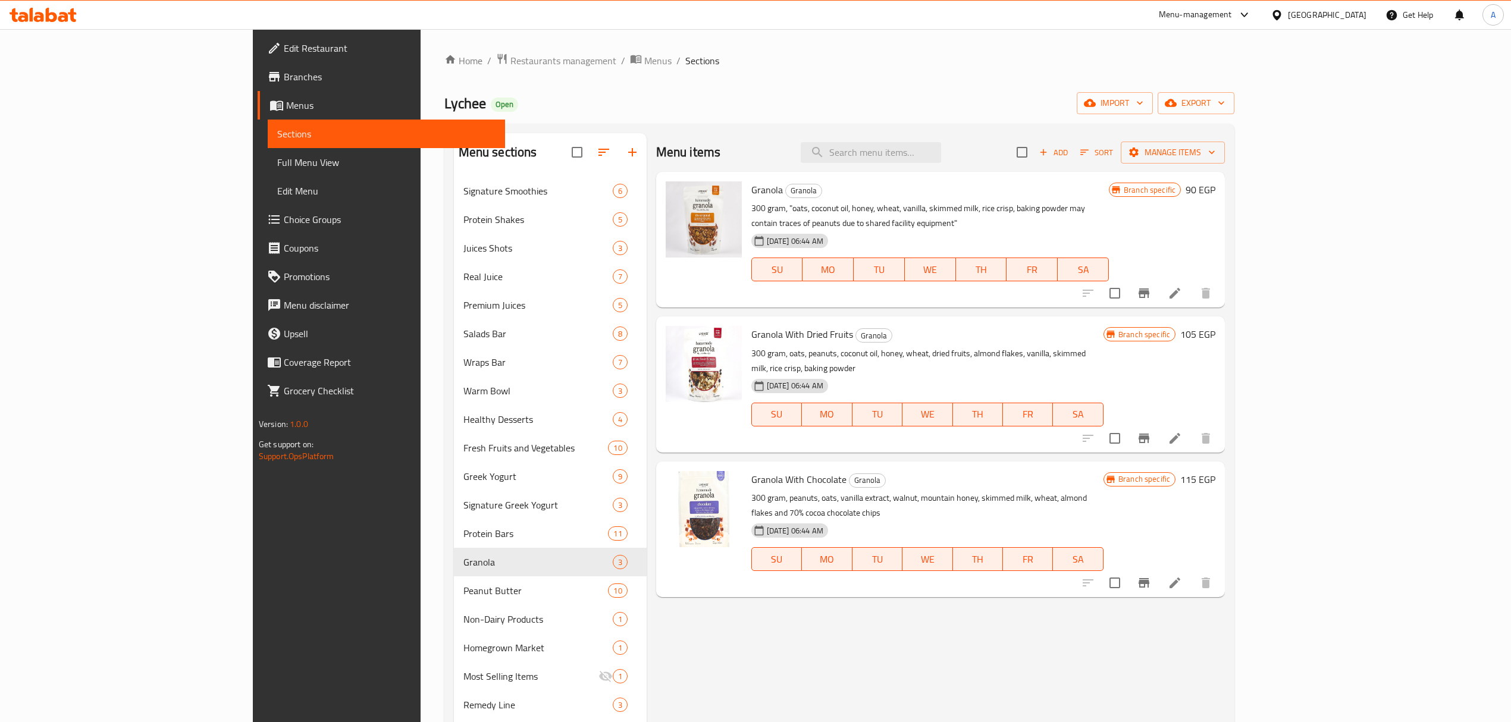
click at [1180, 288] on icon at bounding box center [1175, 293] width 11 height 11
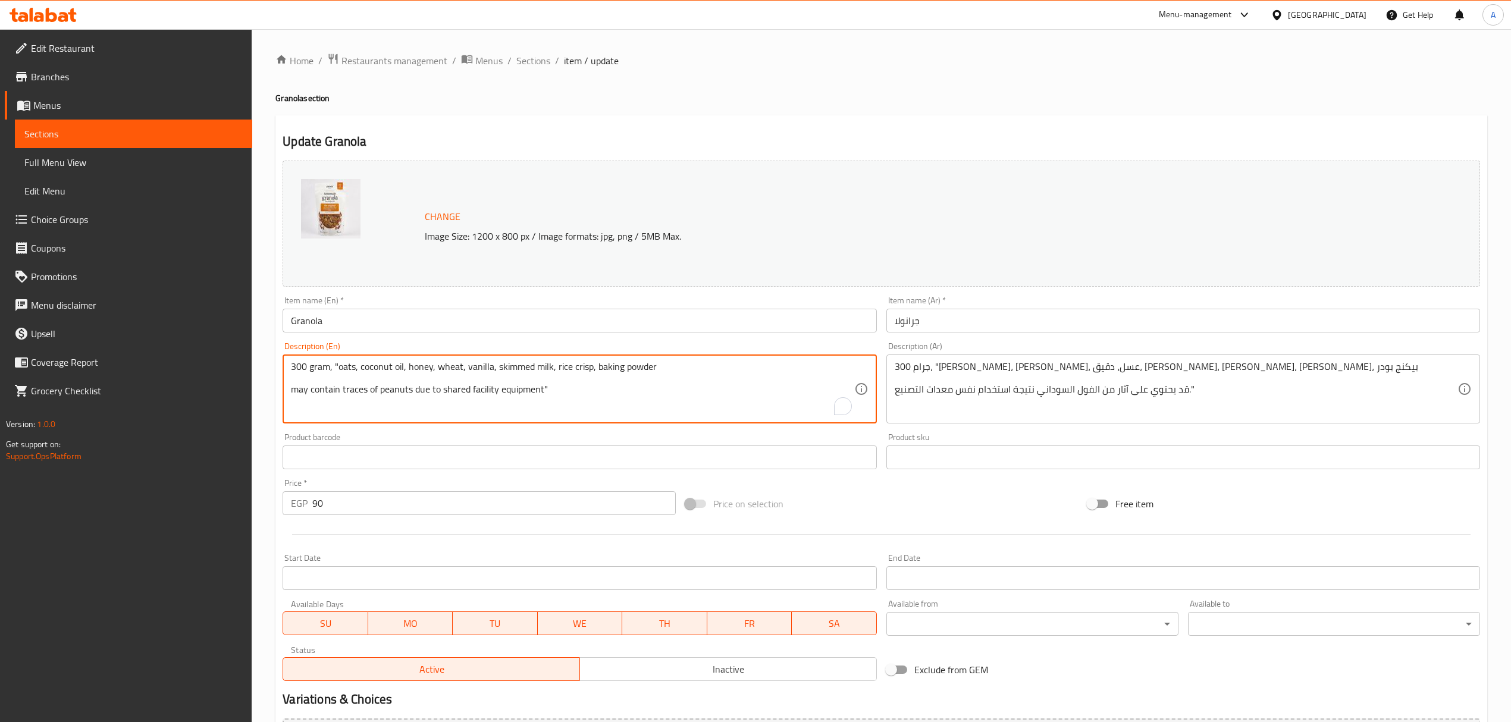
click at [399, 378] on textarea "300 gram, "oats, coconut oil, honey, wheat, vanilla, skimmed milk, rice crisp, …" at bounding box center [572, 389] width 563 height 57
type textarea "300 gram, "oats, coconut oil, honey, wheat, vanilla, skimmed milk, rice crisp, …"
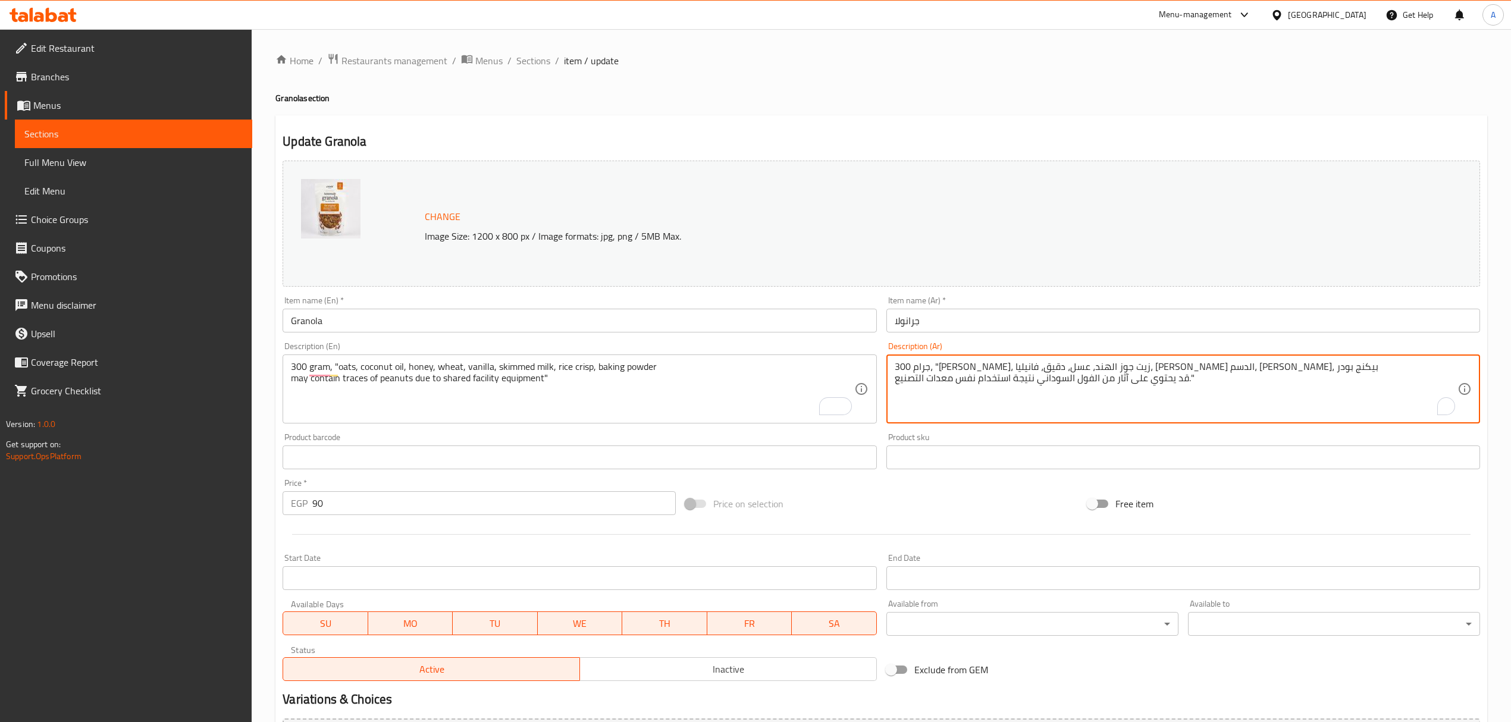
type textarea "300 جرام، "[PERSON_NAME]، زيت جوز الهند، عسل، دقيق، فانيليا، [PERSON_NAME] الدس…"
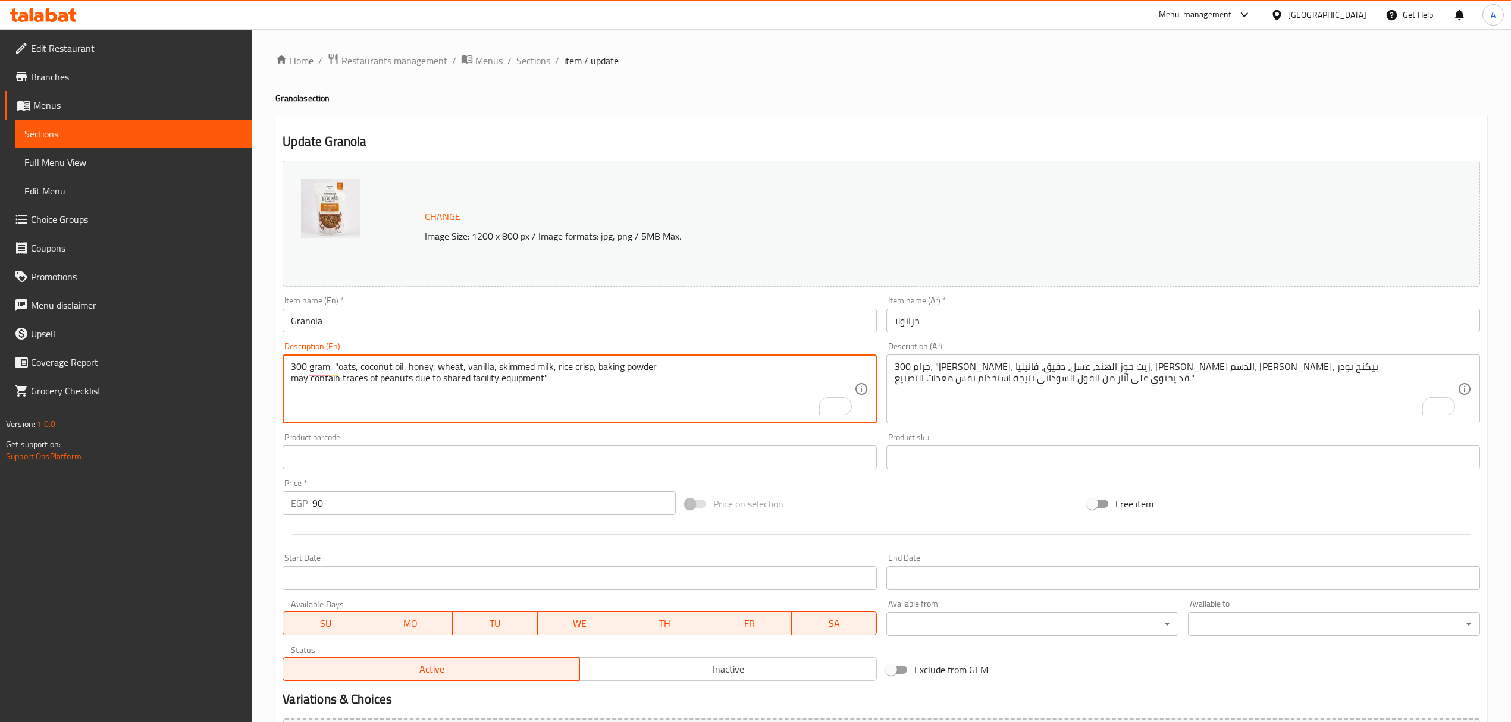
paste textarea "Nutritional facts"
paste textarea "per 100gm"
paste textarea "Calories 409 kal, Total Fat 15 g, Saturated Fat 11 g, Trans Fat 0 mg, Cholester…"
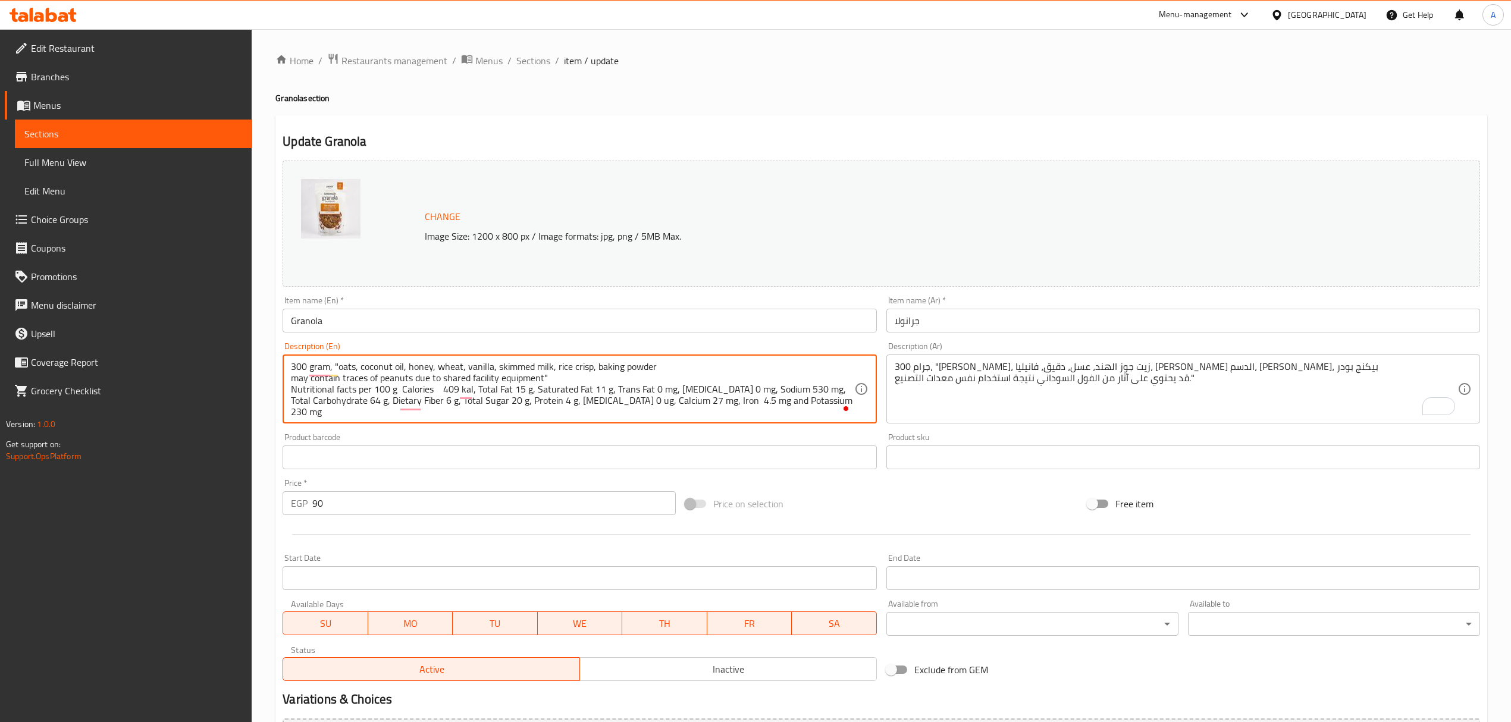
click at [403, 386] on textarea "300 gram, "oats, coconut oil, honey, wheat, vanilla, skimmed milk, rice crisp, …" at bounding box center [572, 389] width 563 height 57
type textarea "300 gram, "oats, coconut oil, honey, wheat, vanilla, skimmed milk, rice crisp, …"
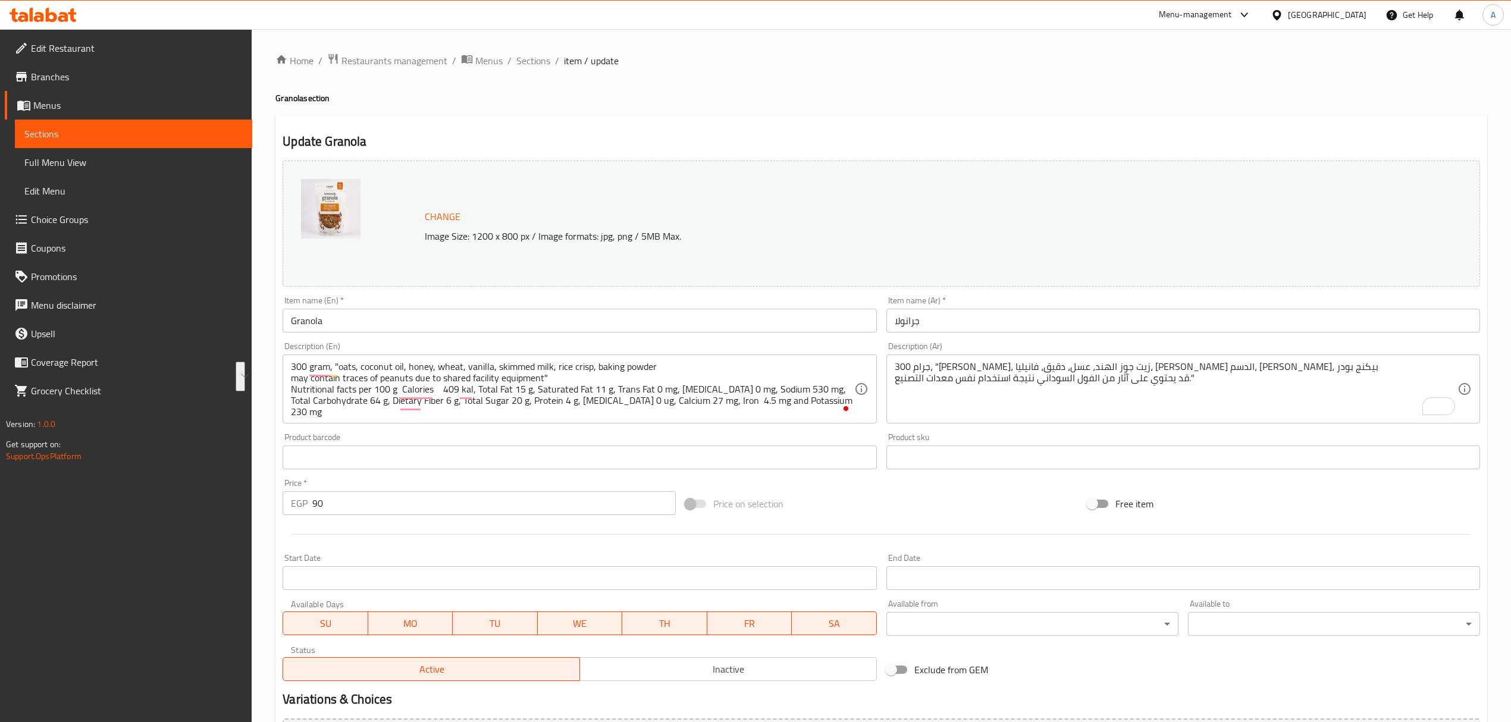
click at [500, 405] on textarea "300 gram, "oats, coconut oil, honey, wheat, vanilla, skimmed milk, rice crisp, …" at bounding box center [572, 389] width 563 height 57
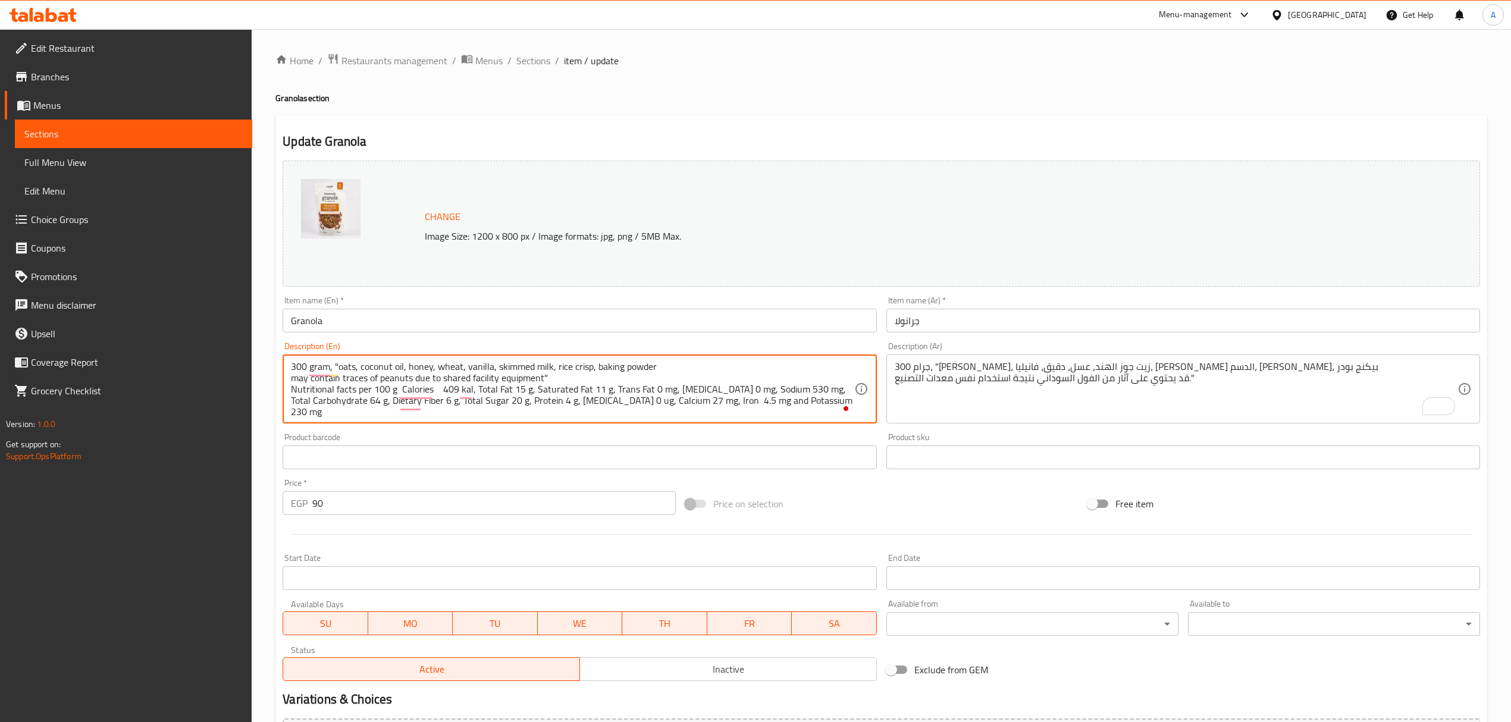
click at [500, 405] on textarea "300 gram, "oats, coconut oil, honey, wheat, vanilla, skimmed milk, rice crisp, …" at bounding box center [572, 389] width 563 height 57
paste textarea "calories 409 kal, total fat 15 g, saturated fat 11 g, trans fat 0 mg, [MEDICAL_…"
click at [445, 394] on textarea "300 gram, "oats, coconut oil, honey, wheat, vanilla, skimmed milk, rice crisp, …" at bounding box center [572, 389] width 563 height 57
drag, startPoint x: 440, startPoint y: 394, endPoint x: 432, endPoint y: 394, distance: 8.3
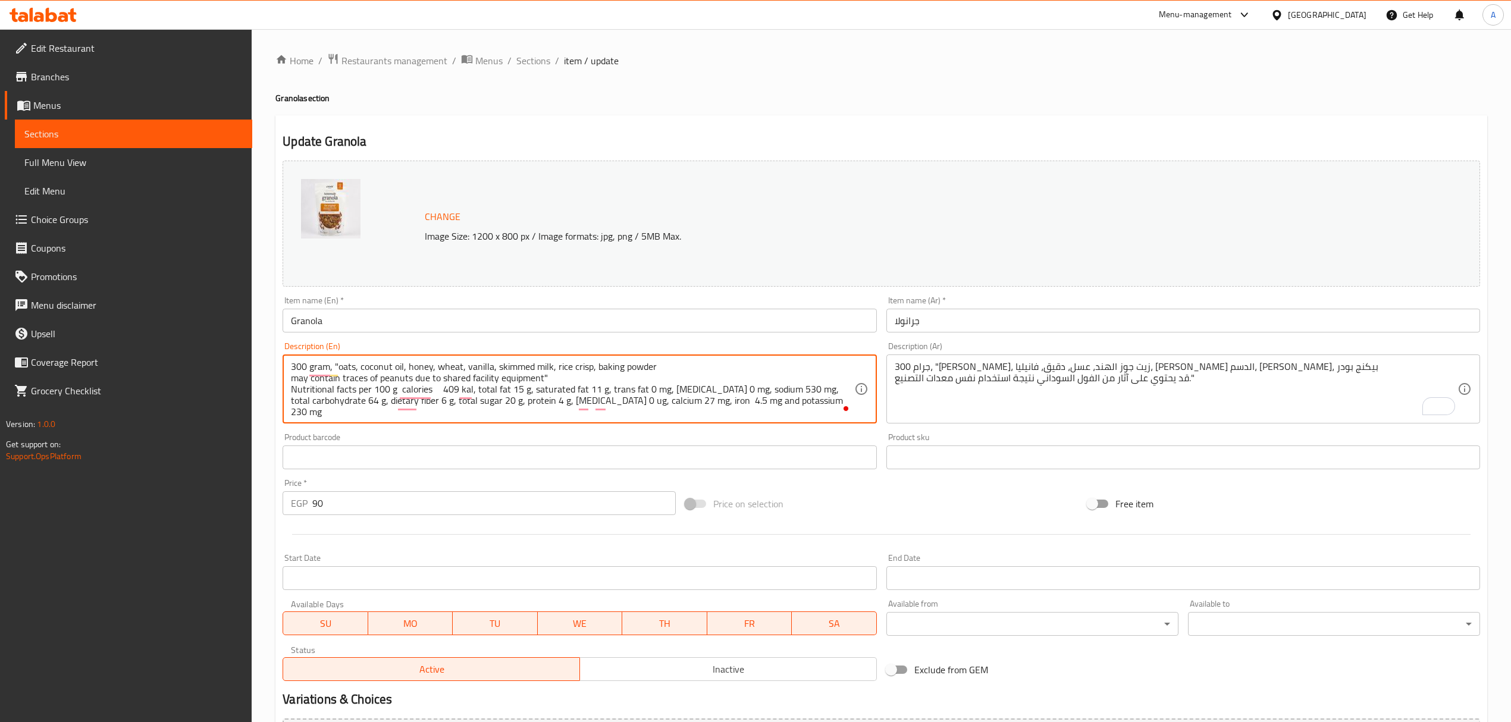
click at [432, 394] on textarea "300 gram, "oats, coconut oil, honey, wheat, vanilla, skimmed milk, rice crisp, …" at bounding box center [572, 389] width 563 height 57
click at [444, 403] on textarea "300 gram, "oats, coconut oil, honey, wheat, vanilla, skimmed milk, rice crisp, …" at bounding box center [572, 389] width 563 height 57
click at [446, 403] on textarea "300 gram, "oats, coconut oil, honey, wheat, vanilla, skimmed milk, rice crisp, …" at bounding box center [572, 389] width 563 height 57
click at [447, 405] on textarea "300 gram, "oats, coconut oil, honey, wheat, vanilla, skimmed milk, rice crisp, …" at bounding box center [572, 389] width 563 height 57
type textarea "300 gram, "oats, coconut oil, honey, wheat, vanilla, skimmed milk, rice crisp, …"
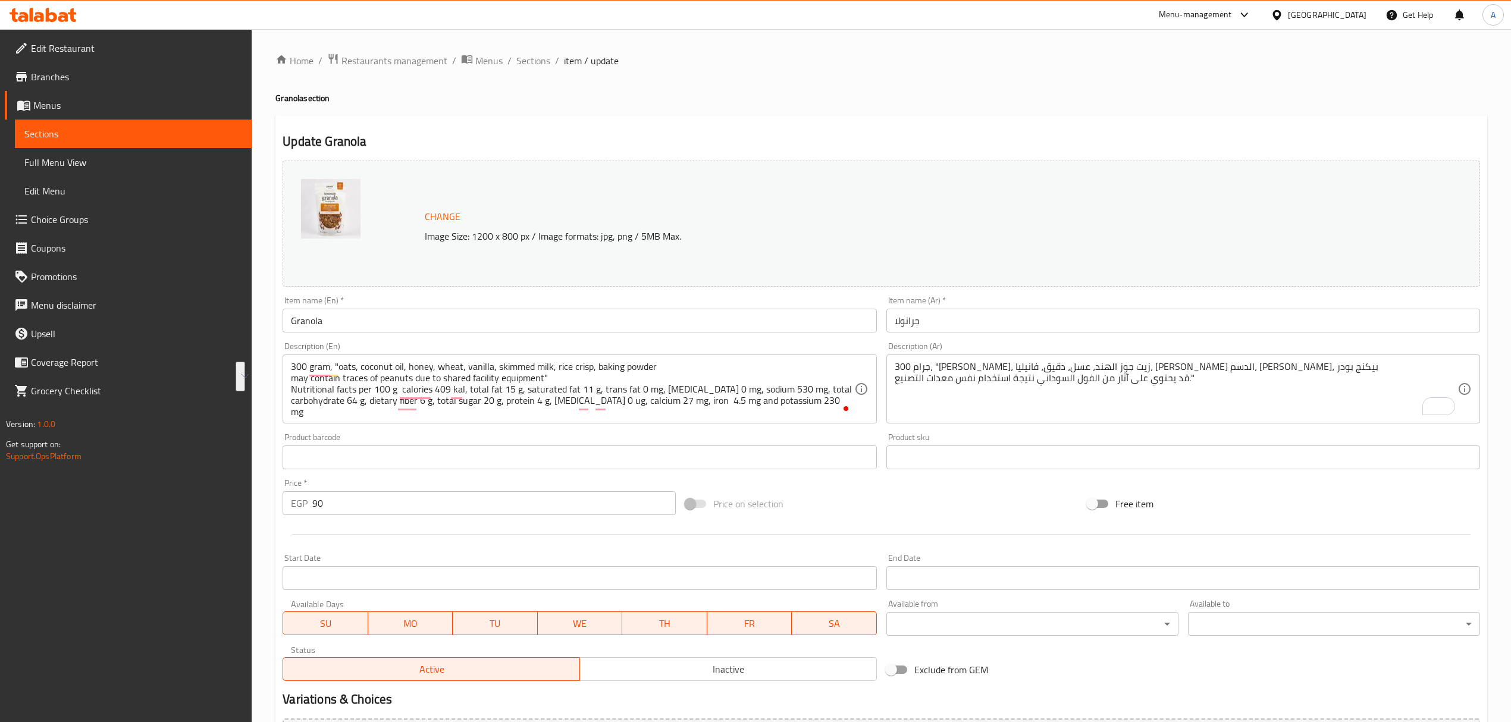
click at [541, 334] on div "Item name (En)   * Granola Item name (En) *" at bounding box center [579, 315] width 603 height 46
click at [541, 321] on input "Granola" at bounding box center [580, 321] width 594 height 24
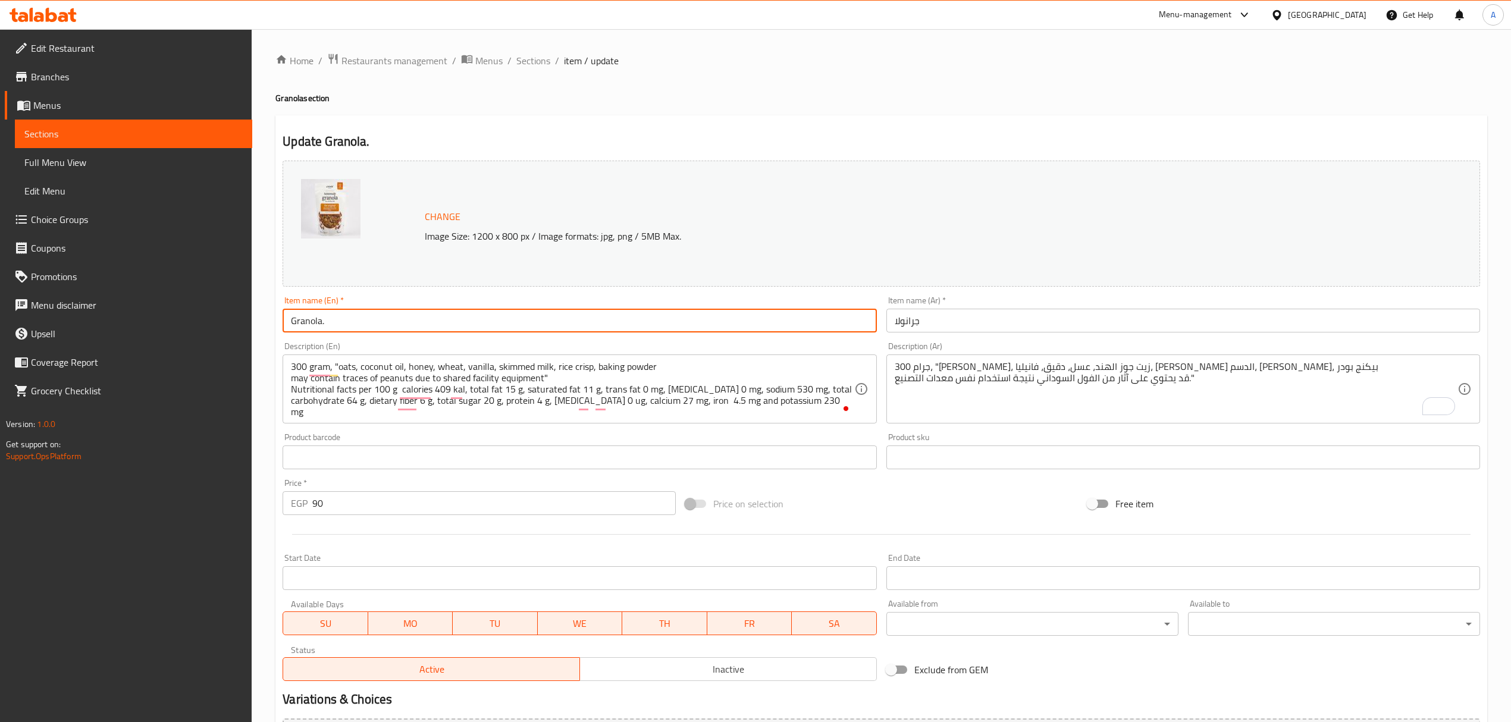
type input "Granola"
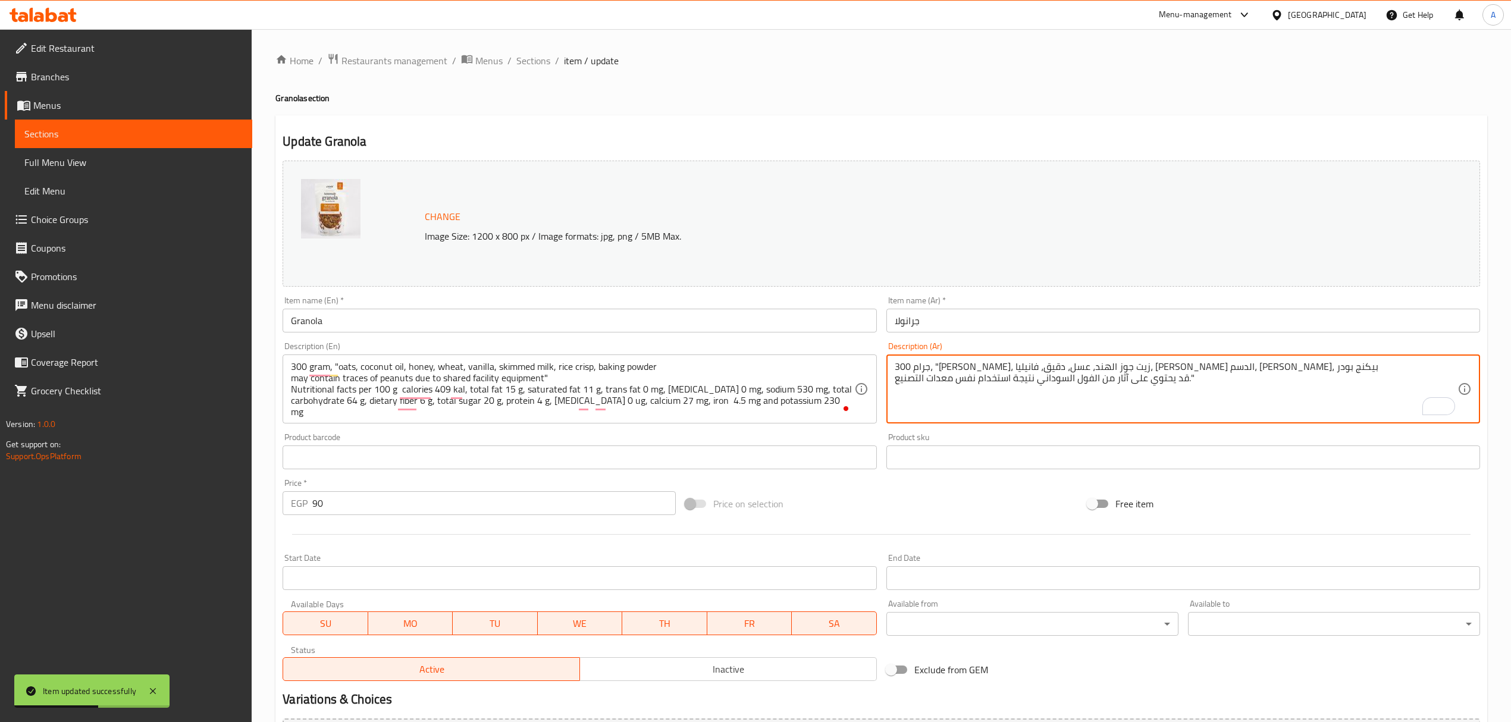
click at [1034, 413] on textarea "300 جرام، "[PERSON_NAME]، زيت جوز الهند، عسل، دقيق، فانيليا، [PERSON_NAME] الدس…" at bounding box center [1176, 389] width 563 height 57
click at [1216, 383] on textarea "300 جرام، "[PERSON_NAME]، زيت جوز الهند، عسل، دقيق، فانيليا، [PERSON_NAME] الدس…" at bounding box center [1176, 389] width 563 height 57
paste textarea "حقائق غذائية لكل 100 جرام سعرات حرارية 409 كالوري، إجمالي الدهون 15 جرام، دهون …"
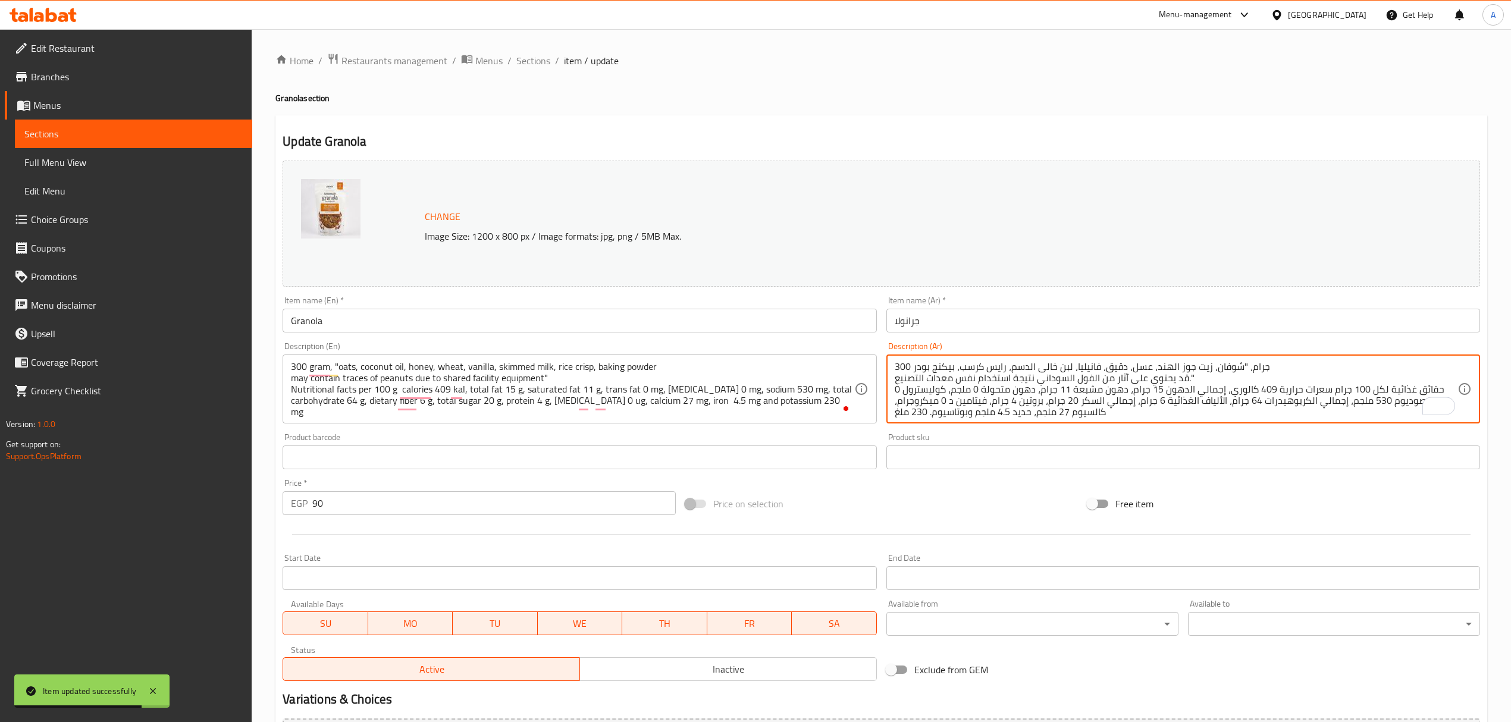
scroll to position [3, 0]
drag, startPoint x: 1240, startPoint y: 402, endPoint x: 1241, endPoint y: 410, distance: 7.8
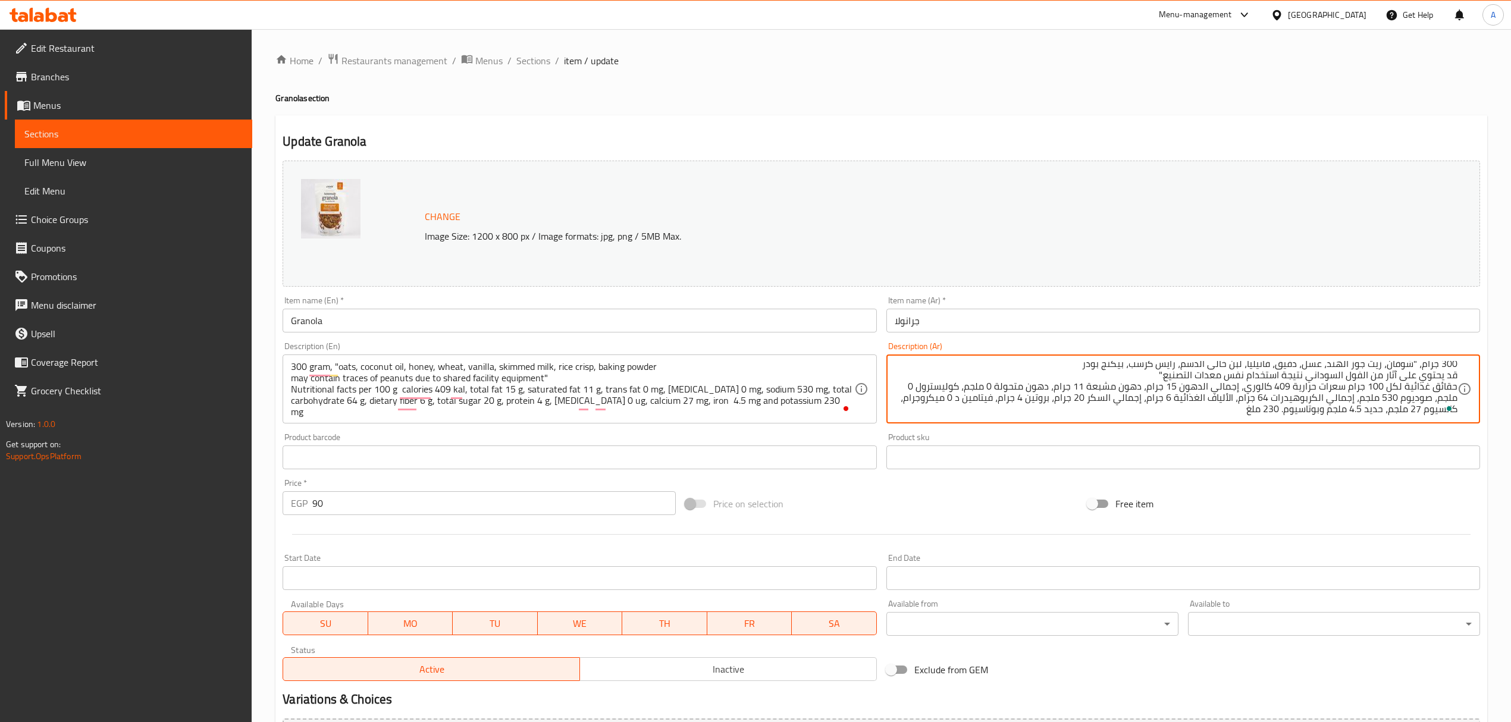
click at [1446, 387] on textarea "300 جرام، "شوفان، زيت جوز الهند، عسل، دقيق، فانيليا، لبن خالى الدسم، رايس كرسب،…" at bounding box center [1176, 389] width 563 height 57
drag, startPoint x: 1446, startPoint y: 387, endPoint x: 1410, endPoint y: 388, distance: 36.3
click at [1410, 388] on textarea "300 جرام، "شوفان، زيت جوز الهند، عسل، دقيق، فانيليا، لبن خالى الدسم، رايس كرسب،…" at bounding box center [1176, 389] width 563 height 57
paste textarea "لقيم الغذائية لكل"
click at [1374, 389] on textarea "300 جرام، "شوفان، زيت جوز الهند، عسل، دقيق، فانيليا، لبن خالى الدسم، رايس كرسب،…" at bounding box center [1176, 389] width 563 height 57
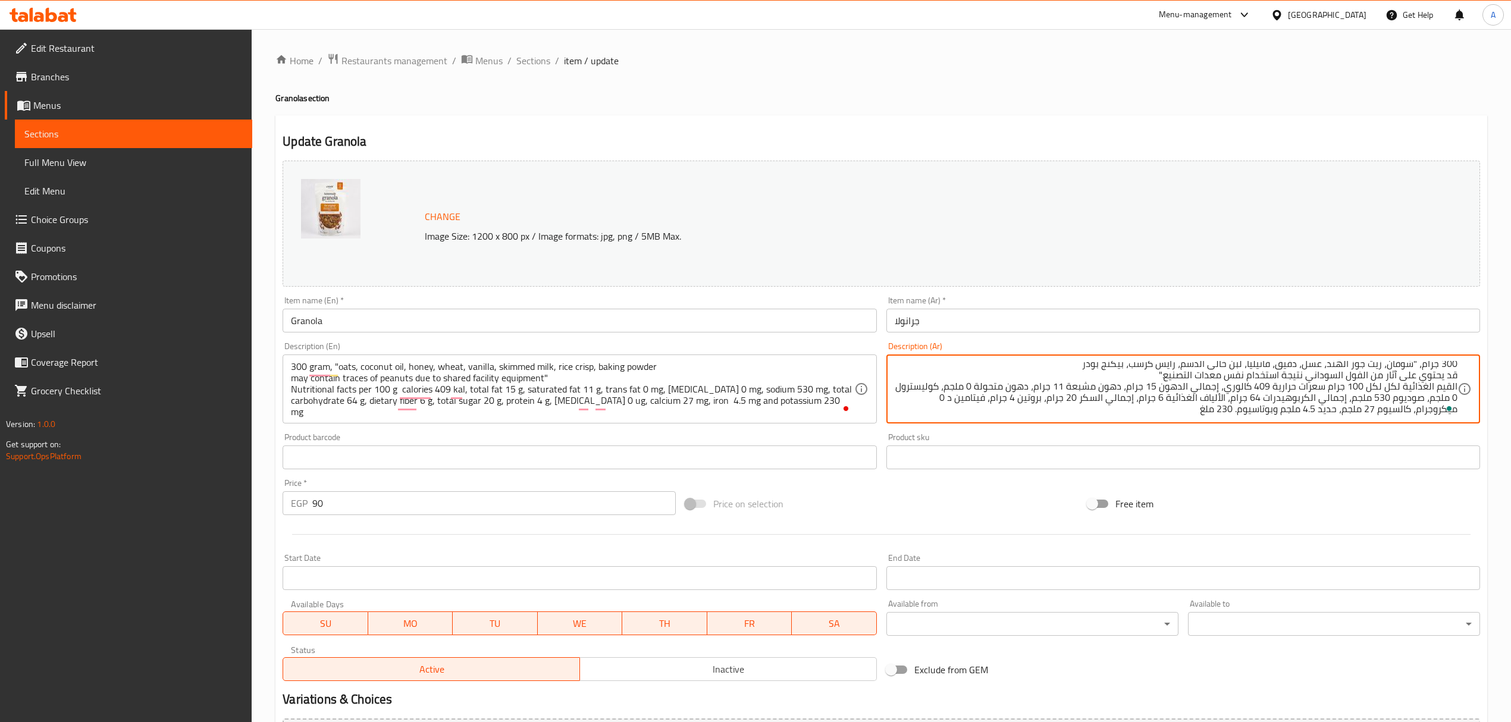
click at [1376, 389] on textarea "300 جرام، "شوفان، زيت جوز الهند، عسل، دقيق، فانيليا، لبن خالى الدسم، رايس كرسب،…" at bounding box center [1176, 389] width 563 height 57
click at [1383, 390] on textarea "300 جرام، "شوفان، زيت جوز الهند، عسل، دقيق، فانيليا، لبن خالى الدسم، رايس كرسب،…" at bounding box center [1176, 389] width 563 height 57
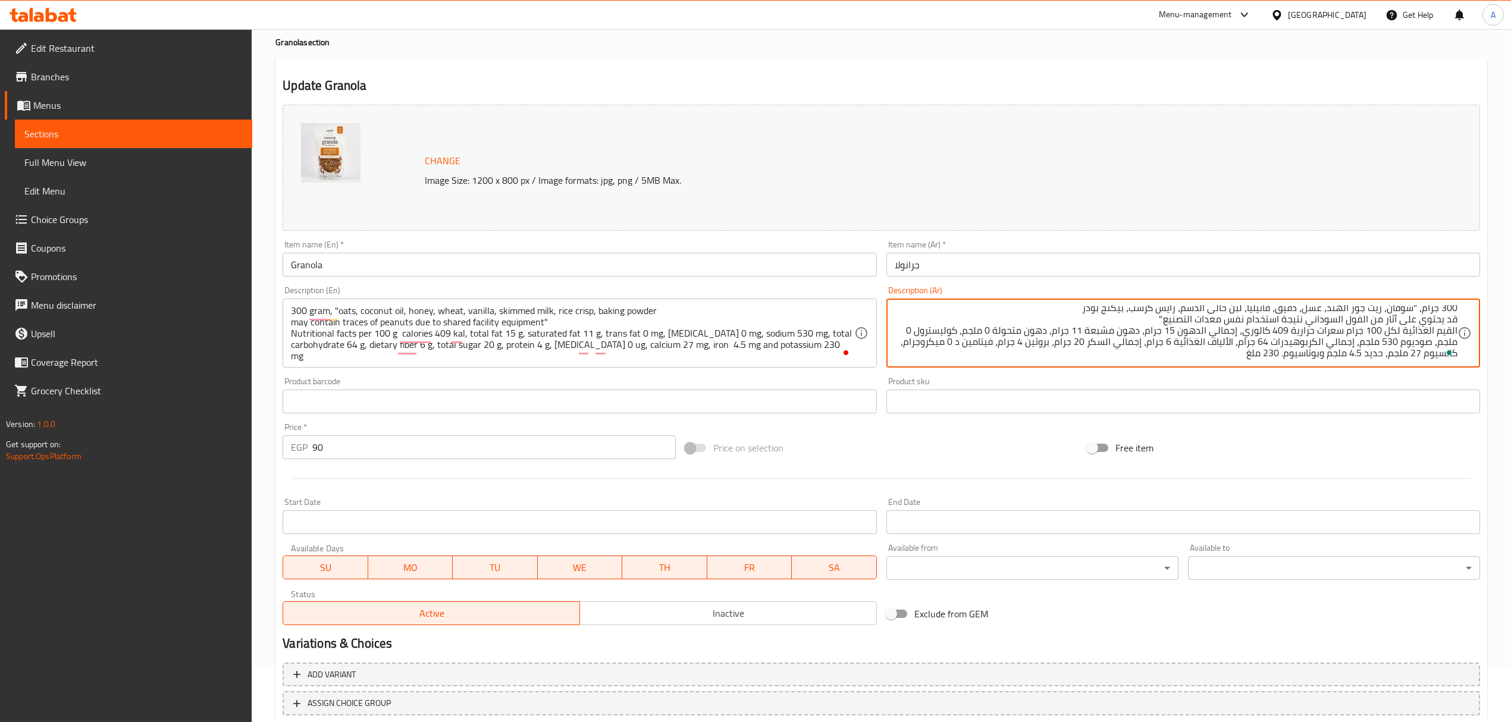
scroll to position [79, 0]
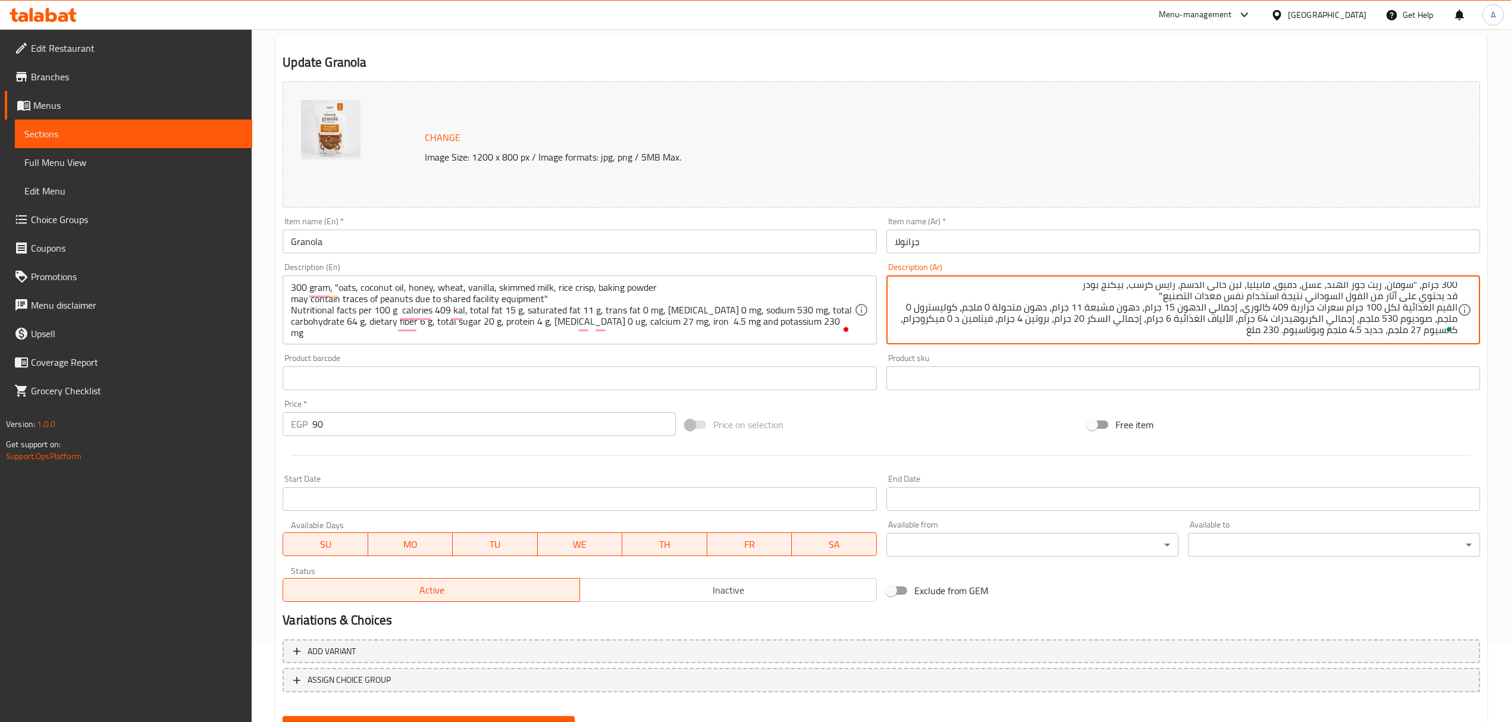
type textarea "300 جرام، "شوفان، زيت جوز الهند، عسل، دقيق، فانيليا، لبن خالى الدسم، رايس كرسب،…"
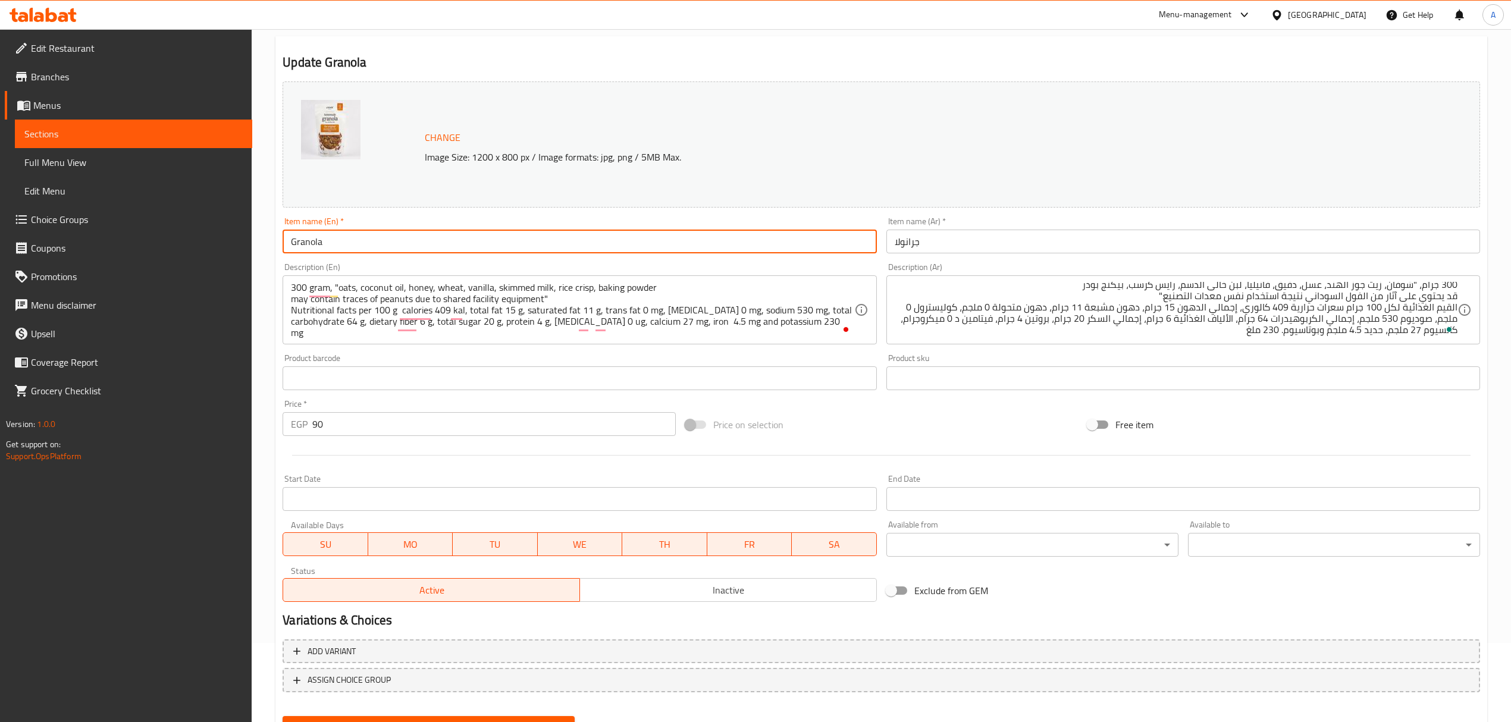
click at [665, 238] on input "Granola" at bounding box center [580, 242] width 594 height 24
click at [283, 716] on button "Update" at bounding box center [429, 727] width 292 height 22
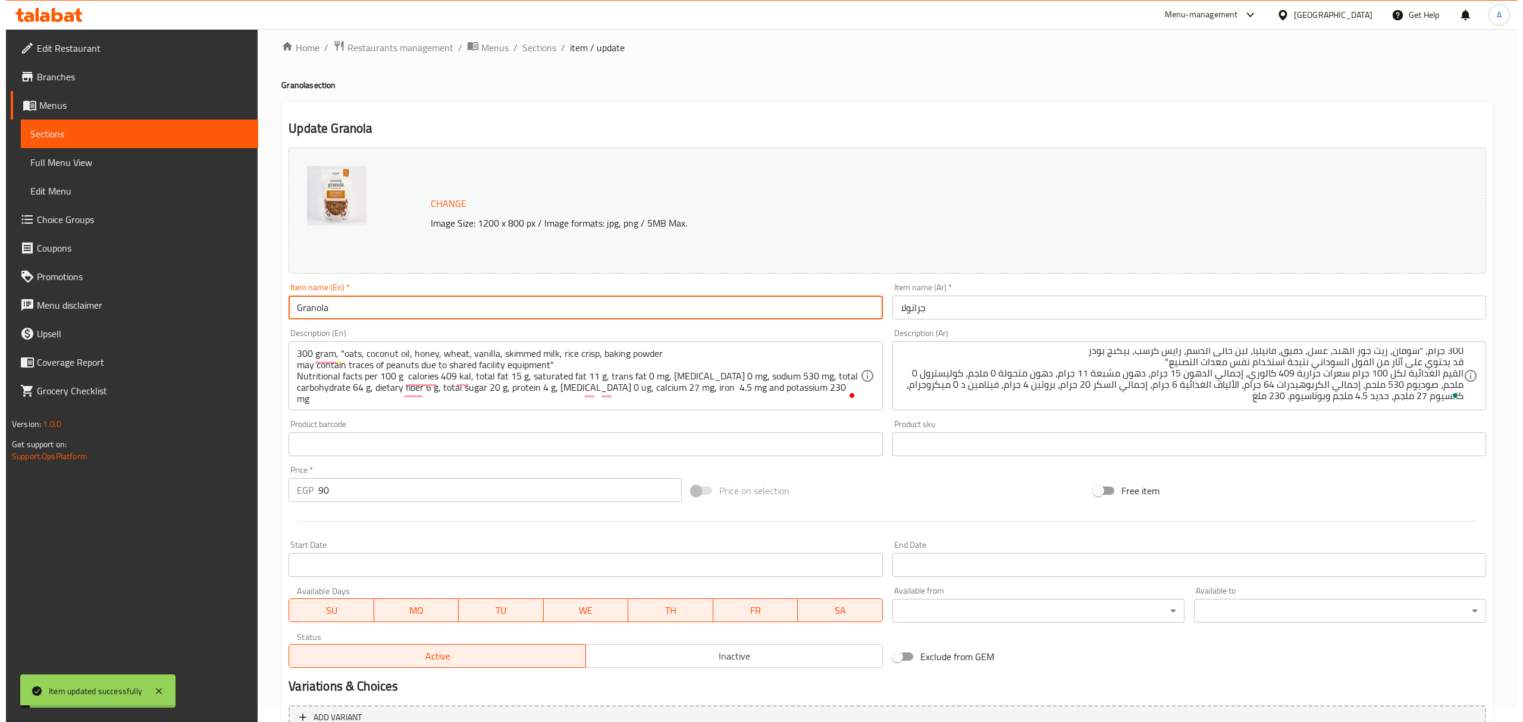
scroll to position [0, 0]
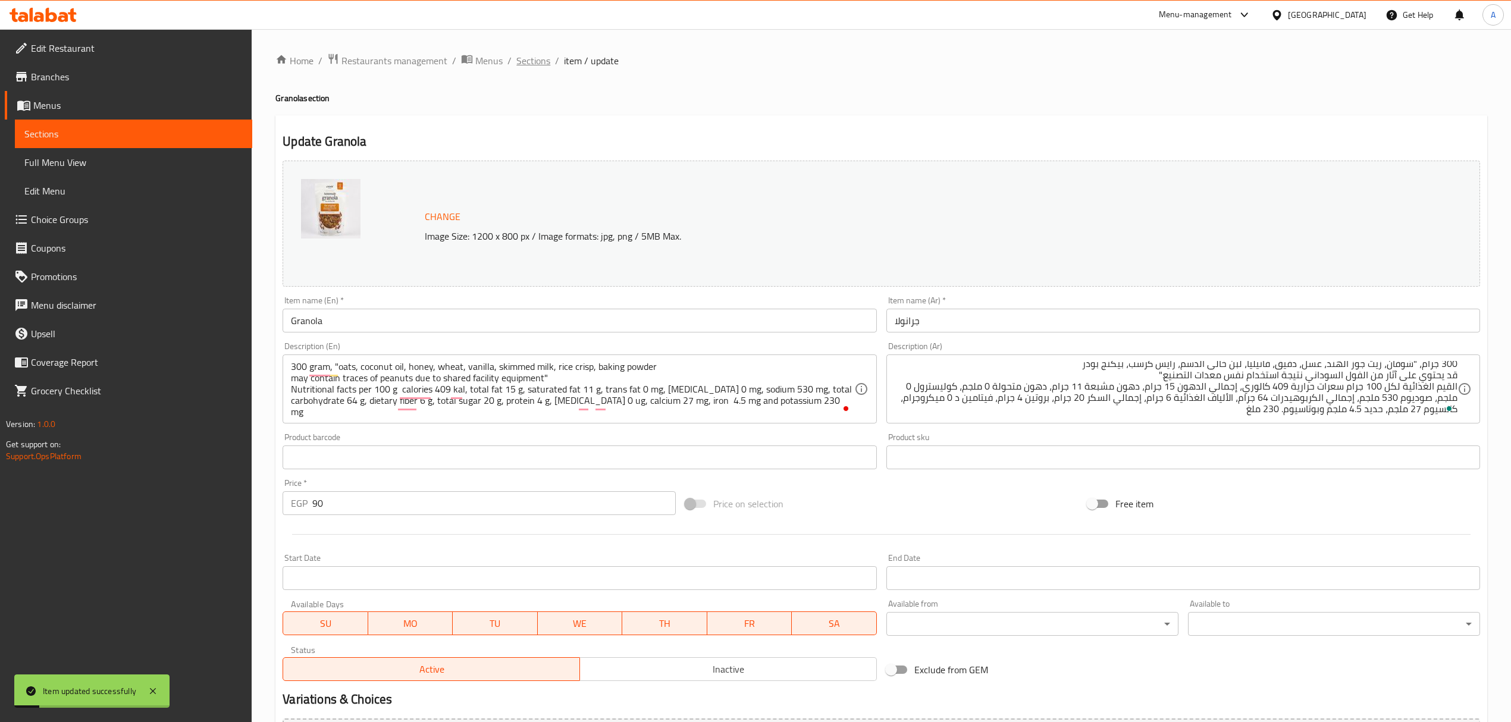
click at [533, 62] on span "Sections" at bounding box center [533, 61] width 34 height 14
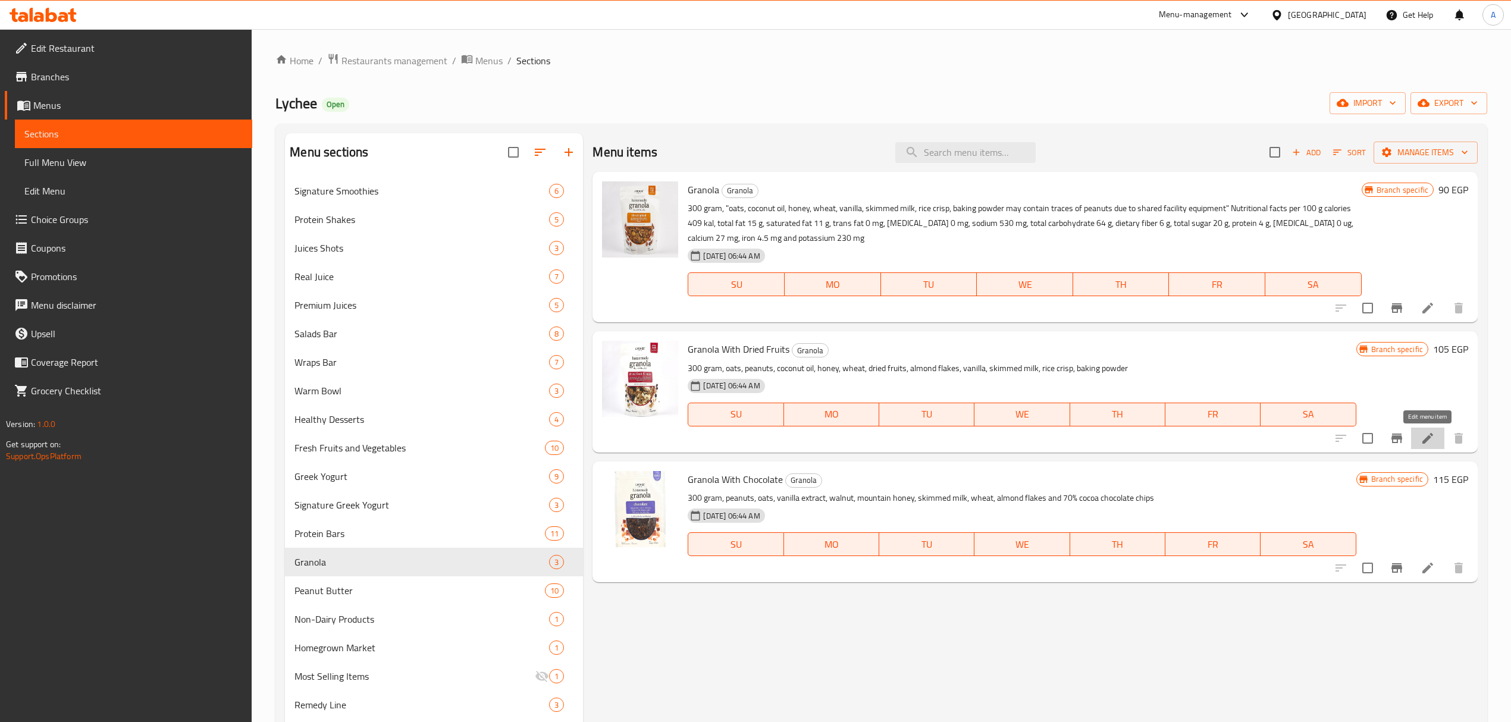
click at [1428, 438] on icon at bounding box center [1428, 438] width 11 height 11
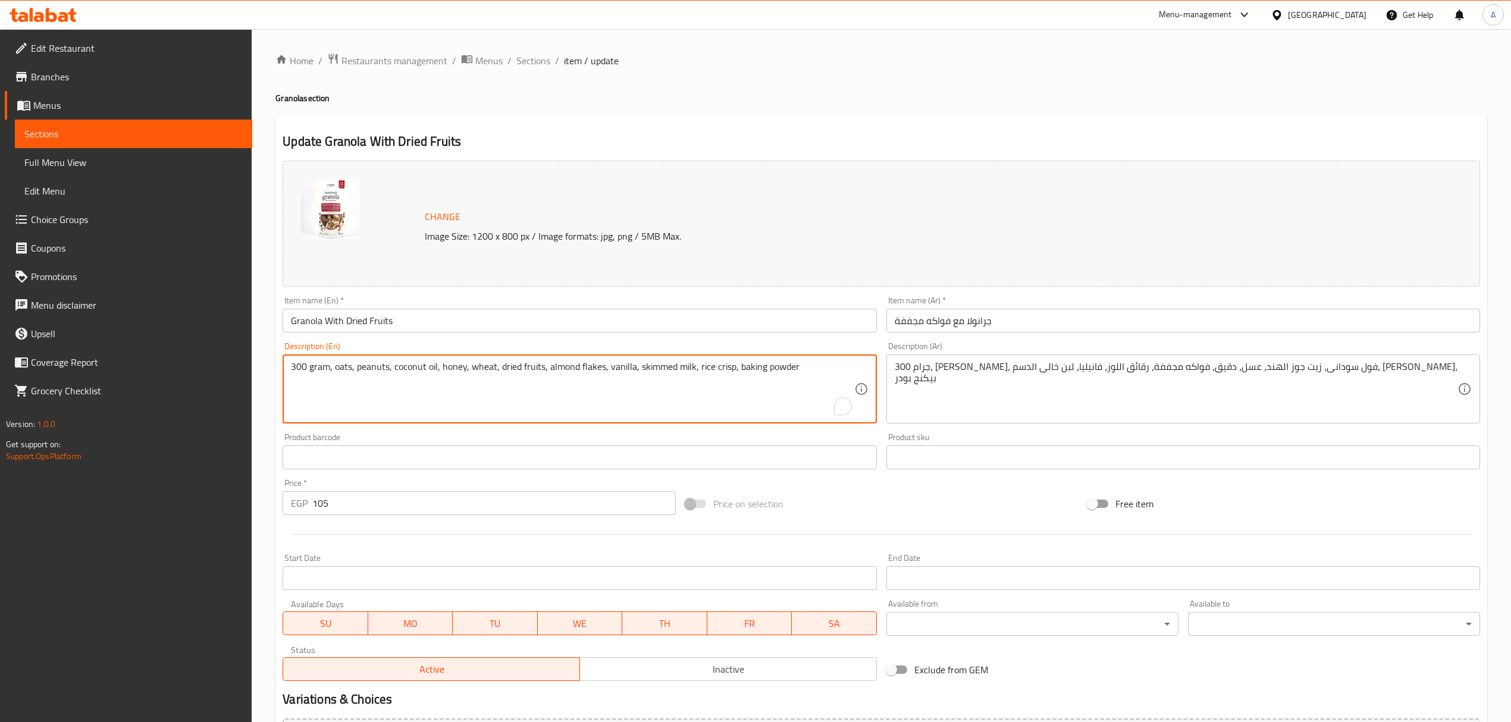
click at [377, 380] on textarea "300 gram, oats, peanuts, coconut oil, honey, wheat, dried fruits, almond flakes…" at bounding box center [572, 389] width 563 height 57
click at [820, 362] on textarea "300 gram, oats, peanuts, coconut oil, honey, wheat, dried fruits, almond flakes…" at bounding box center [572, 389] width 563 height 57
paste textarea "Nutritional facts per 100 g calories 585 kcal, total fat 38 g, saturated fat 29…"
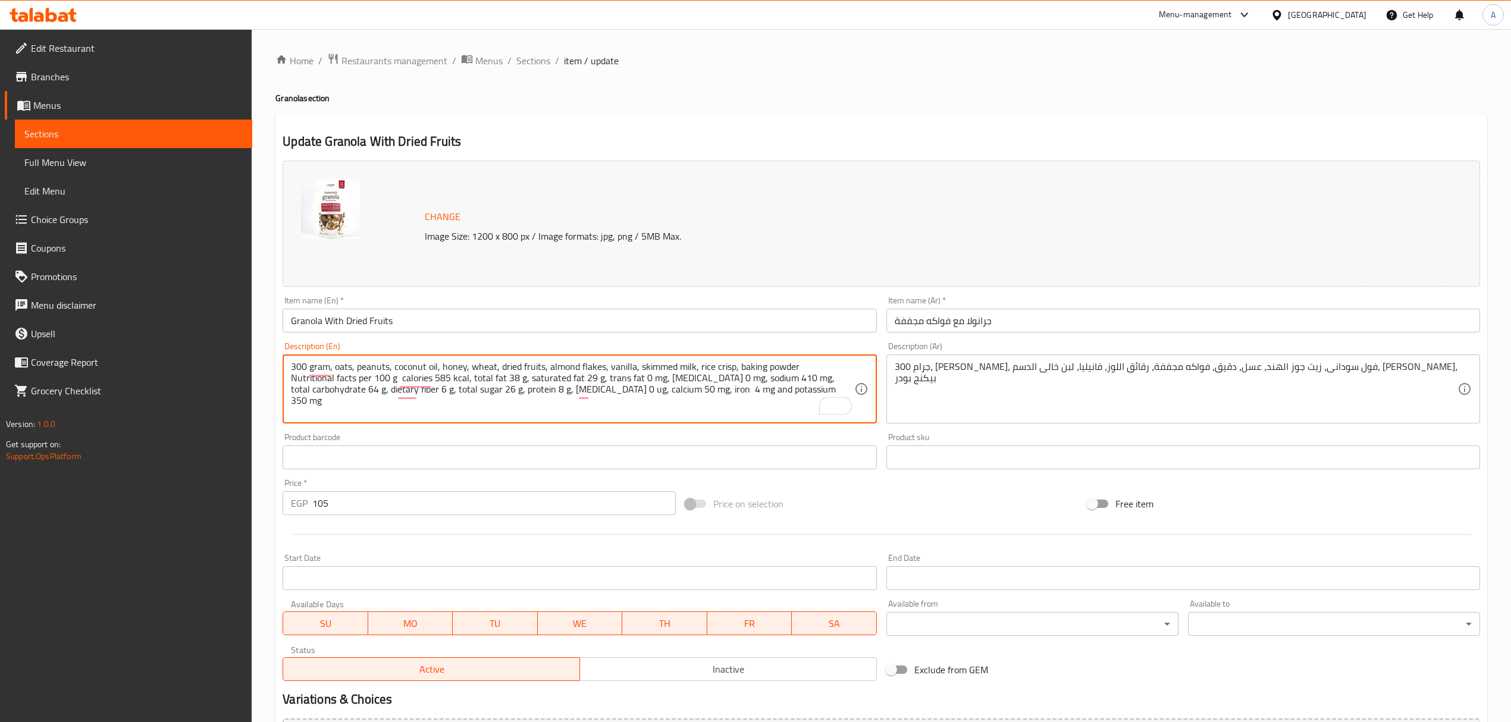
type textarea "300 gram, oats, peanuts, coconut oil, honey, wheat, dried fruits, almond flakes…"
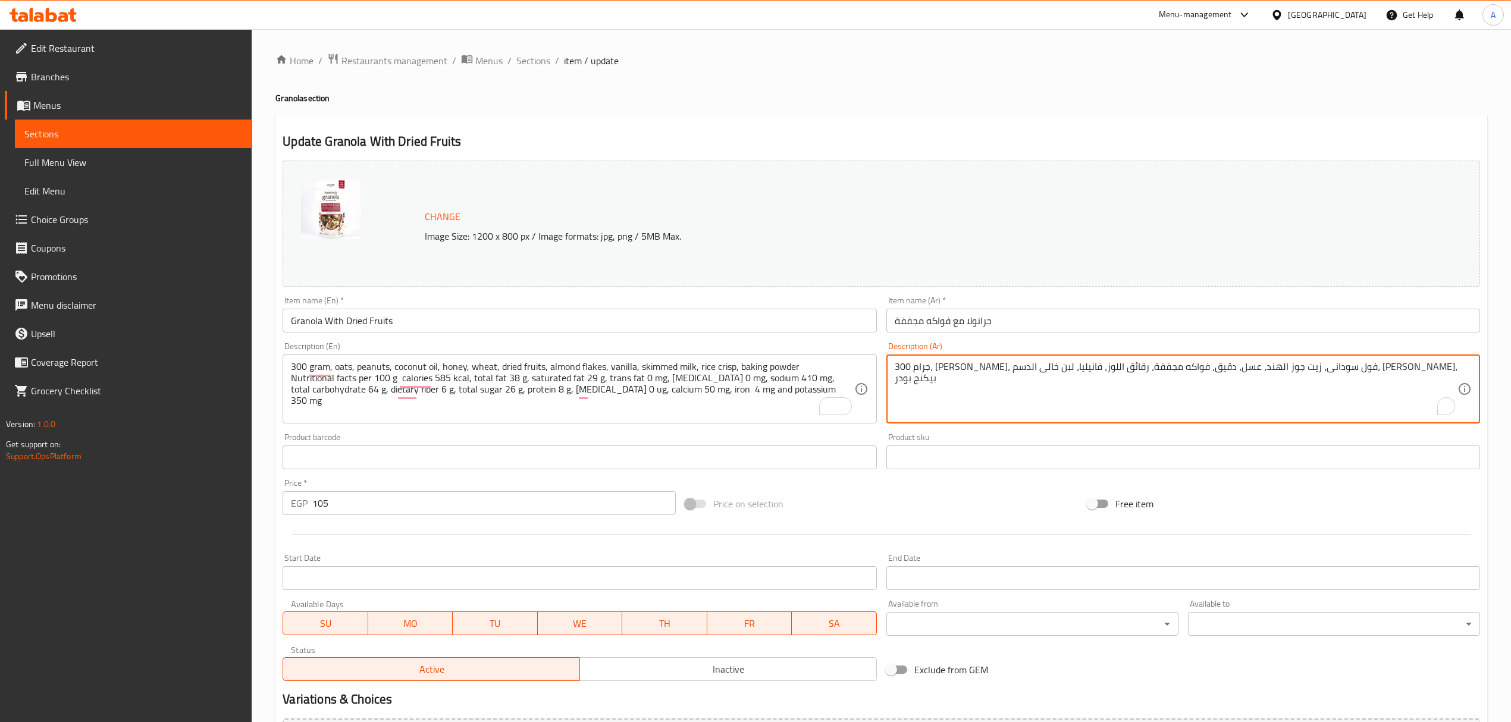
click at [1445, 369] on textarea "300 جرام، [PERSON_NAME]، فول سودانى، زيت جوز الهند، عسل، دقيق، فواكه مجففة، رقا…" at bounding box center [1176, 389] width 563 height 57
paste textarea "حقائق غذائية لكل 100 جرام سعرات حرارية 585 سعرة حرارية، إجمالي الدهون 38 جرام، …"
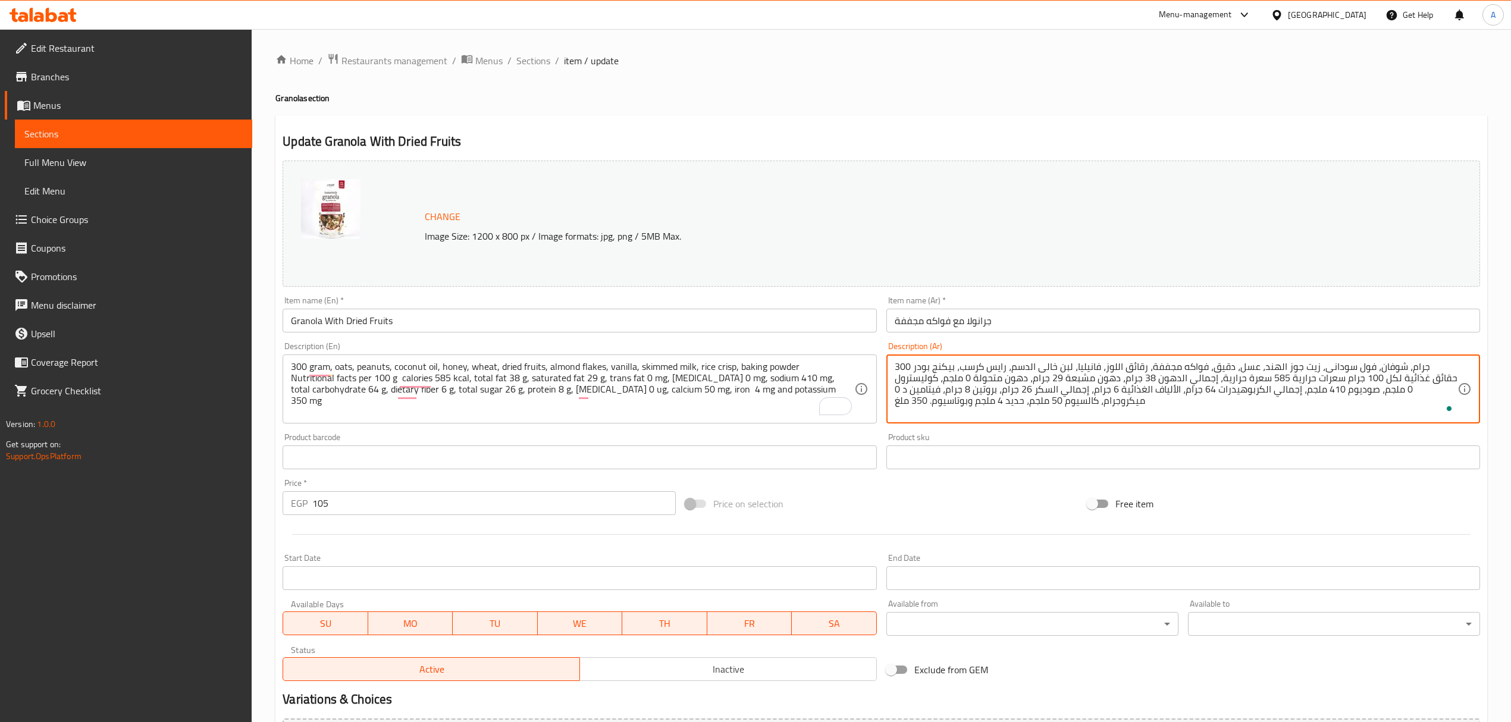
click at [1449, 377] on textarea "300 جرام، شوفان، فول سودانى، زيت جوز الهند، عسل، دقيق، فواكه مجففة، رقائق اللوز…" at bounding box center [1176, 389] width 563 height 57
drag, startPoint x: 1449, startPoint y: 377, endPoint x: 1400, endPoint y: 376, distance: 49.4
click at [1400, 376] on textarea "300 جرام، شوفان، فول سودانى، زيت جوز الهند، عسل، دقيق، فواكه مجففة، رقائق اللوز…" at bounding box center [1176, 389] width 563 height 57
paste textarea "لقيم ال"
type textarea "300 جرام، شوفان، فول سودانى، زيت جوز الهند، عسل، دقيق، فواكه مجففة، رقائق اللوز…"
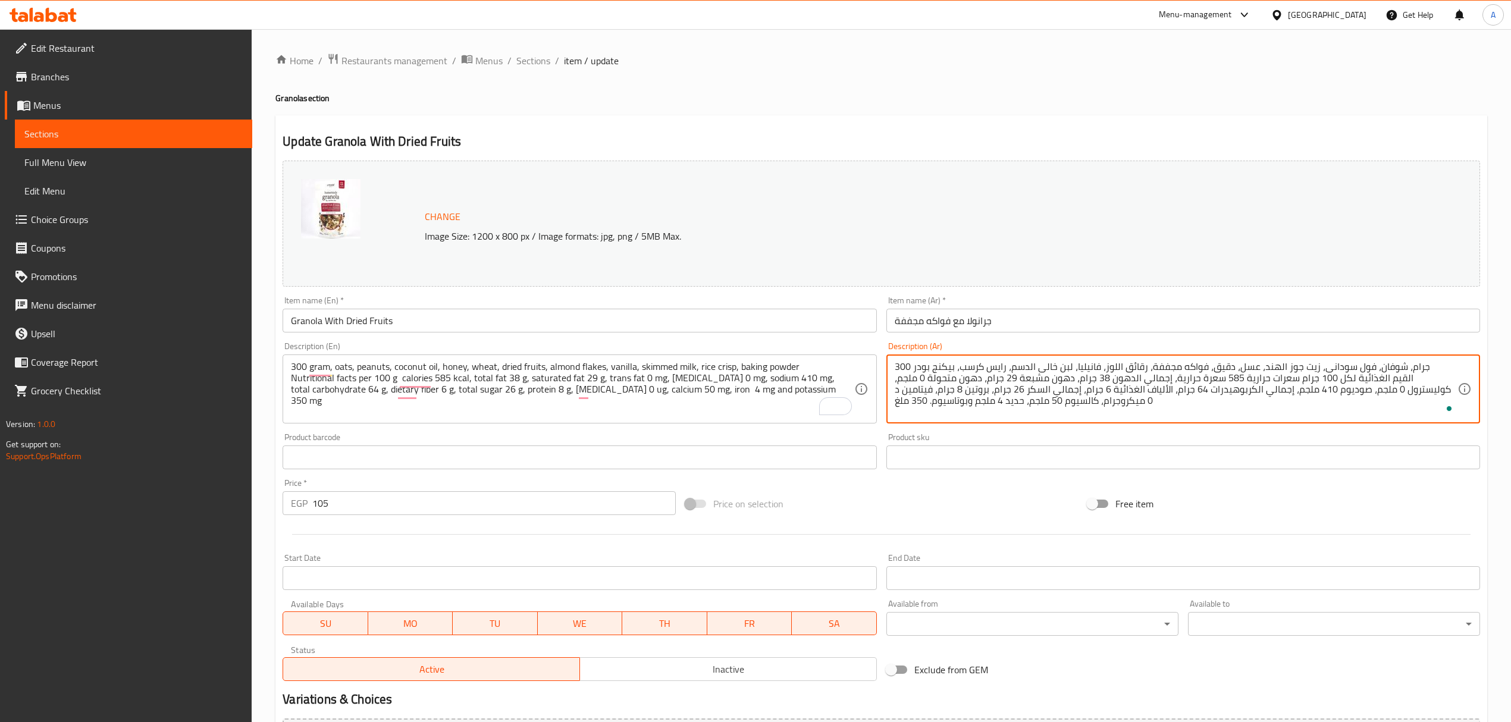
click at [472, 324] on input "Granola With Dried Fruits" at bounding box center [580, 321] width 594 height 24
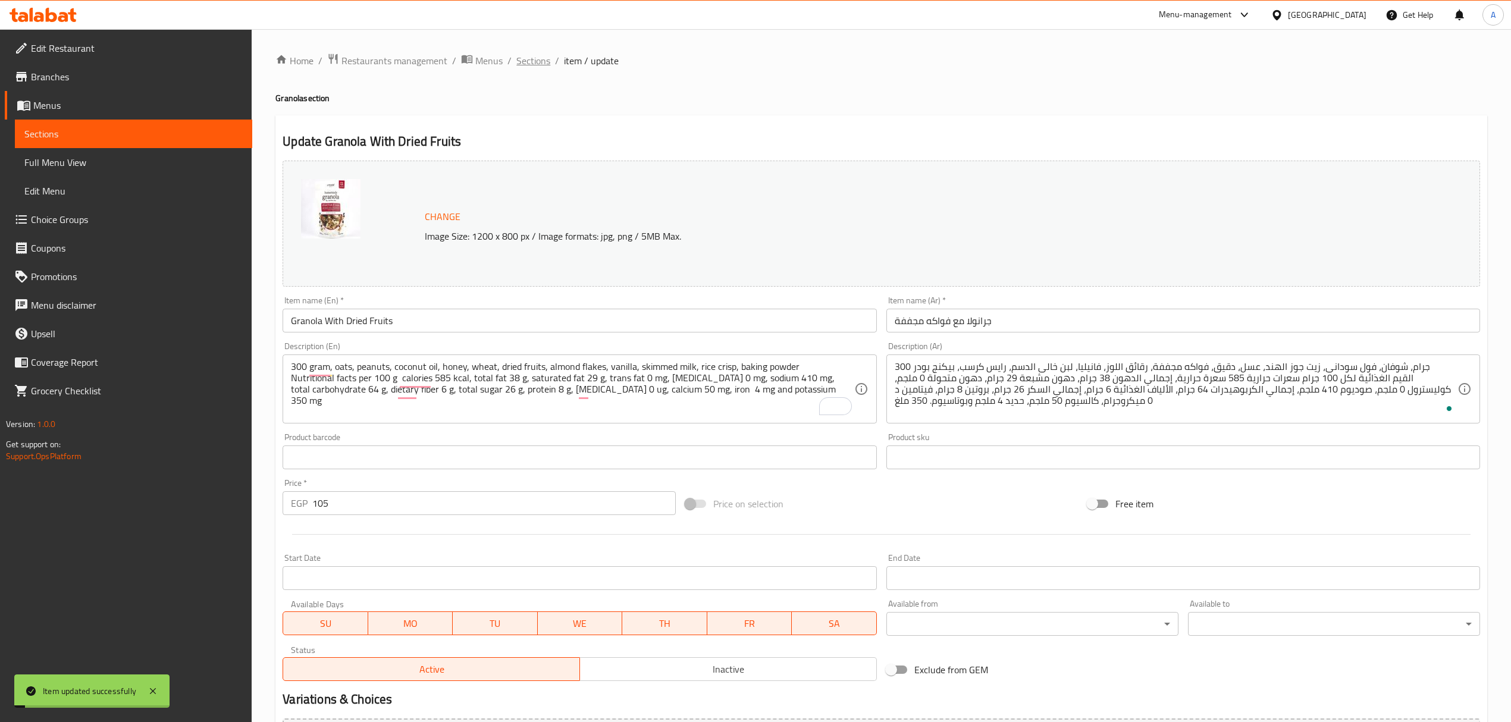
click at [534, 61] on span "Sections" at bounding box center [533, 61] width 34 height 14
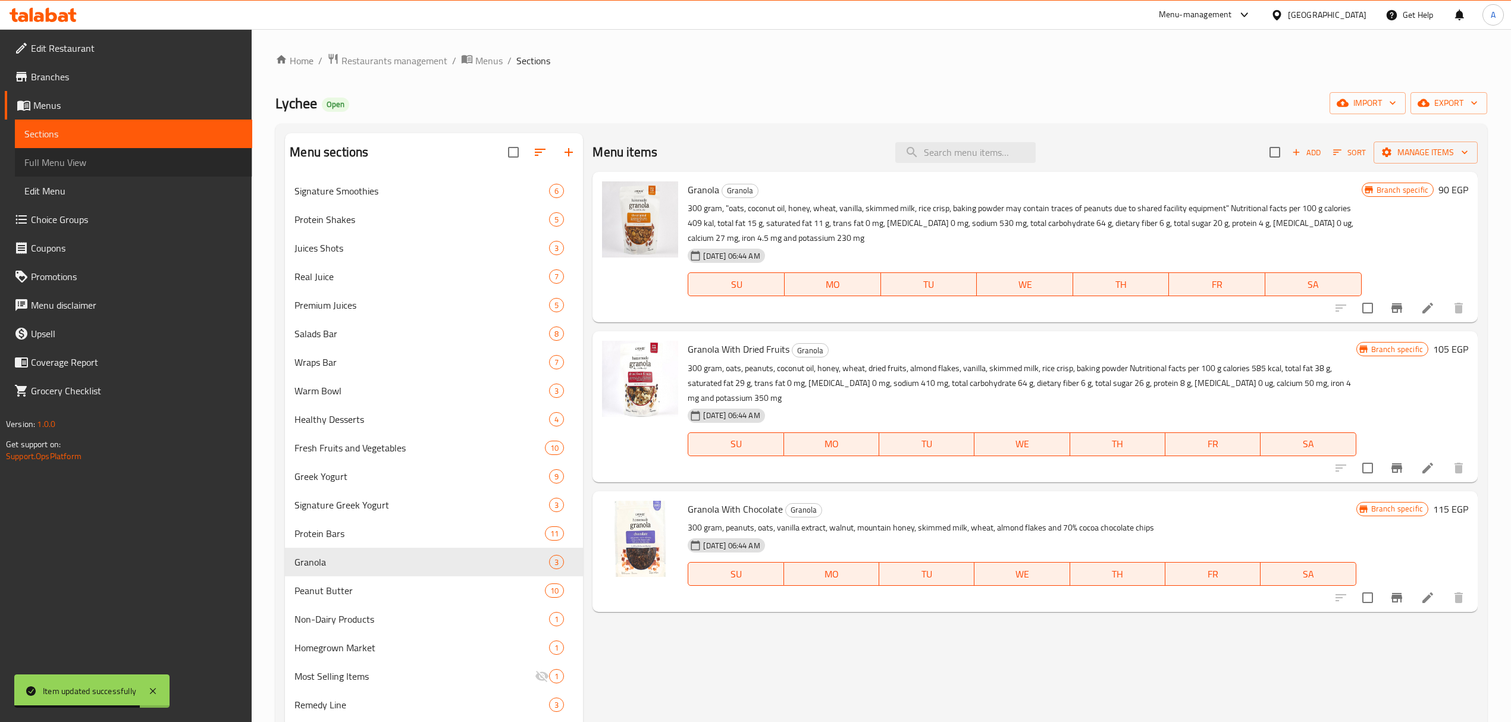
click at [56, 162] on span "Full Menu View" at bounding box center [133, 162] width 218 height 14
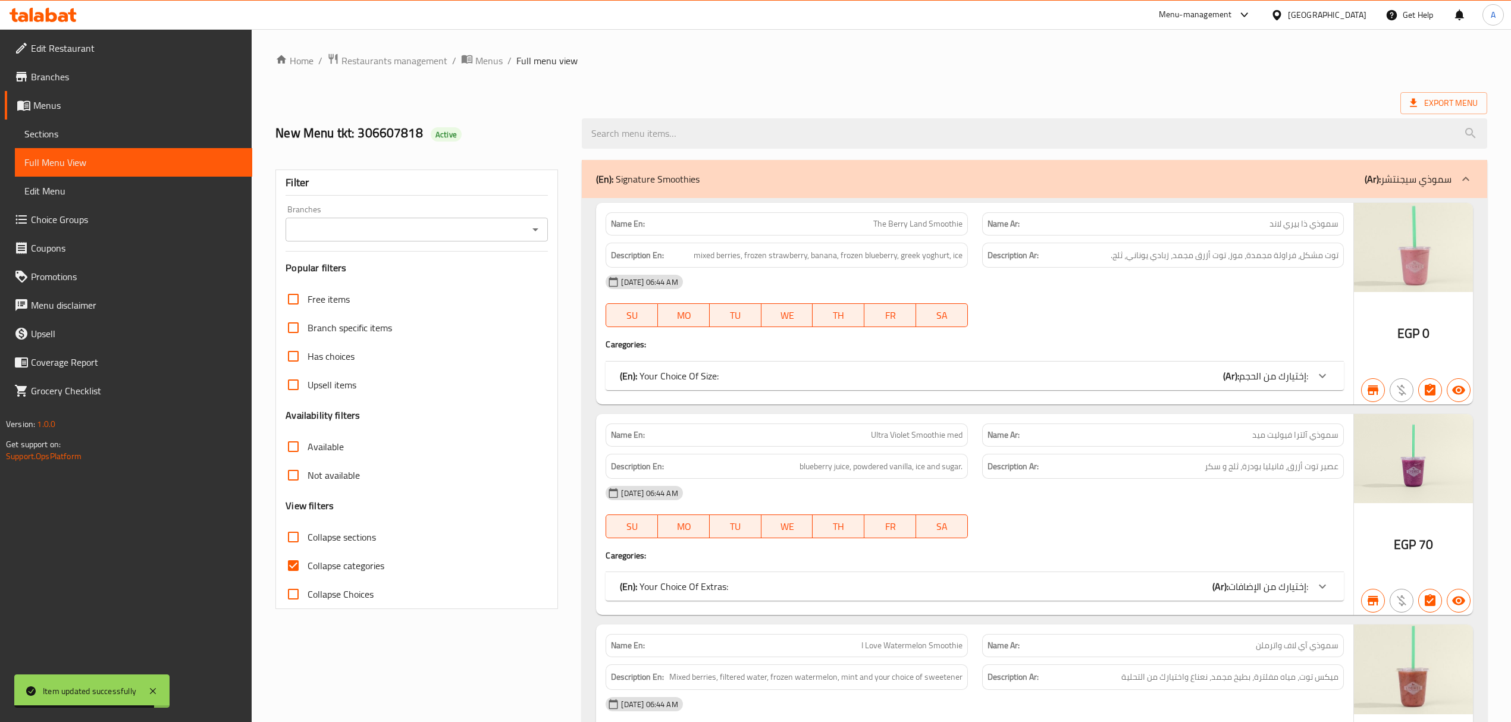
click at [352, 238] on input "Branches" at bounding box center [407, 229] width 236 height 17
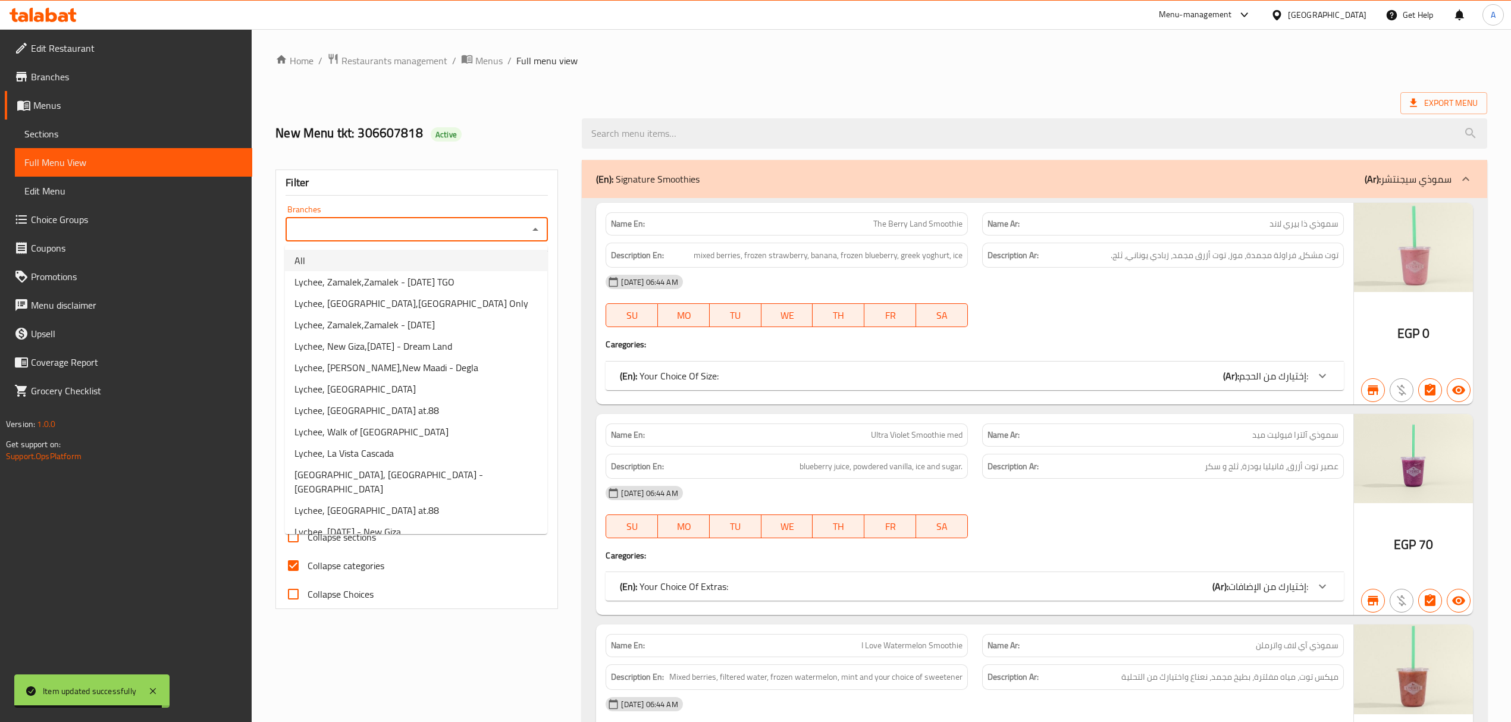
click at [346, 259] on li "All" at bounding box center [416, 260] width 262 height 21
type input "All"
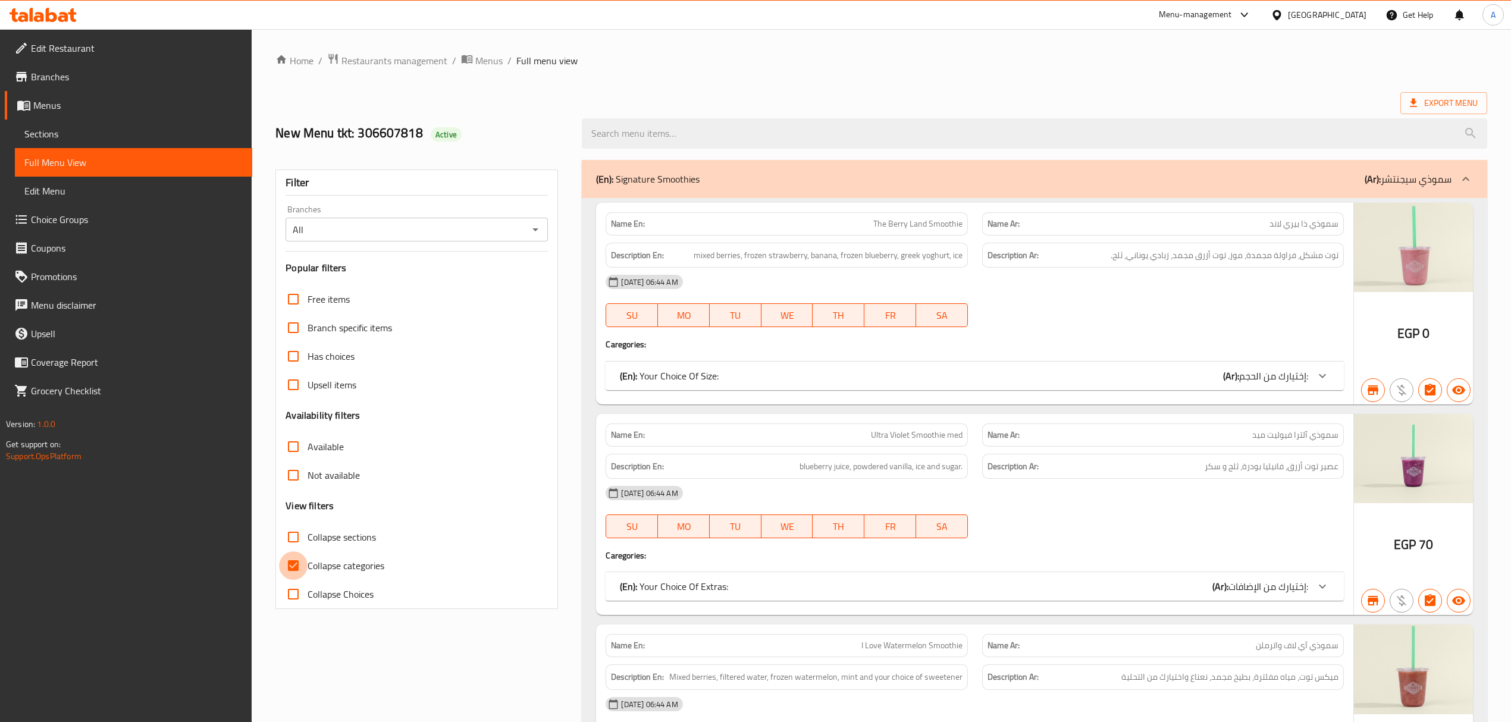
click at [291, 567] on input "Collapse categories" at bounding box center [293, 566] width 29 height 29
checkbox input "false"
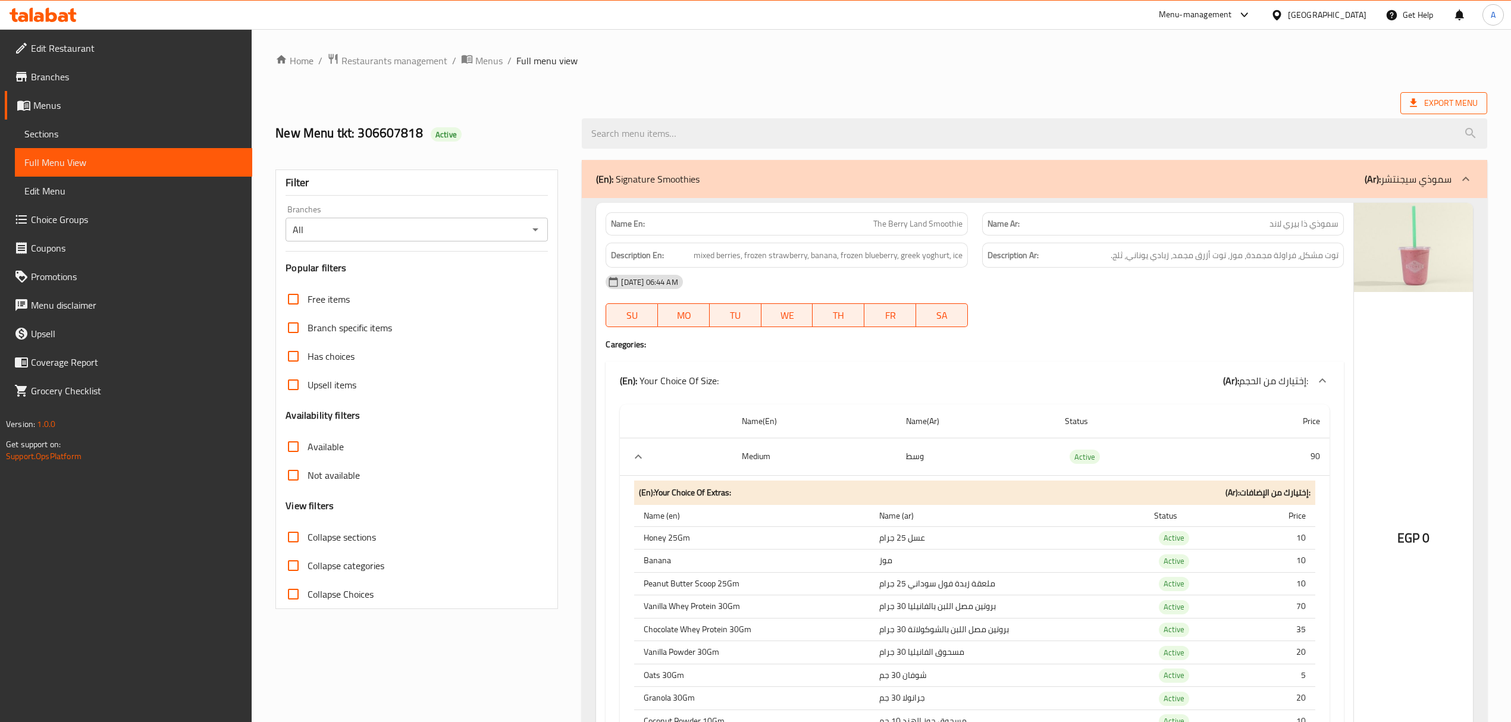
click at [1446, 101] on span "Export Menu" at bounding box center [1444, 103] width 68 height 15
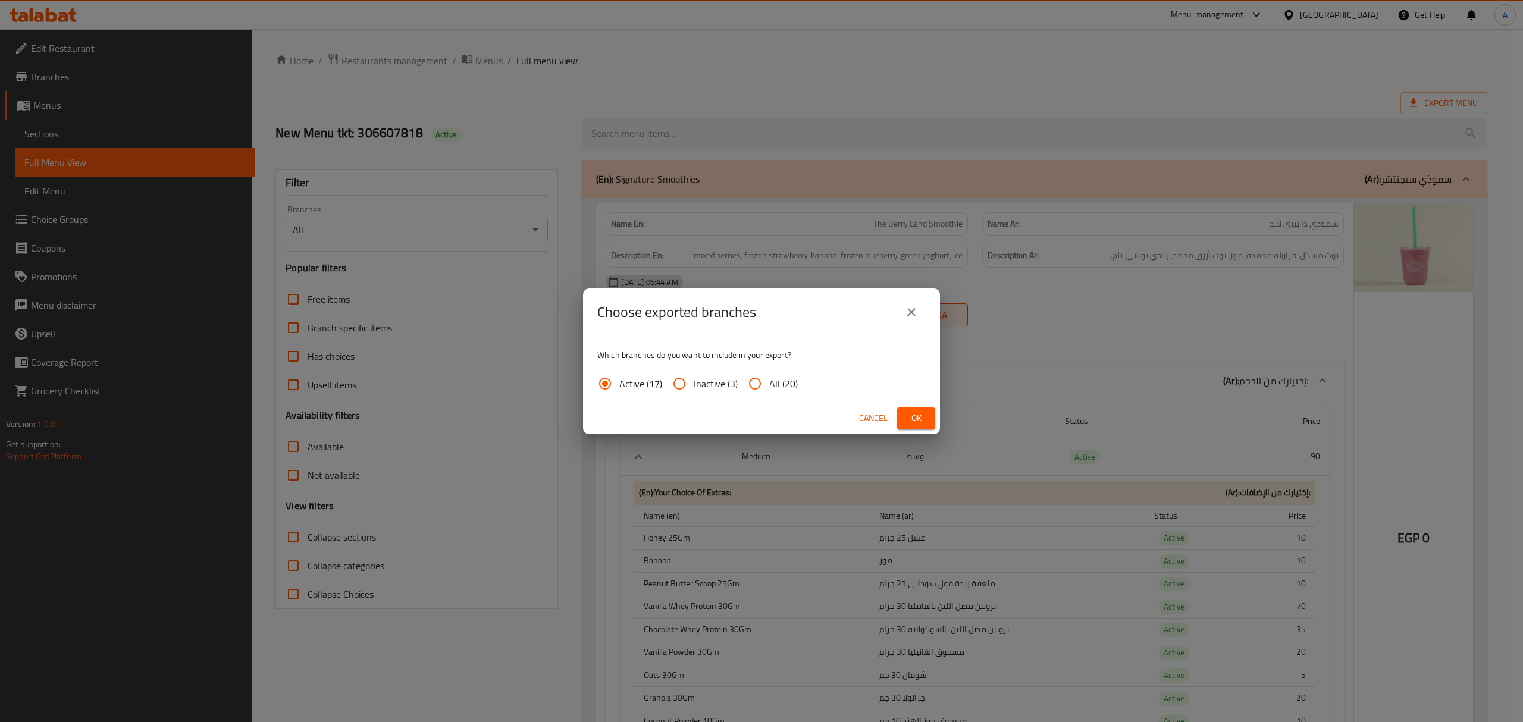
click at [758, 389] on input "All (20)" at bounding box center [755, 383] width 29 height 29
radio input "true"
click at [913, 413] on span "Ok" at bounding box center [916, 418] width 19 height 15
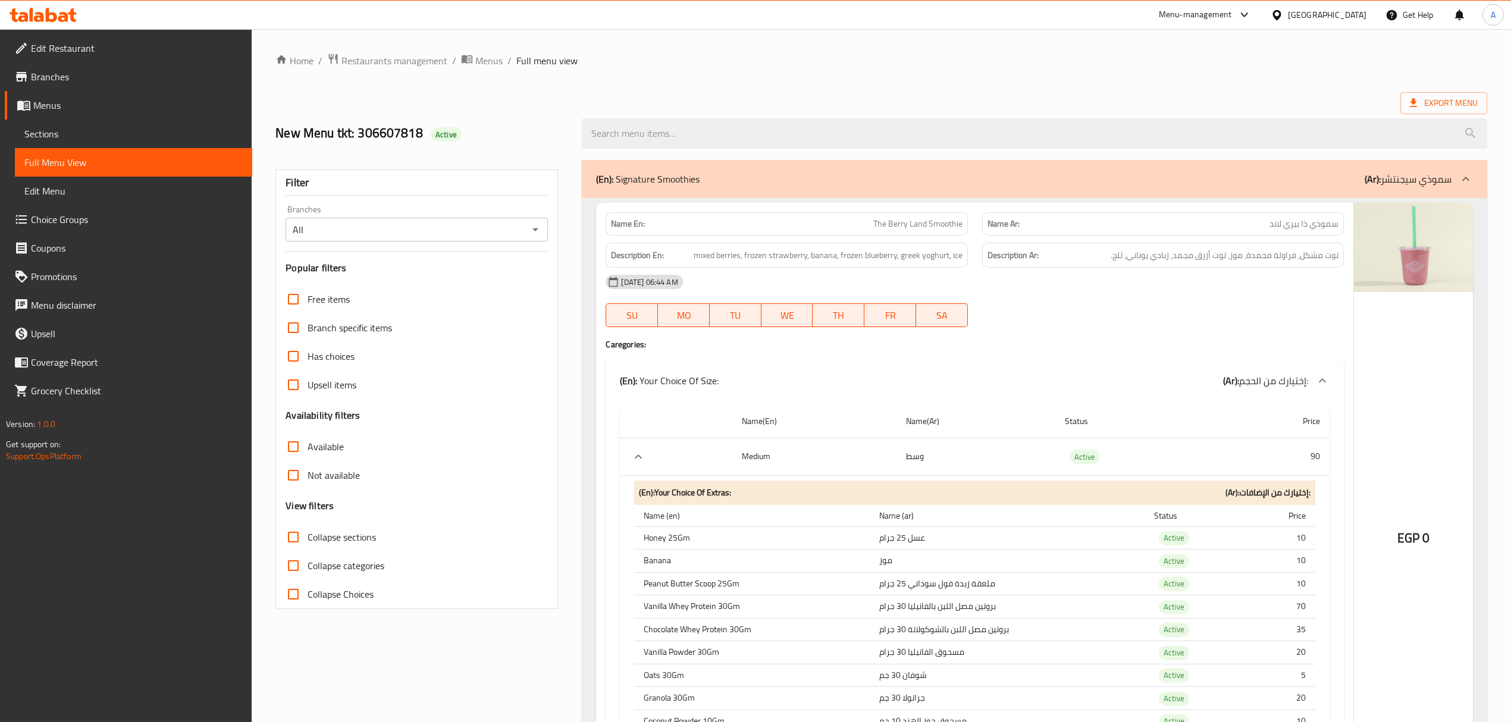
drag, startPoint x: 822, startPoint y: 83, endPoint x: 840, endPoint y: 80, distance: 18.8
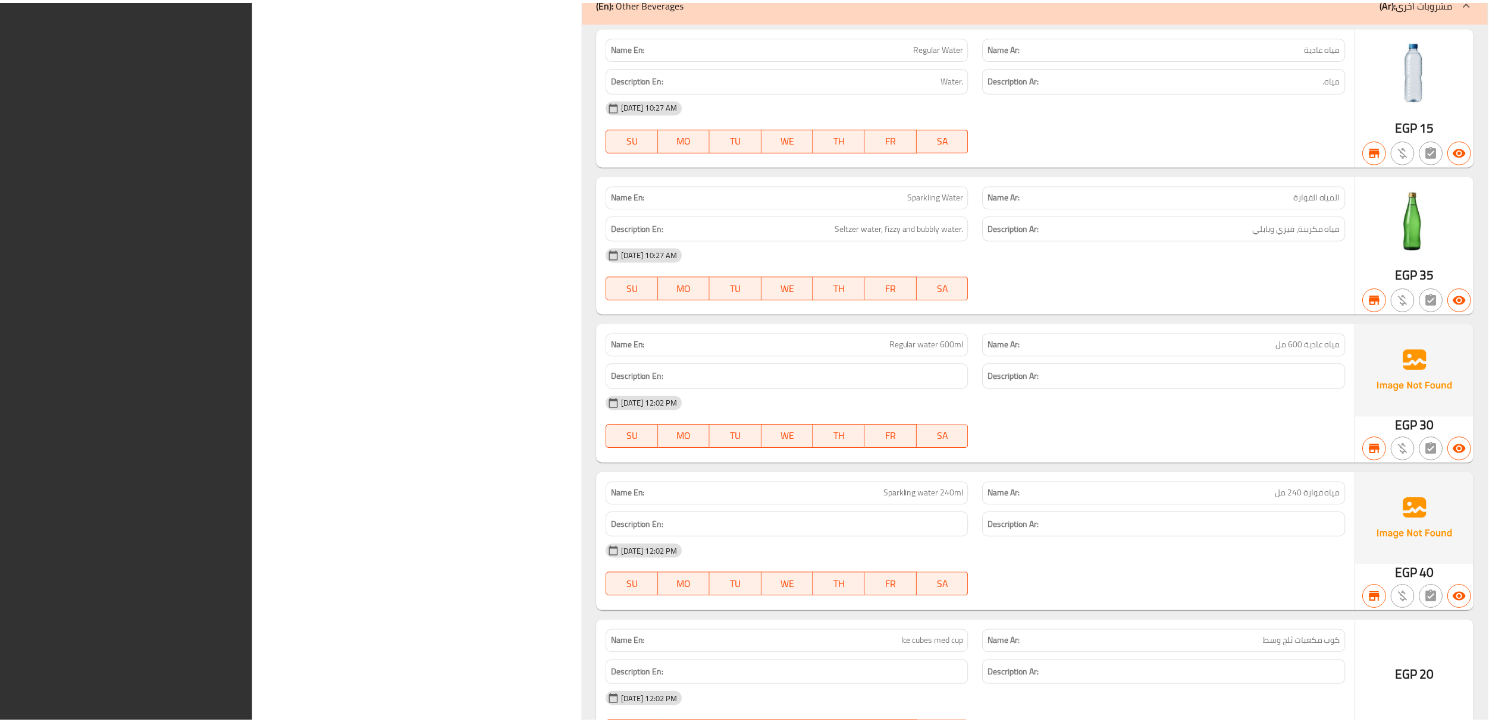
scroll to position [76791, 0]
